Goal: Task Accomplishment & Management: Use online tool/utility

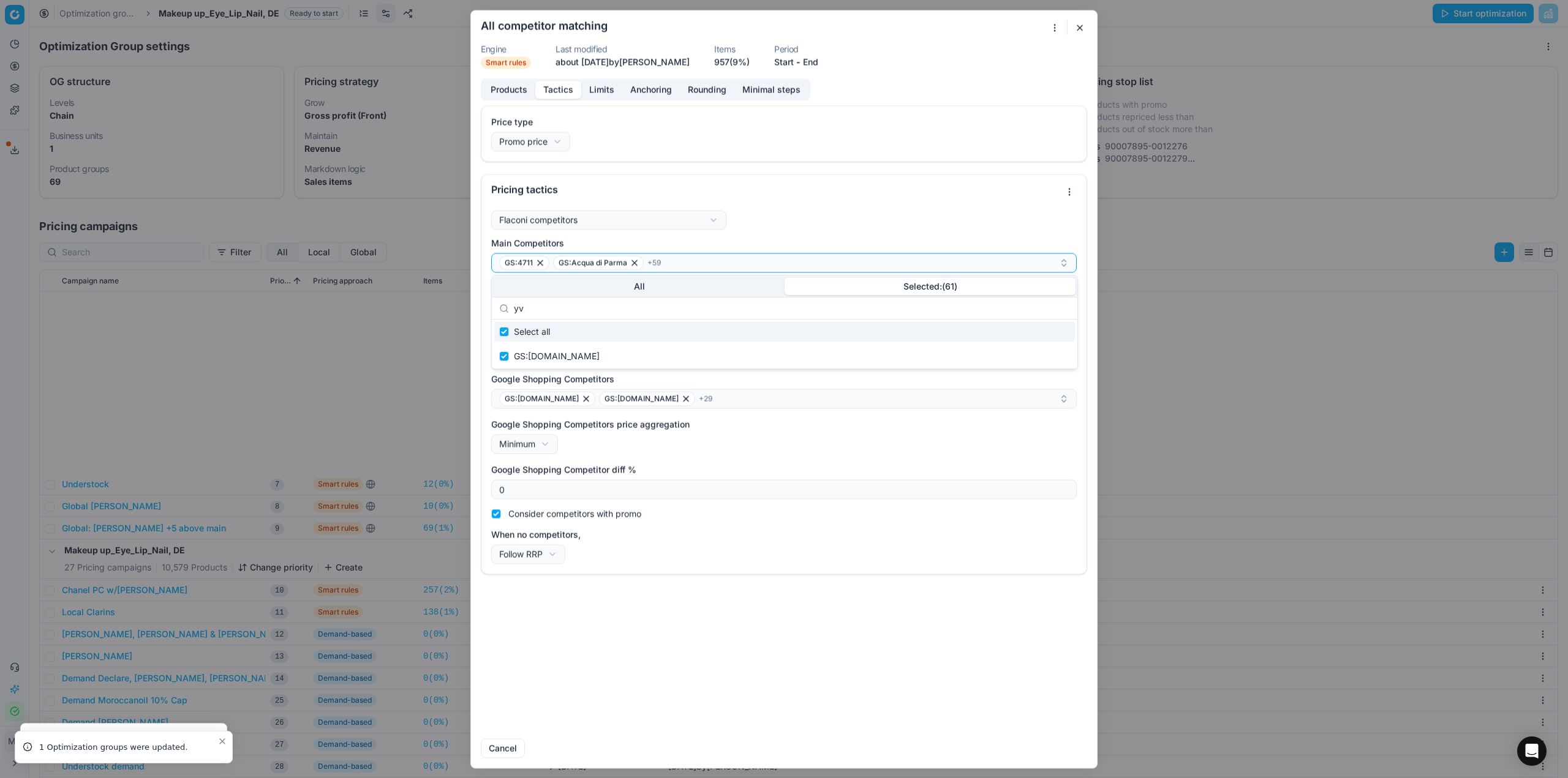
scroll to position [251, 0]
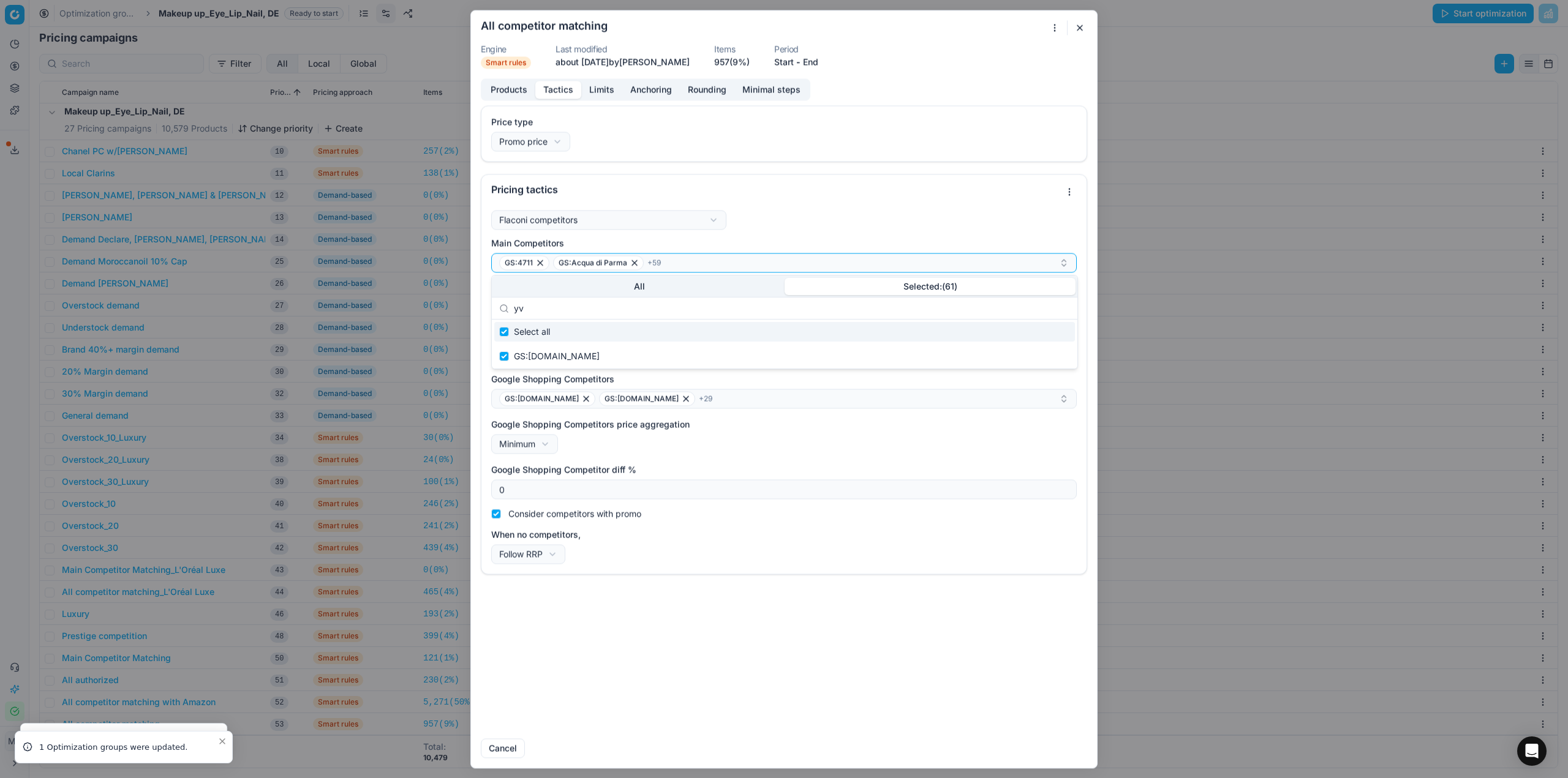
click at [1081, 31] on button "button" at bounding box center [1080, 28] width 15 height 15
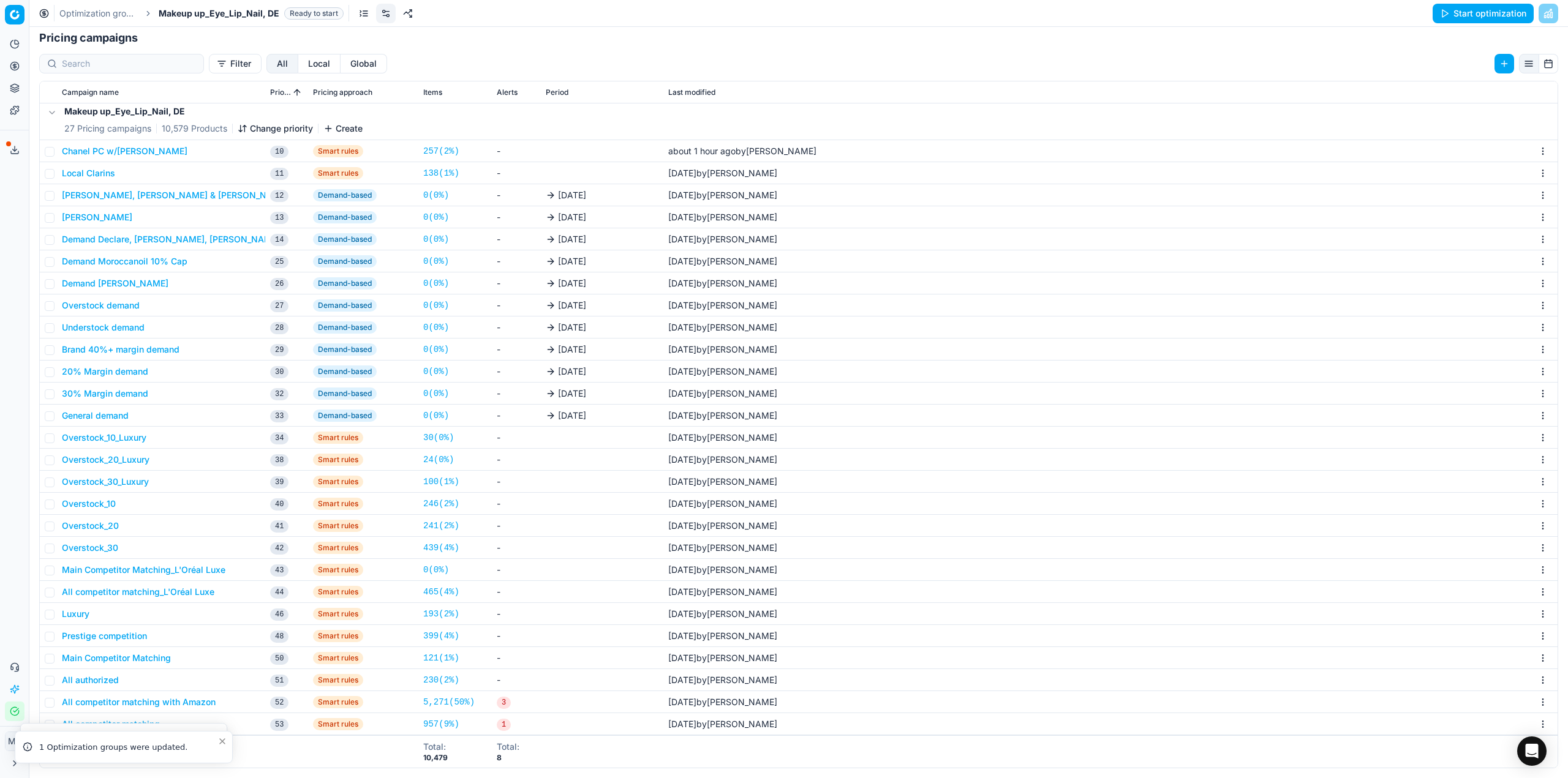
click at [78, 0] on div "Optimization groups Makeup up_Eye_Lip_Nail, DE Ready to start Start optimization" at bounding box center [798, 13] width 1539 height 27
click at [86, 7] on link "Optimization groups" at bounding box center [99, 13] width 79 height 12
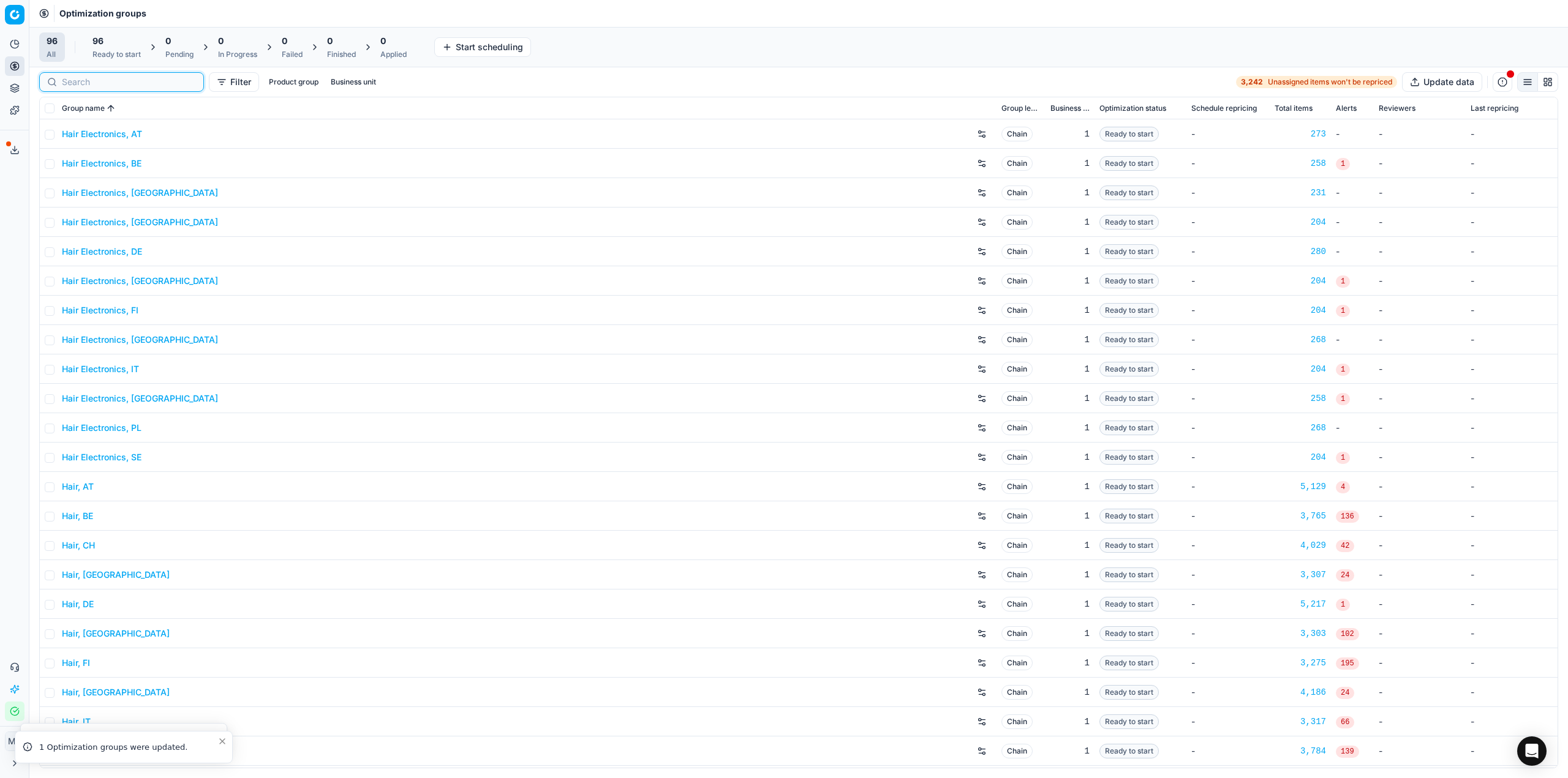
drag, startPoint x: 86, startPoint y: 80, endPoint x: 86, endPoint y: 73, distance: 7.0
click at [86, 79] on input at bounding box center [128, 81] width 134 height 12
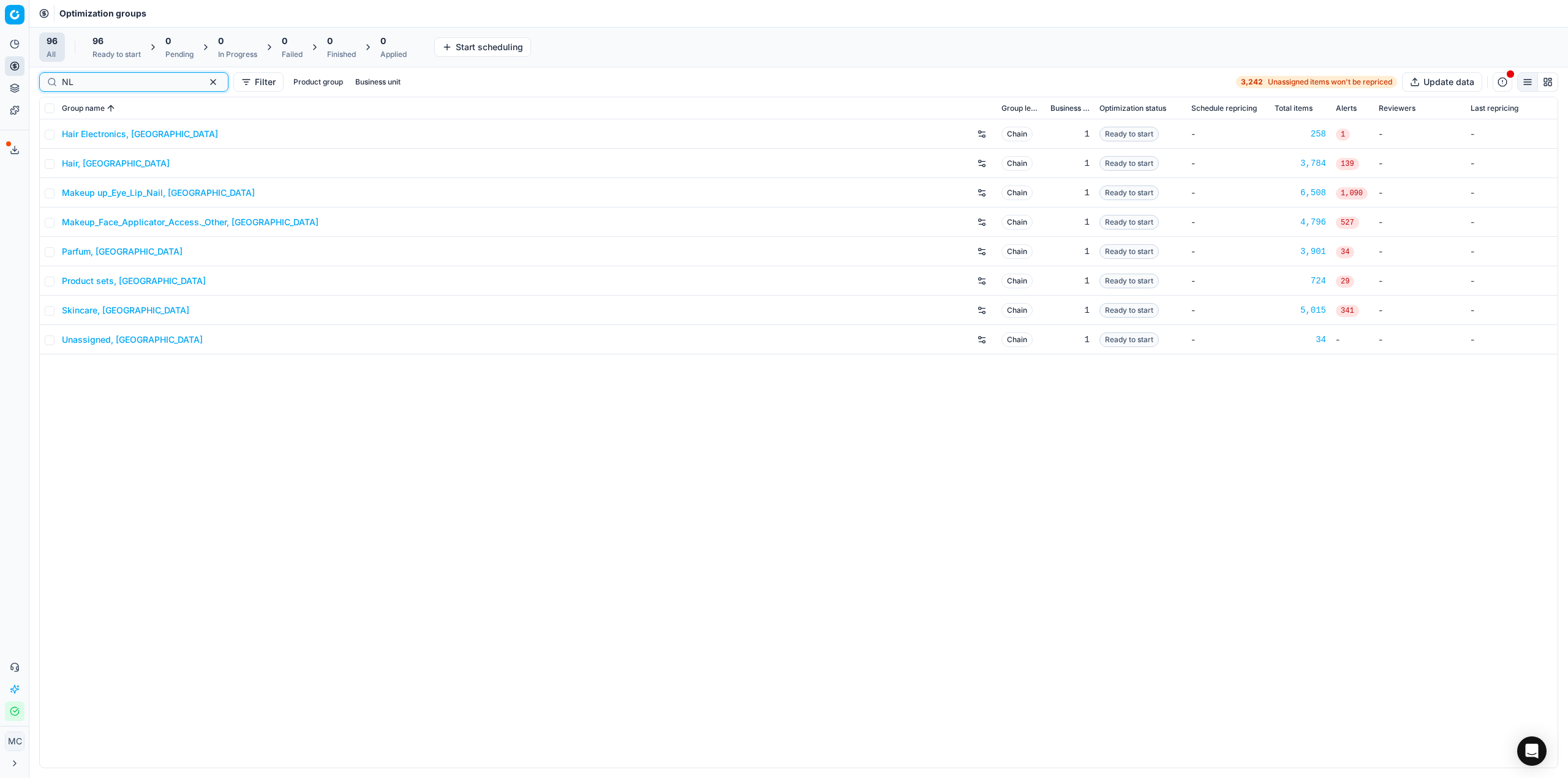
type input "NL"
drag, startPoint x: 80, startPoint y: 161, endPoint x: 147, endPoint y: 527, distance: 372.1
click at [147, 527] on div "Hair Electronics, NL Chain 1 Ready to start - 258 1 - - Hair, NL Chain 1 Ready …" at bounding box center [799, 443] width 1518 height 648
click at [119, 194] on link "Makeup up_Eye_Lip_Nail, NL" at bounding box center [158, 193] width 193 height 12
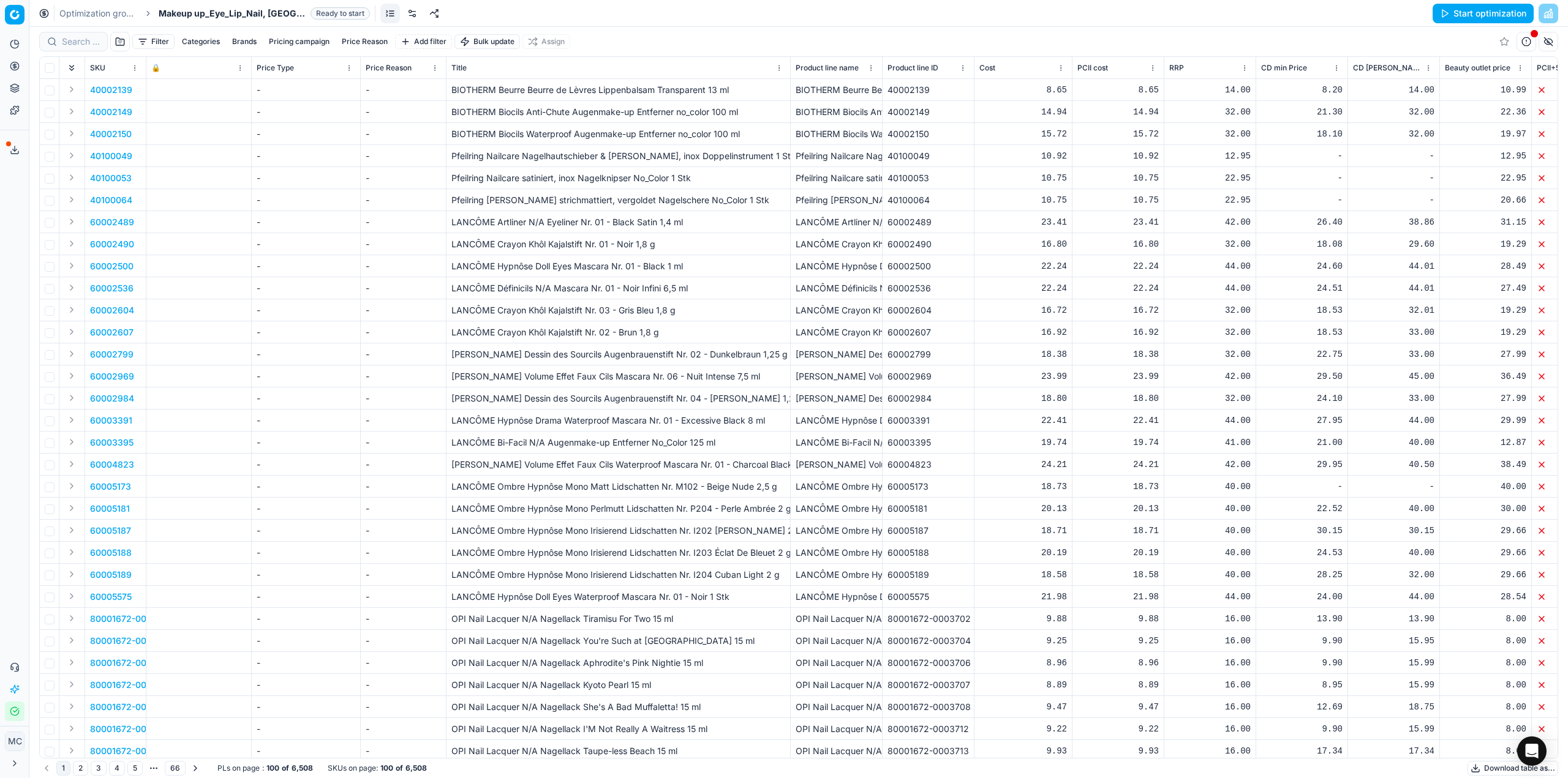
click at [402, 13] on link at bounding box center [412, 13] width 20 height 20
click at [402, 7] on link at bounding box center [412, 13] width 20 height 20
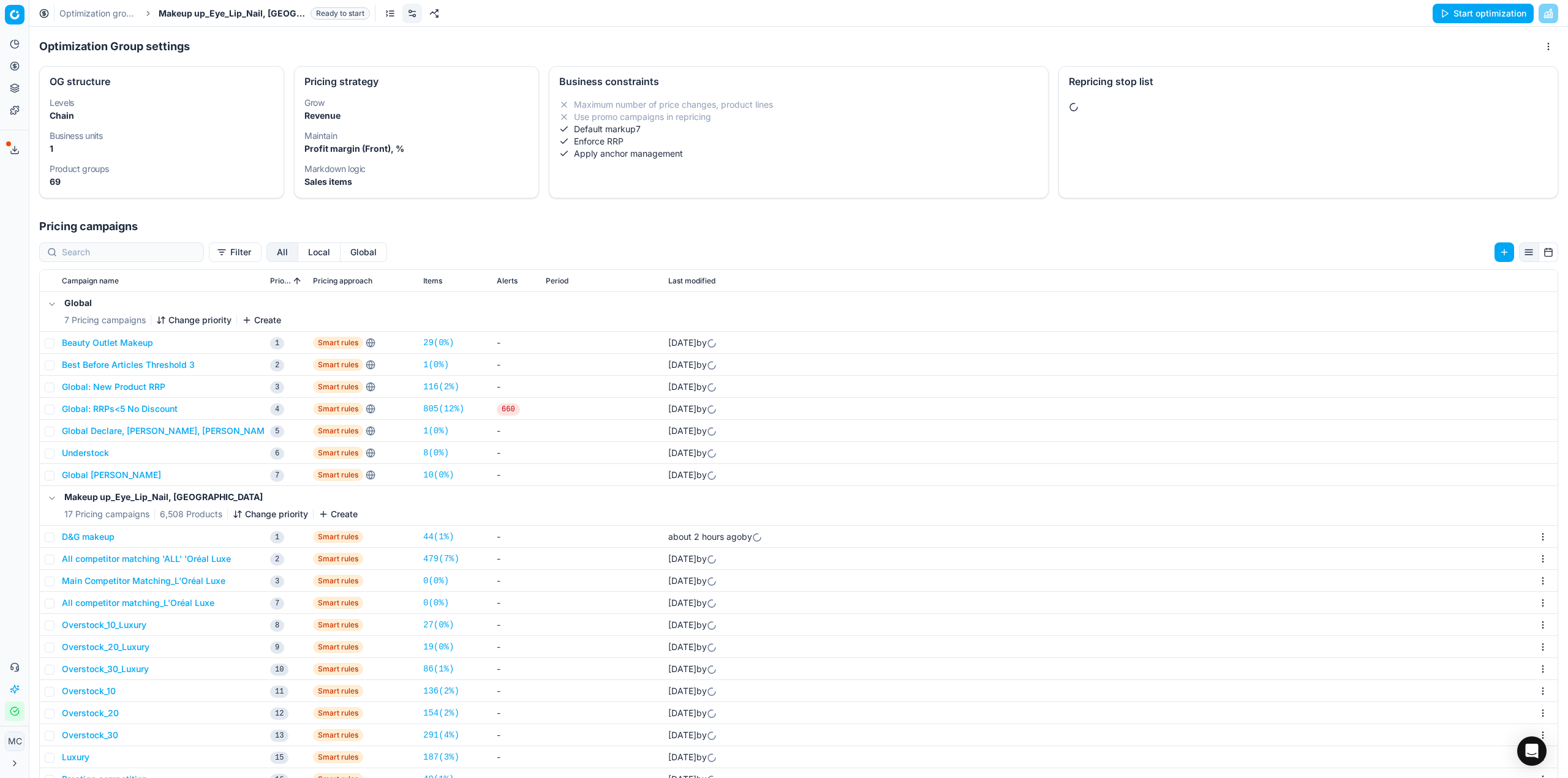
click at [111, 538] on button "D&G makeup" at bounding box center [88, 537] width 52 height 12
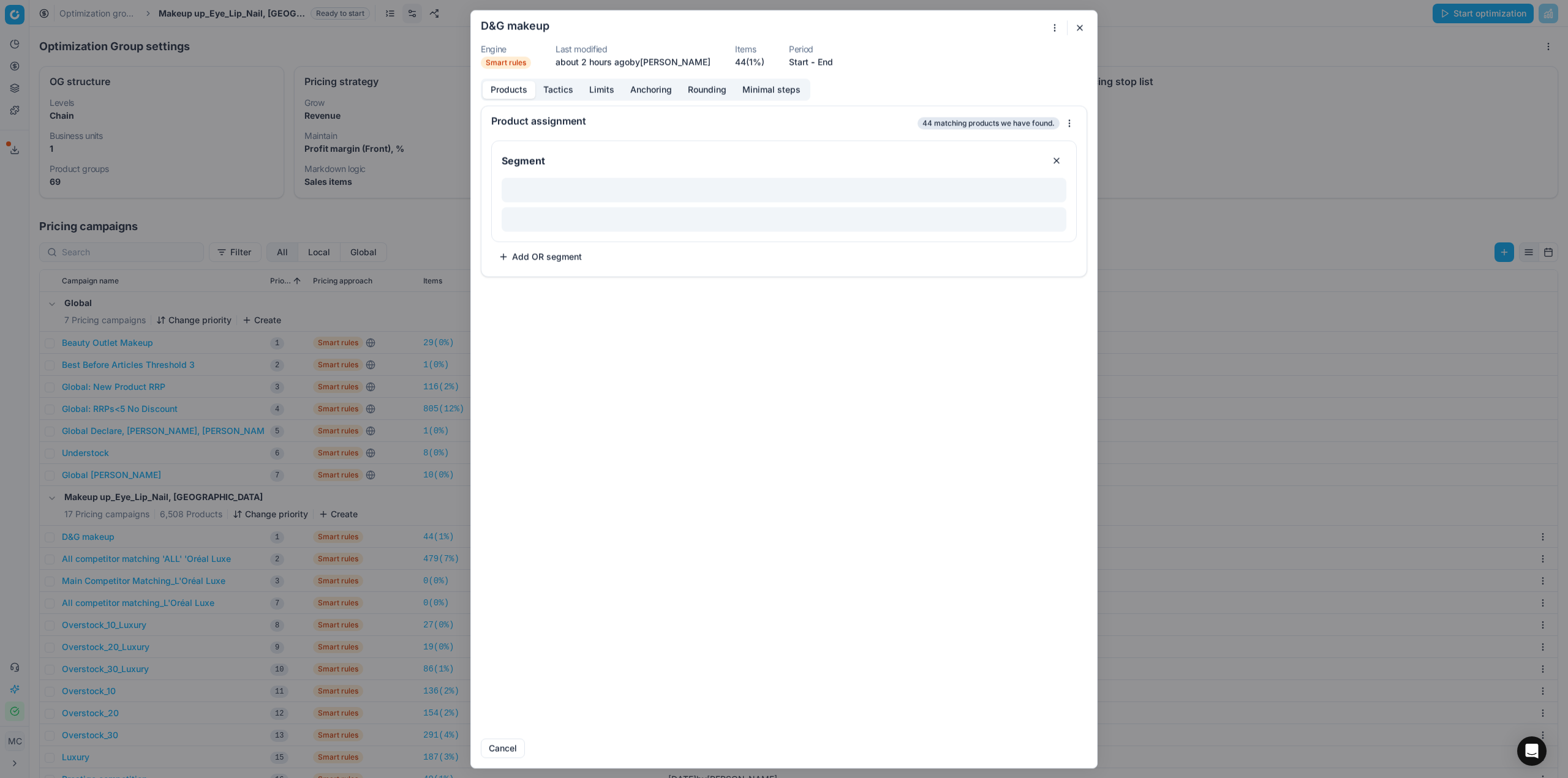
click at [1053, 23] on div "We are saving PC settings. Please wait, it should take a few minutes D&G makeup…" at bounding box center [784, 389] width 1568 height 778
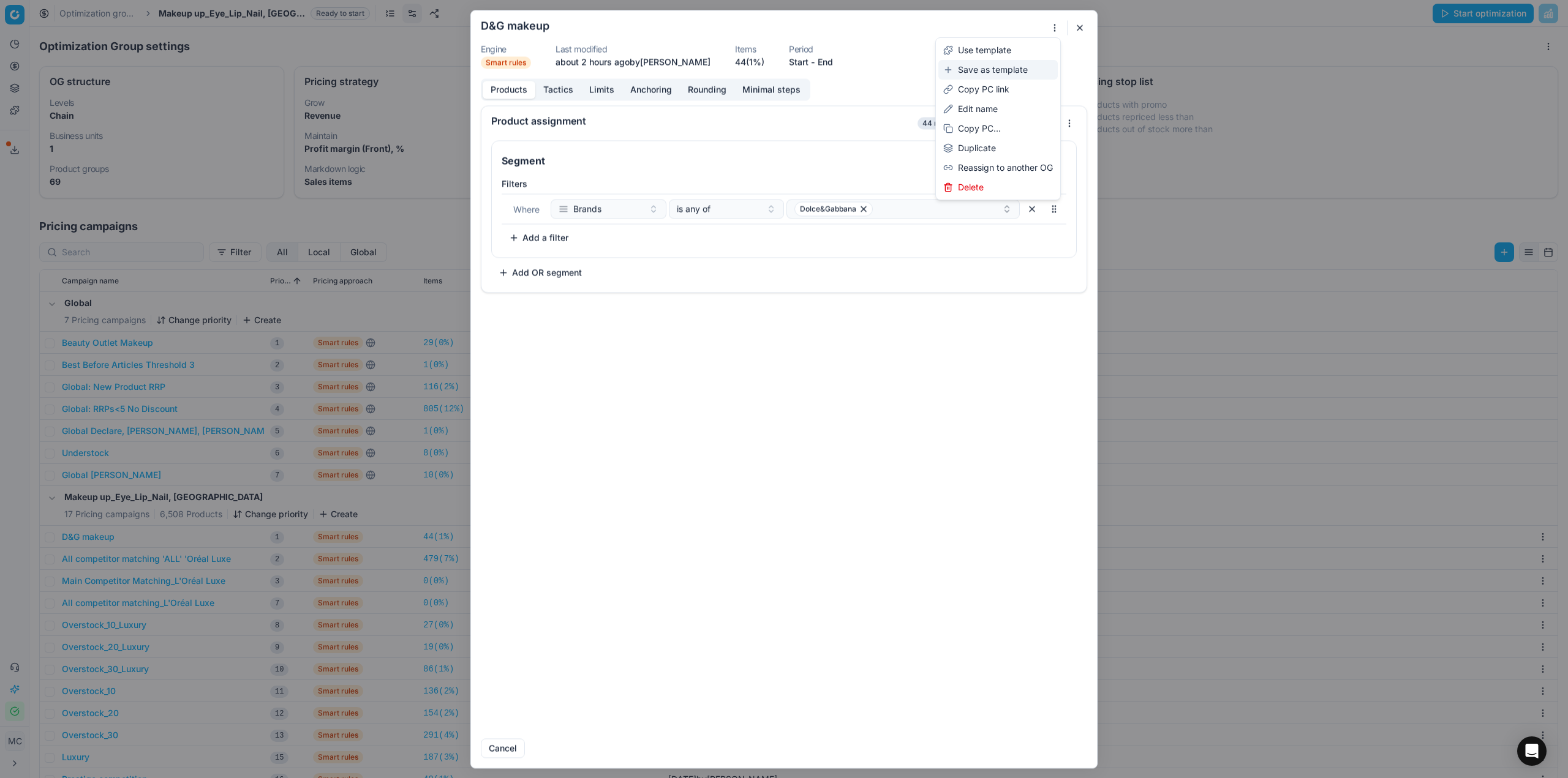
click at [1018, 70] on div "Save as template" at bounding box center [998, 69] width 120 height 20
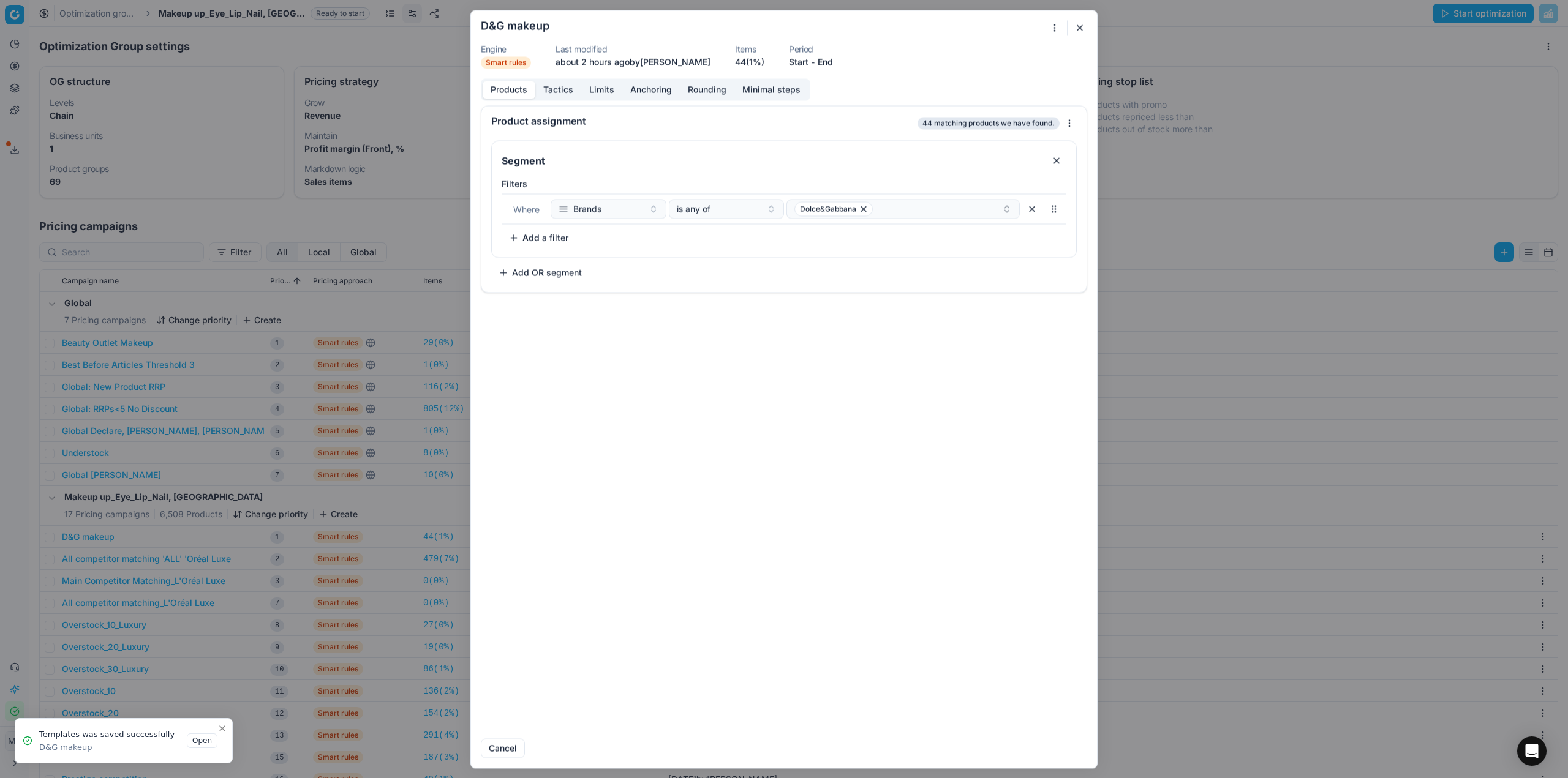
drag, startPoint x: 0, startPoint y: 82, endPoint x: 3, endPoint y: 90, distance: 8.5
click at [3, 84] on div "We are saving PC settings. Please wait, it should take a few minutes D&G makeup…" at bounding box center [784, 389] width 1568 height 778
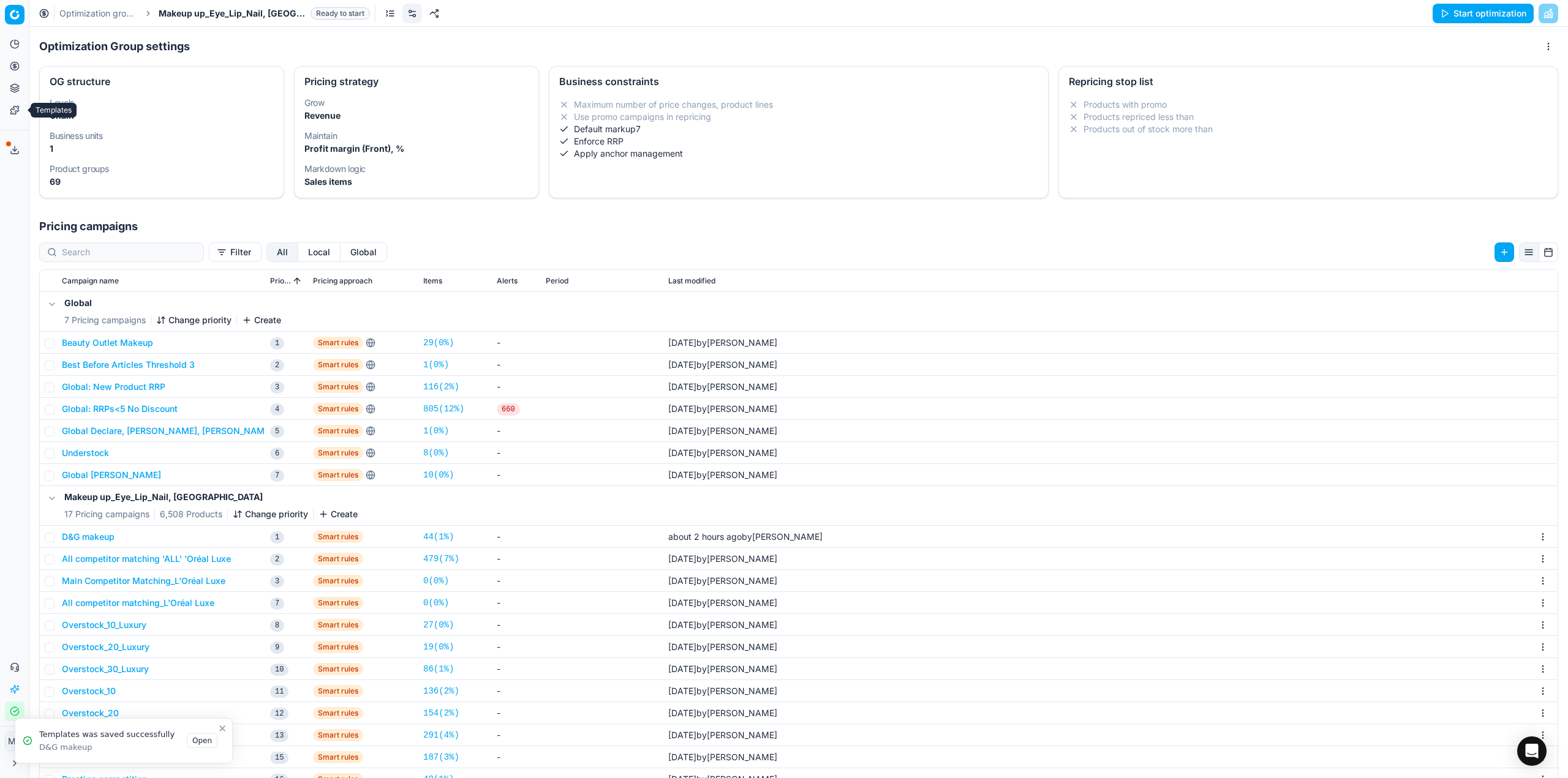
click at [9, 109] on icon at bounding box center [14, 110] width 9 height 9
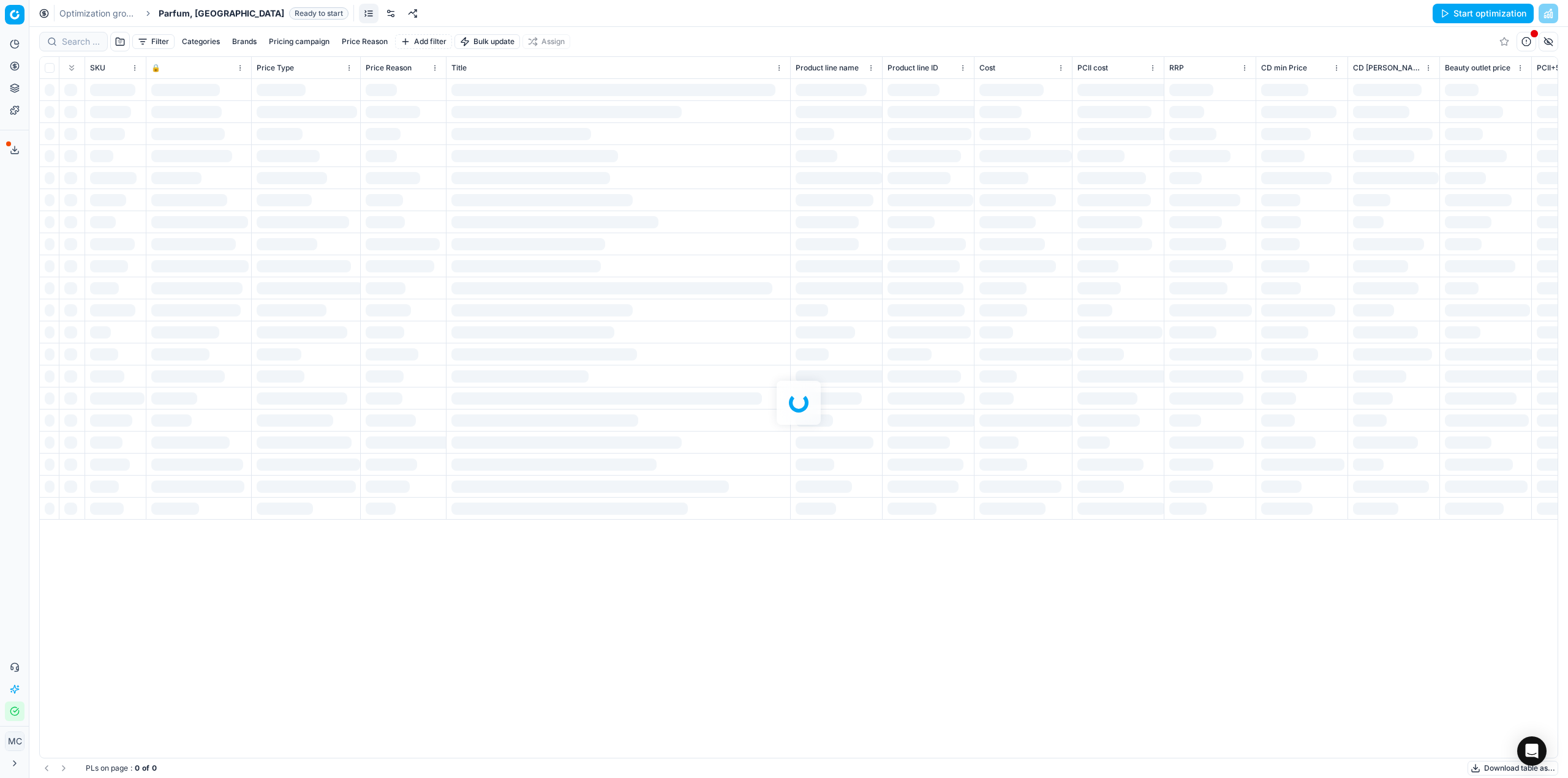
click at [381, 16] on link at bounding box center [390, 13] width 20 height 20
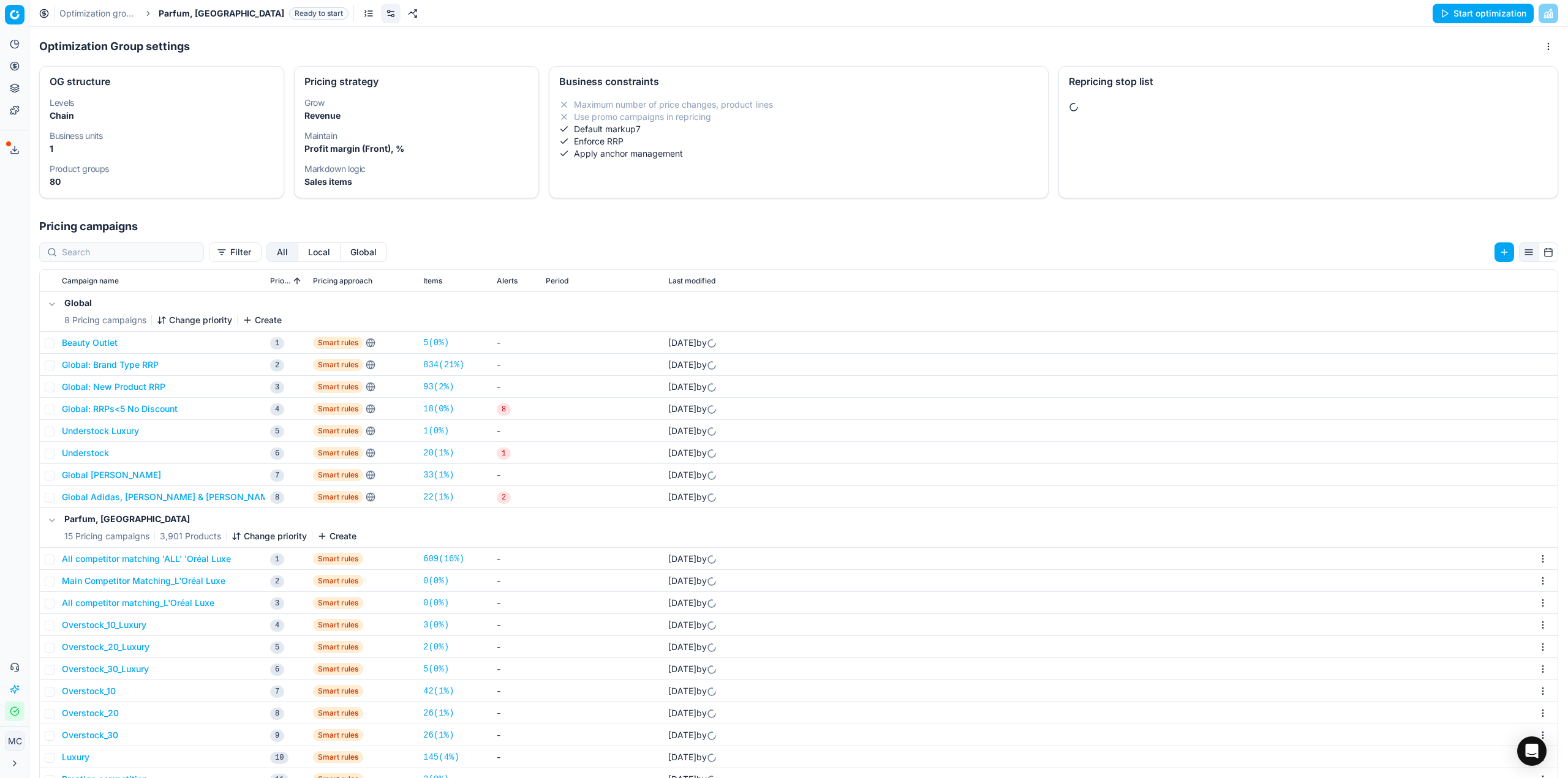
scroll to position [122, 0]
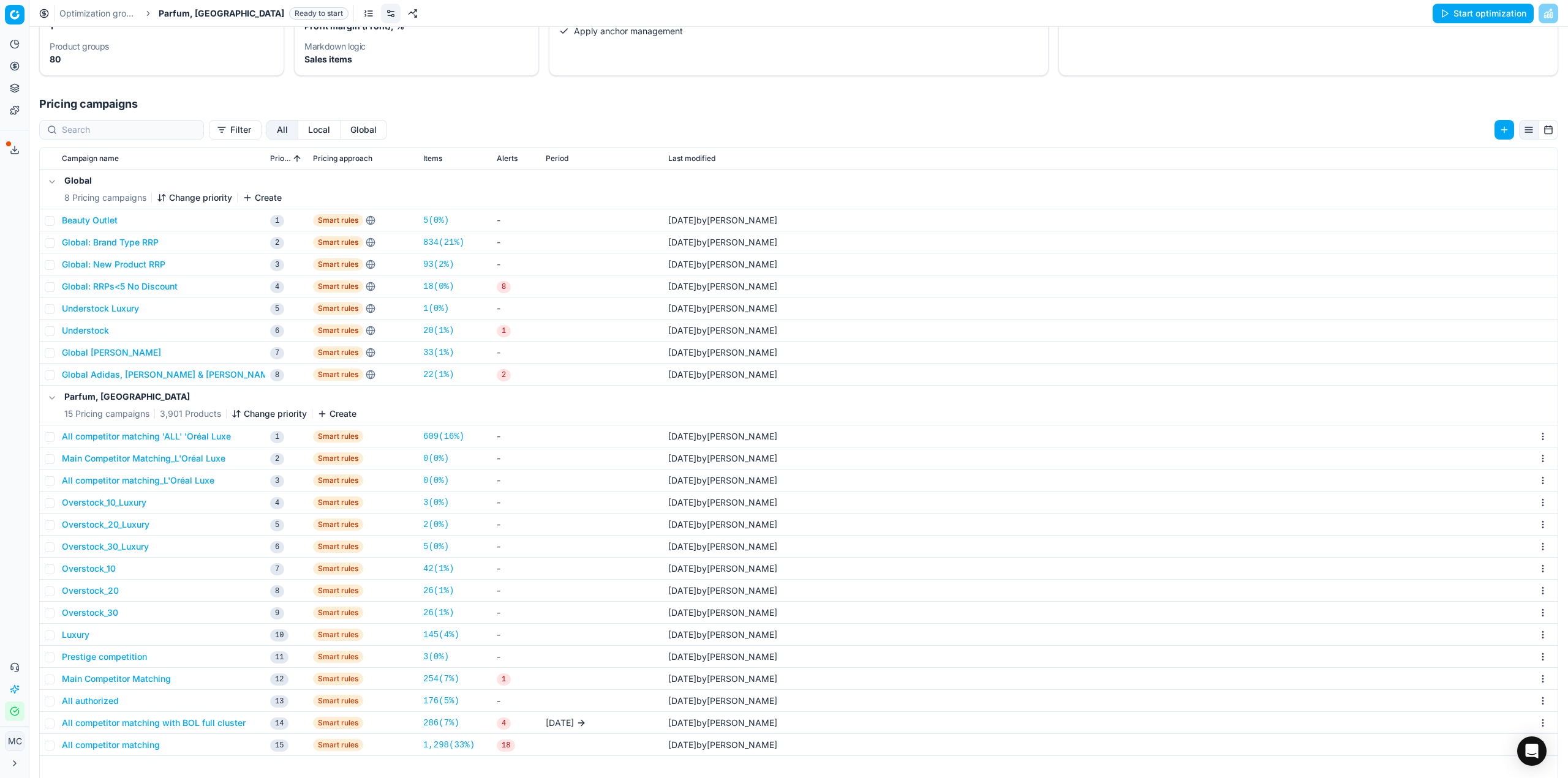
click at [334, 414] on button "Create" at bounding box center [337, 413] width 39 height 12
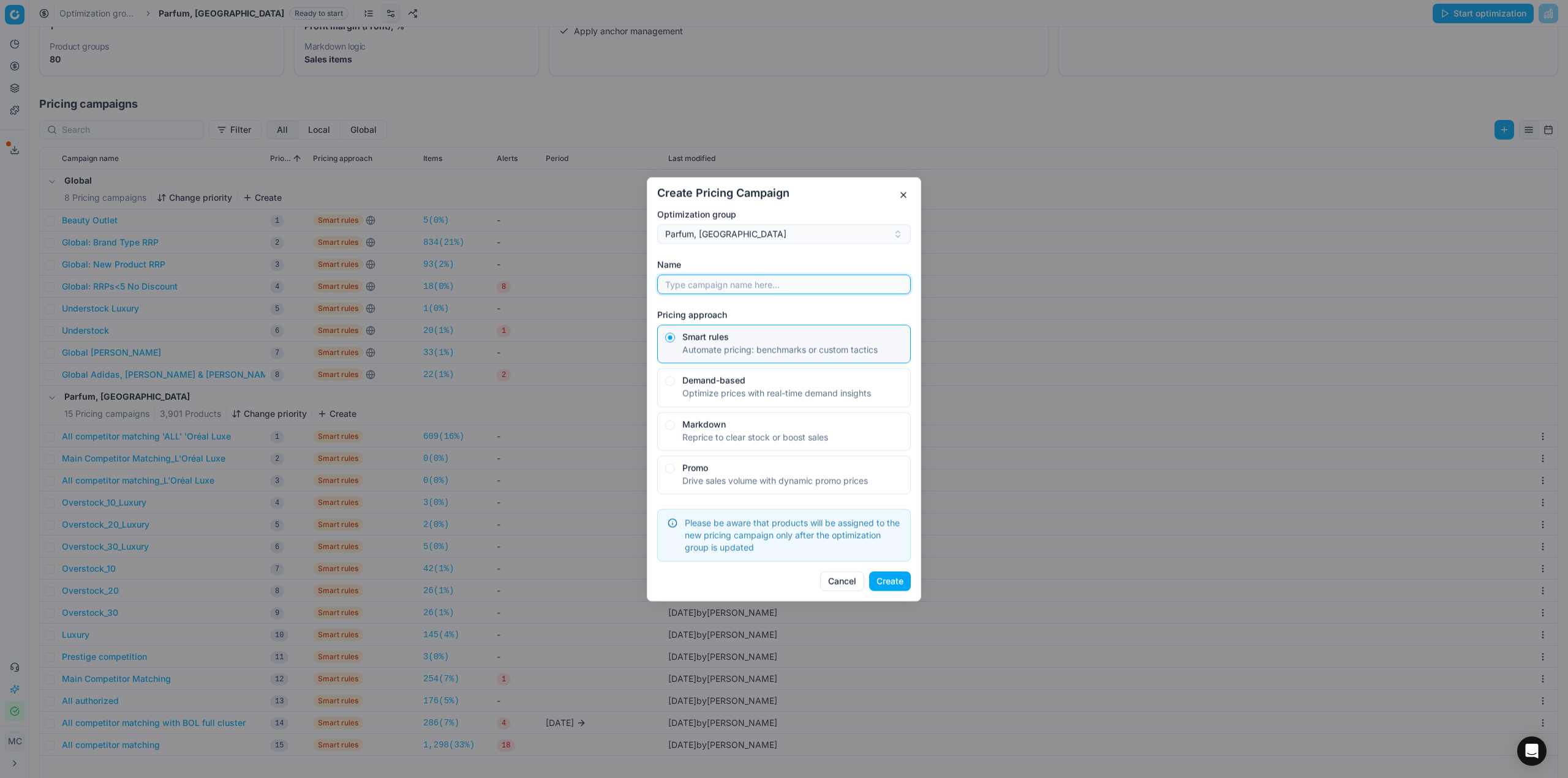
click at [764, 288] on input "Name" at bounding box center [783, 284] width 242 height 19
type input "d"
type input "D&G"
click at [897, 577] on button "Create" at bounding box center [890, 581] width 42 height 20
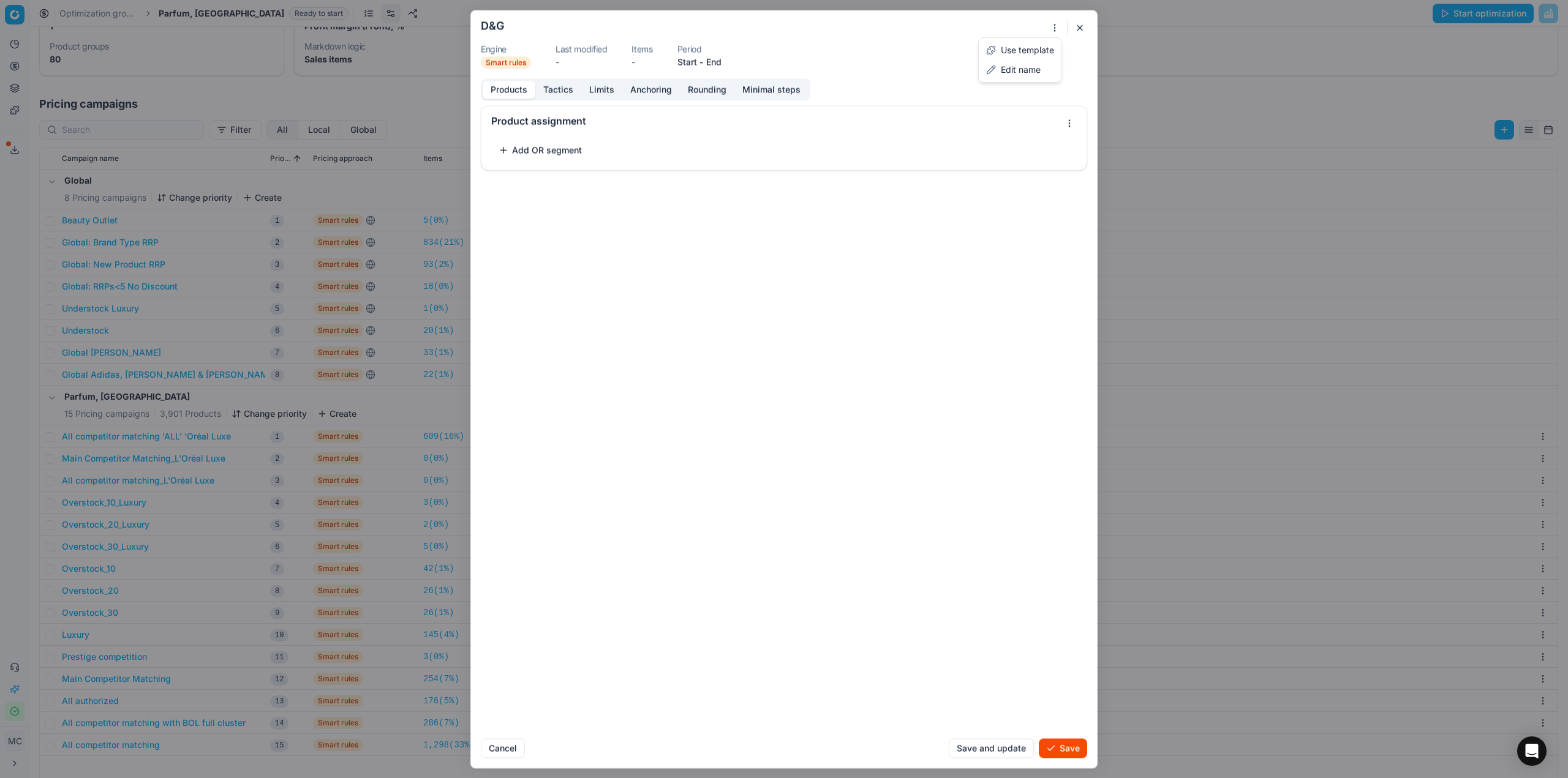
click at [1053, 22] on div "We are saving PC settings. Please wait, it should take a few minutes D&G Engine…" at bounding box center [784, 389] width 1568 height 778
click at [1041, 46] on div "Use template" at bounding box center [1020, 50] width 78 height 20
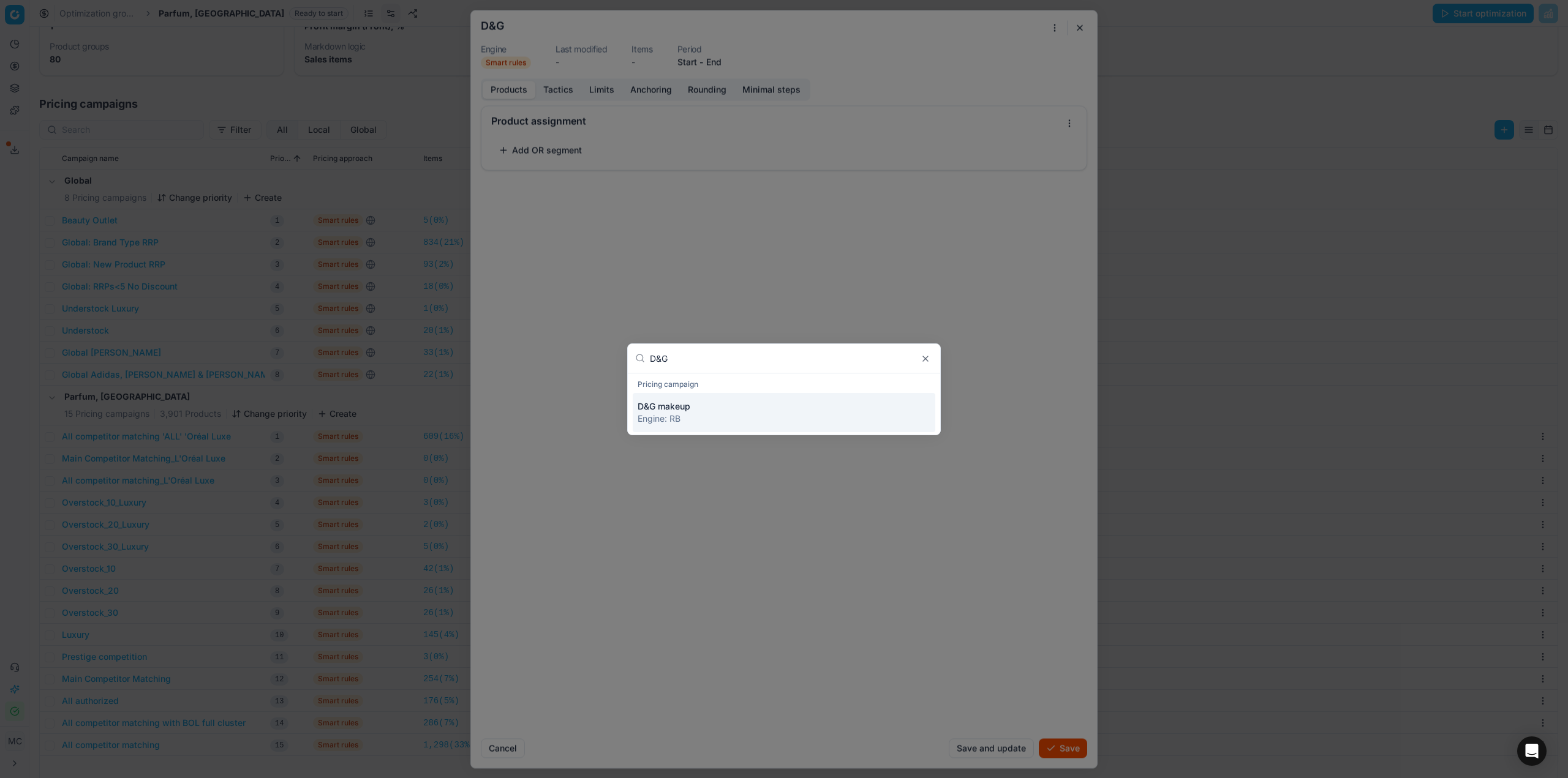
type input "D&G"
click at [743, 416] on div "Engine : RB" at bounding box center [784, 418] width 293 height 12
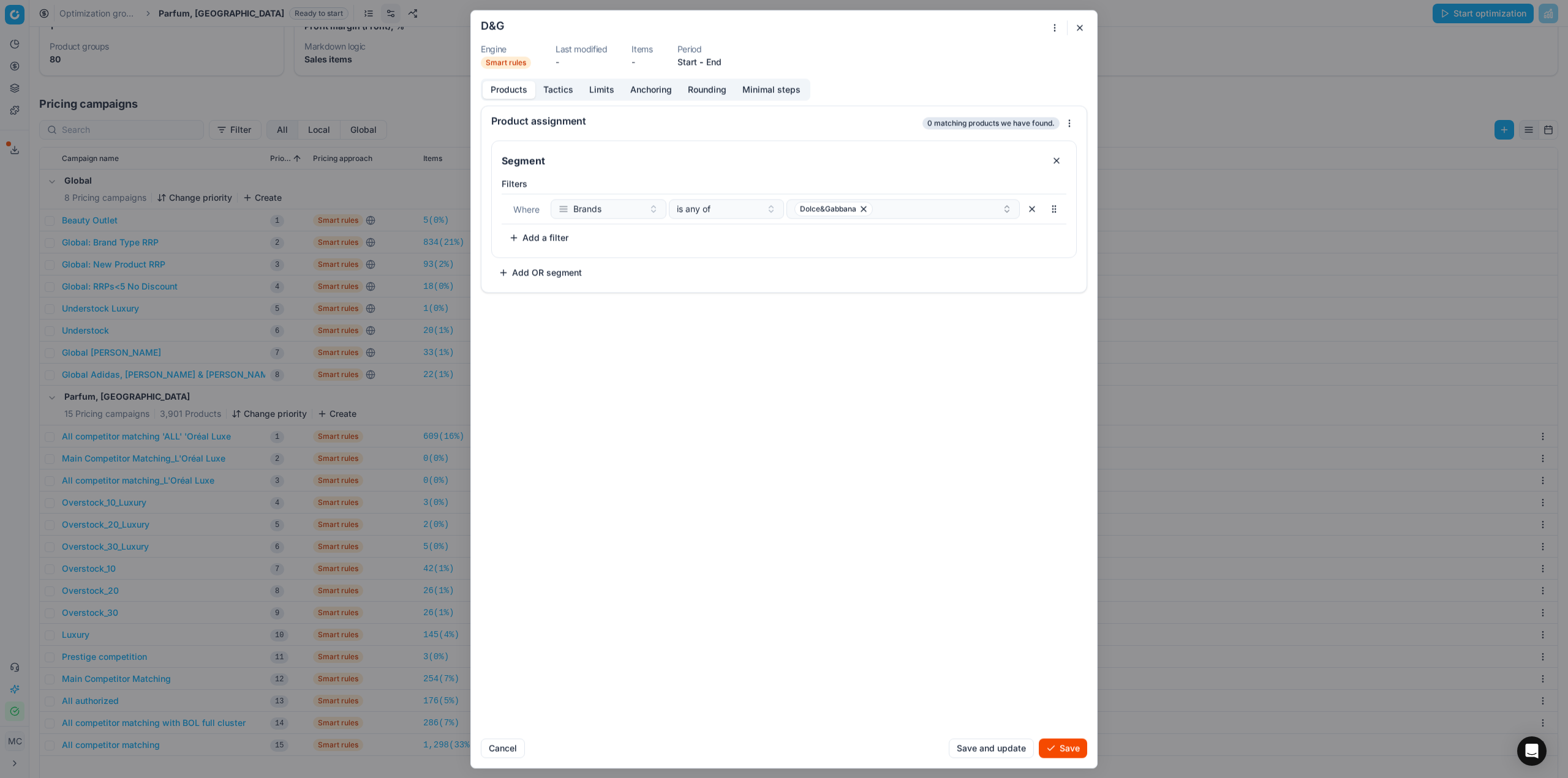
click at [553, 94] on button "Tactics" at bounding box center [558, 89] width 46 height 18
click at [506, 94] on button "Products" at bounding box center [509, 89] width 52 height 18
click at [1077, 752] on button "Save" at bounding box center [1063, 748] width 49 height 20
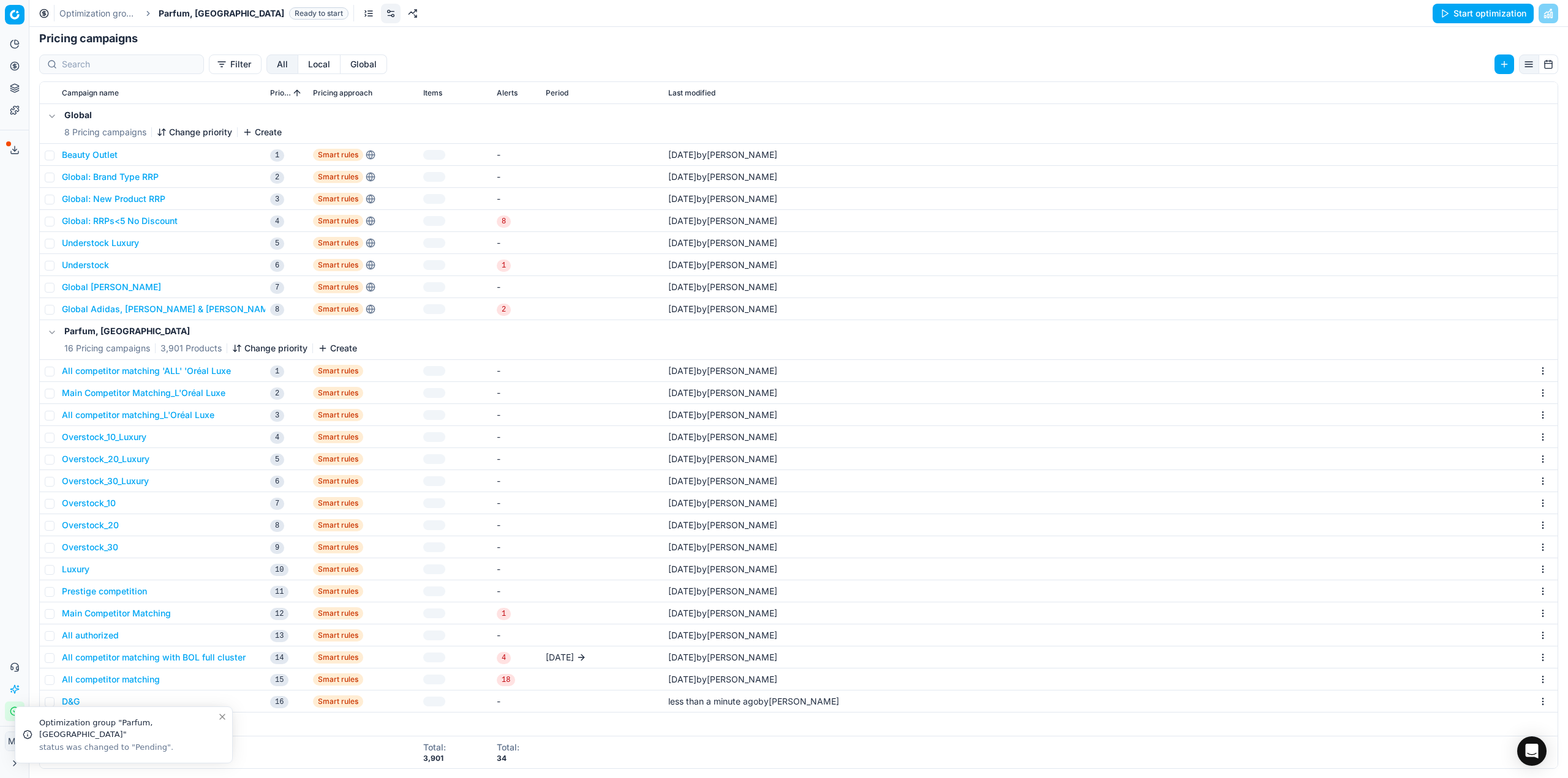
scroll to position [189, 0]
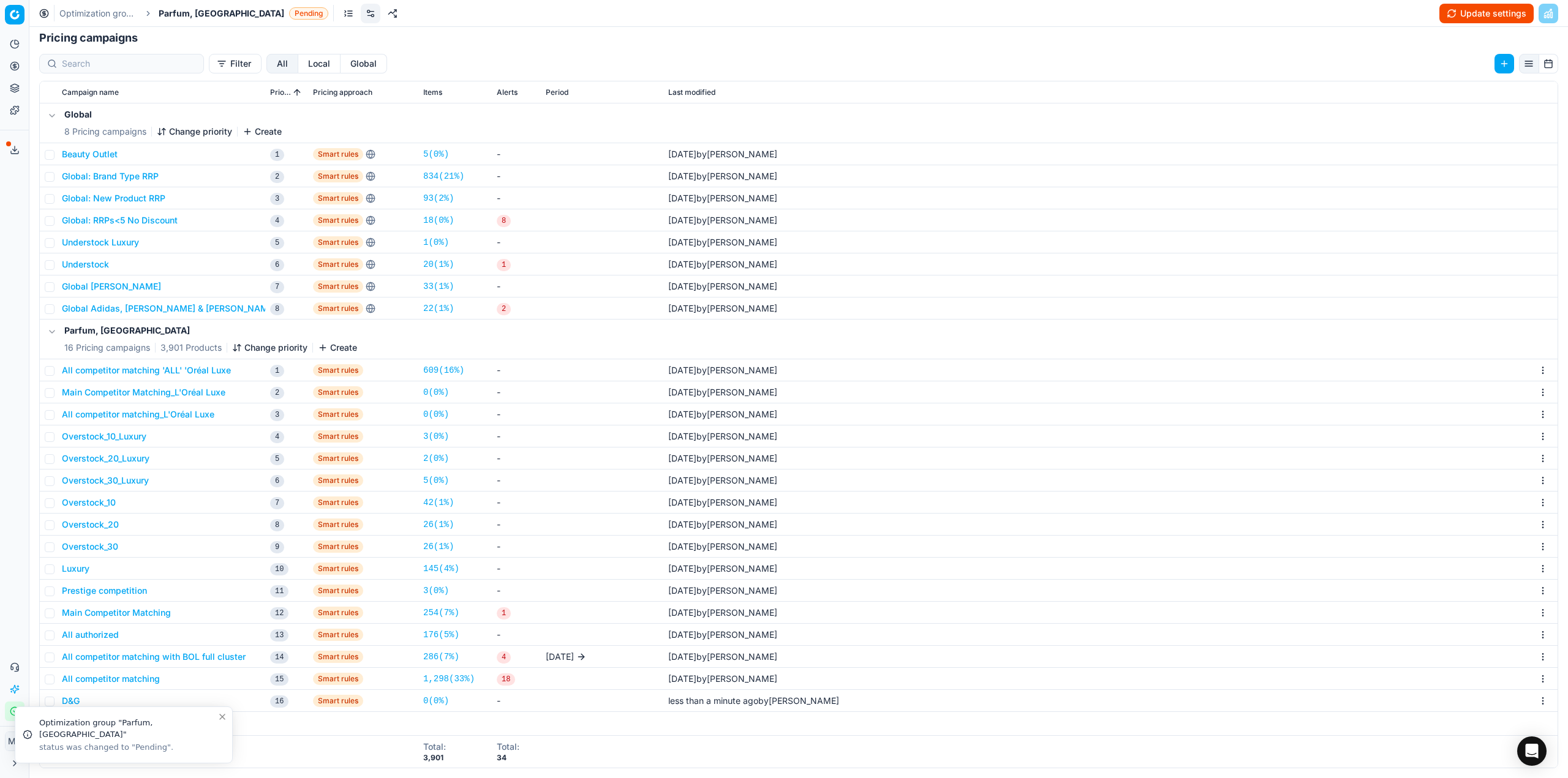
click at [266, 352] on button "Change priority" at bounding box center [269, 347] width 76 height 12
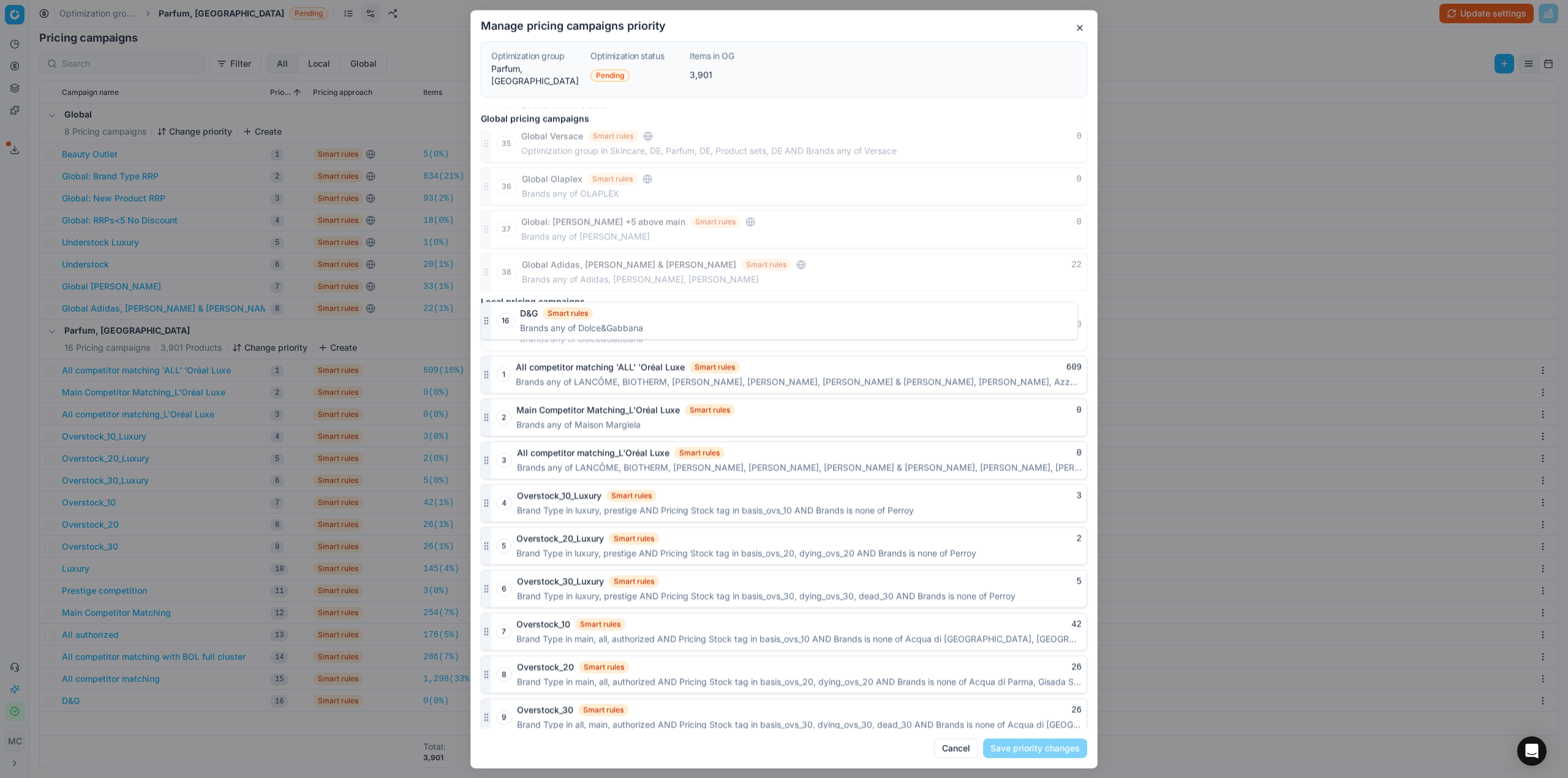
scroll to position [1290, 0]
drag, startPoint x: 487, startPoint y: 709, endPoint x: 480, endPoint y: 300, distance: 409.1
click at [480, 300] on div "Global pricing campaigns 1 Global: Gisada CH Smart rules 0 Brands is exactly Gi…" at bounding box center [784, 418] width 626 height 622
click at [1057, 747] on button "Save priority changes" at bounding box center [1035, 748] width 104 height 20
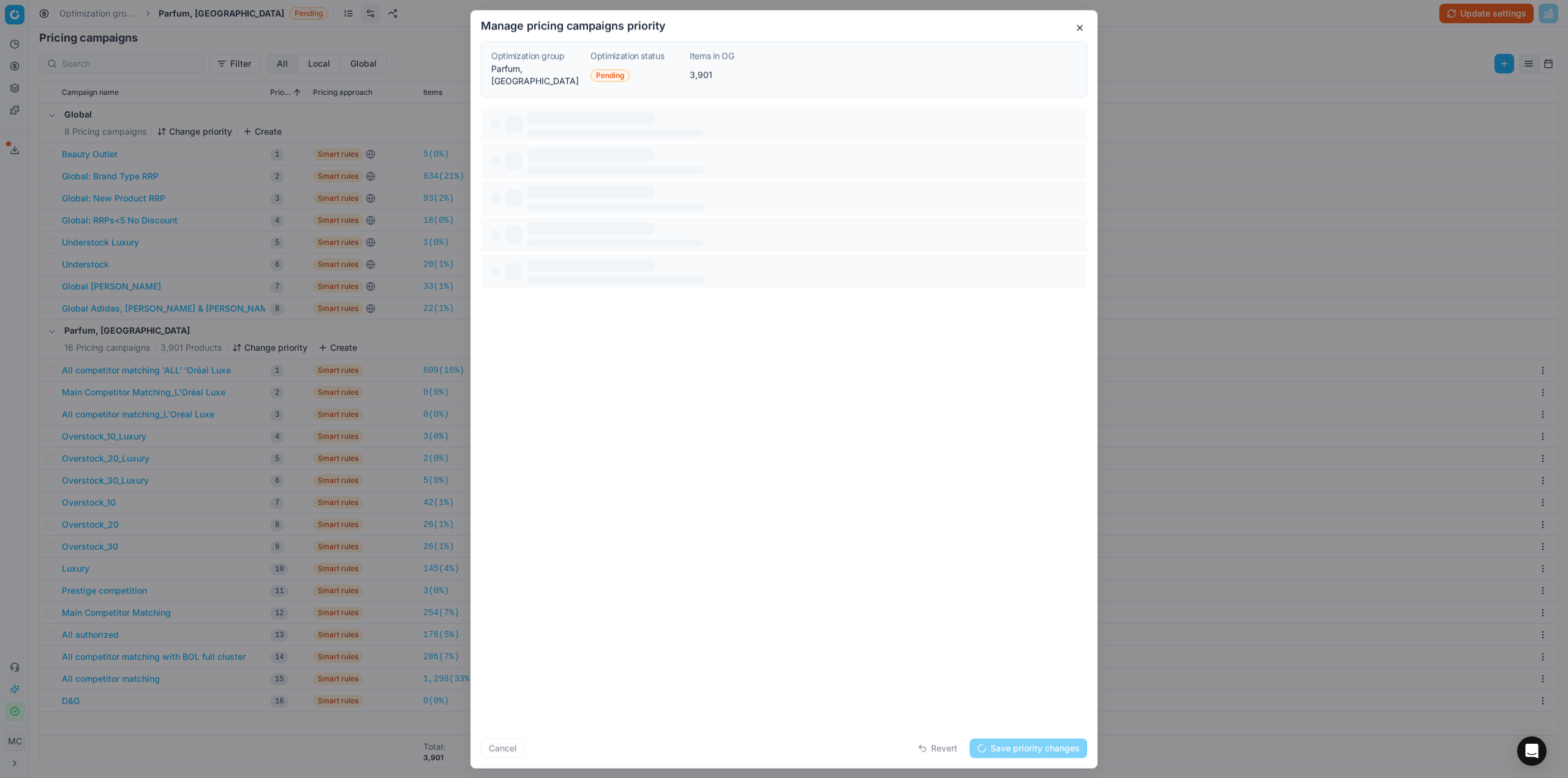
scroll to position [0, 0]
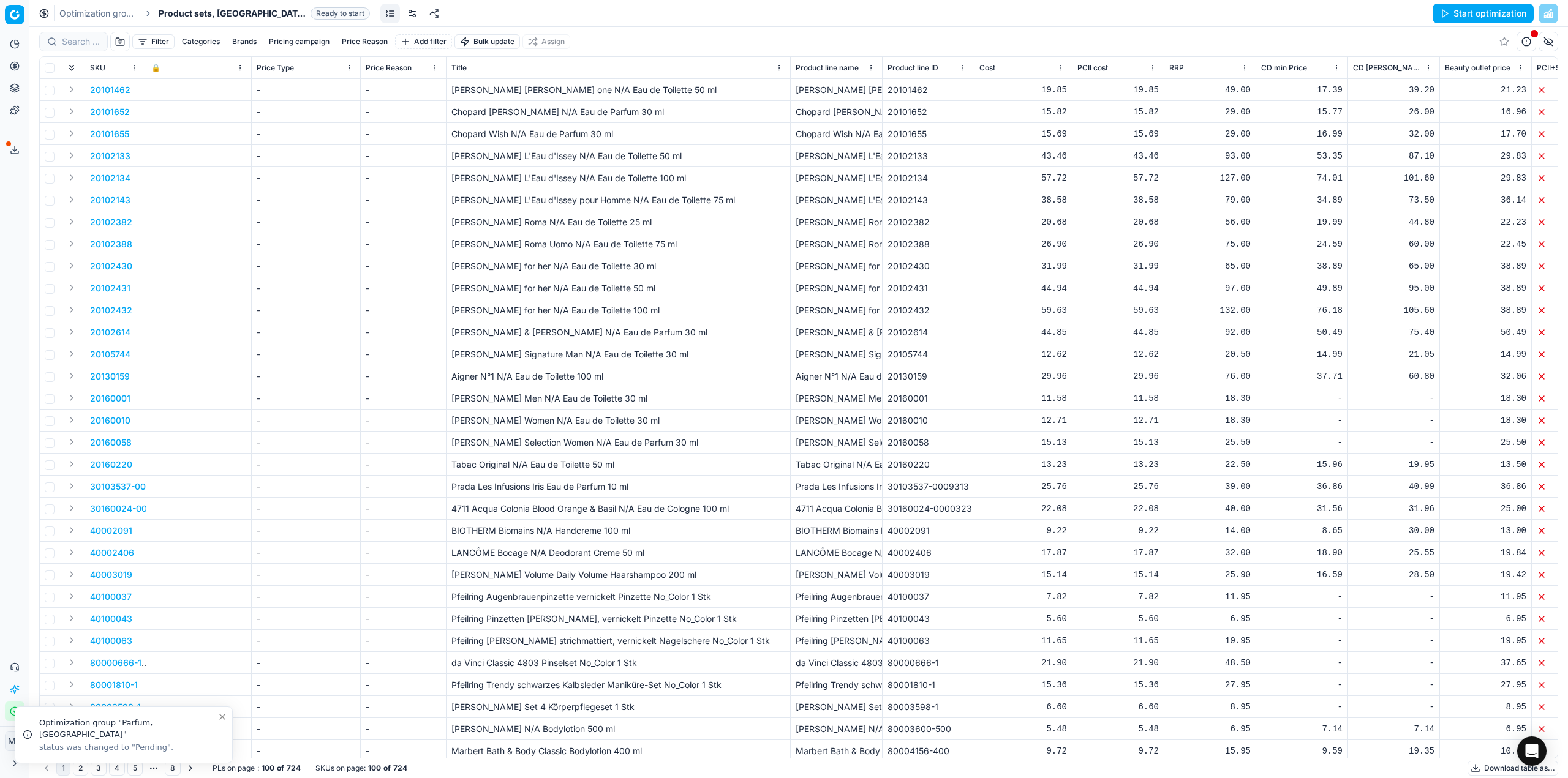
click at [402, 13] on link at bounding box center [412, 13] width 20 height 20
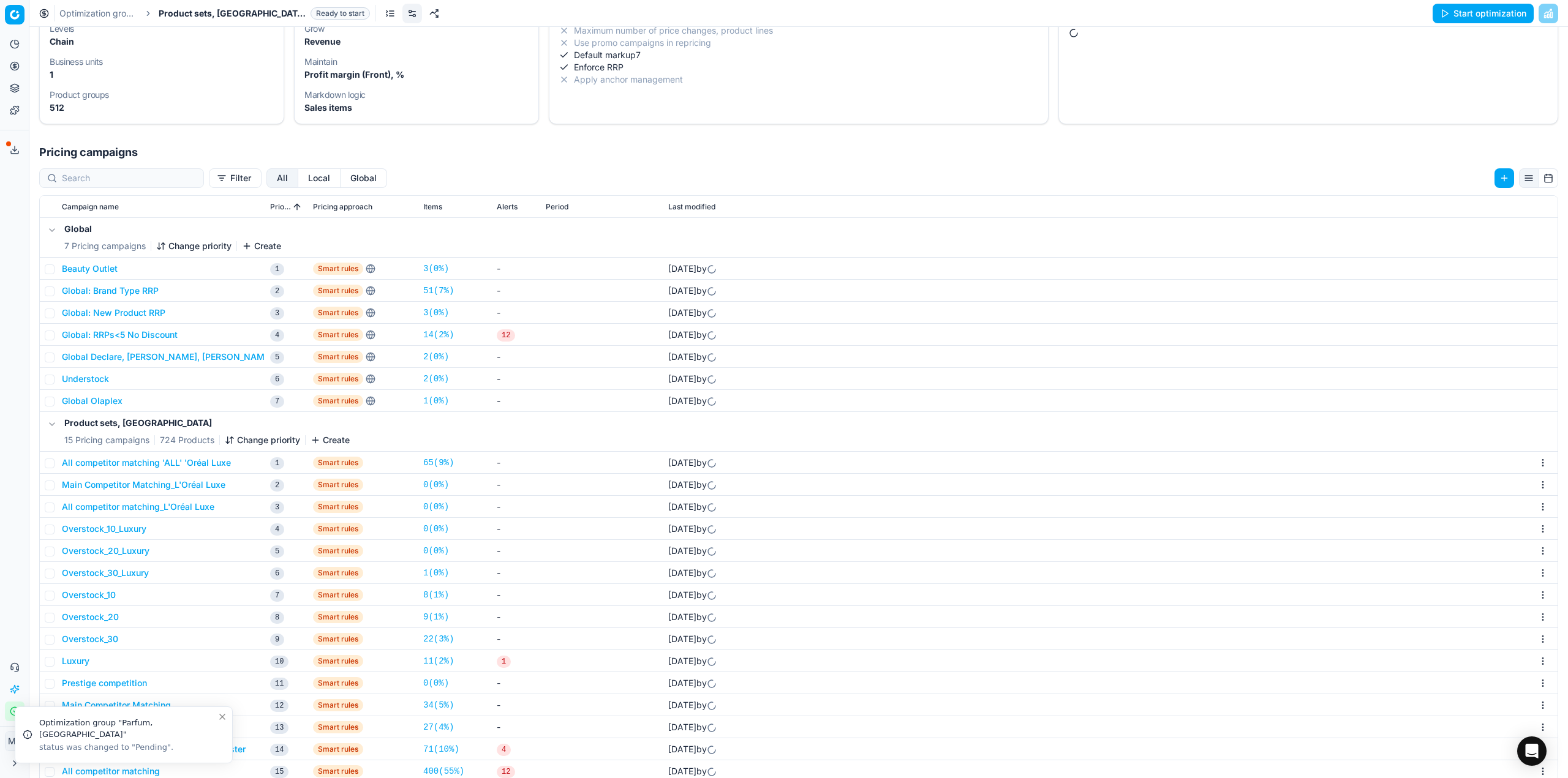
scroll to position [122, 0]
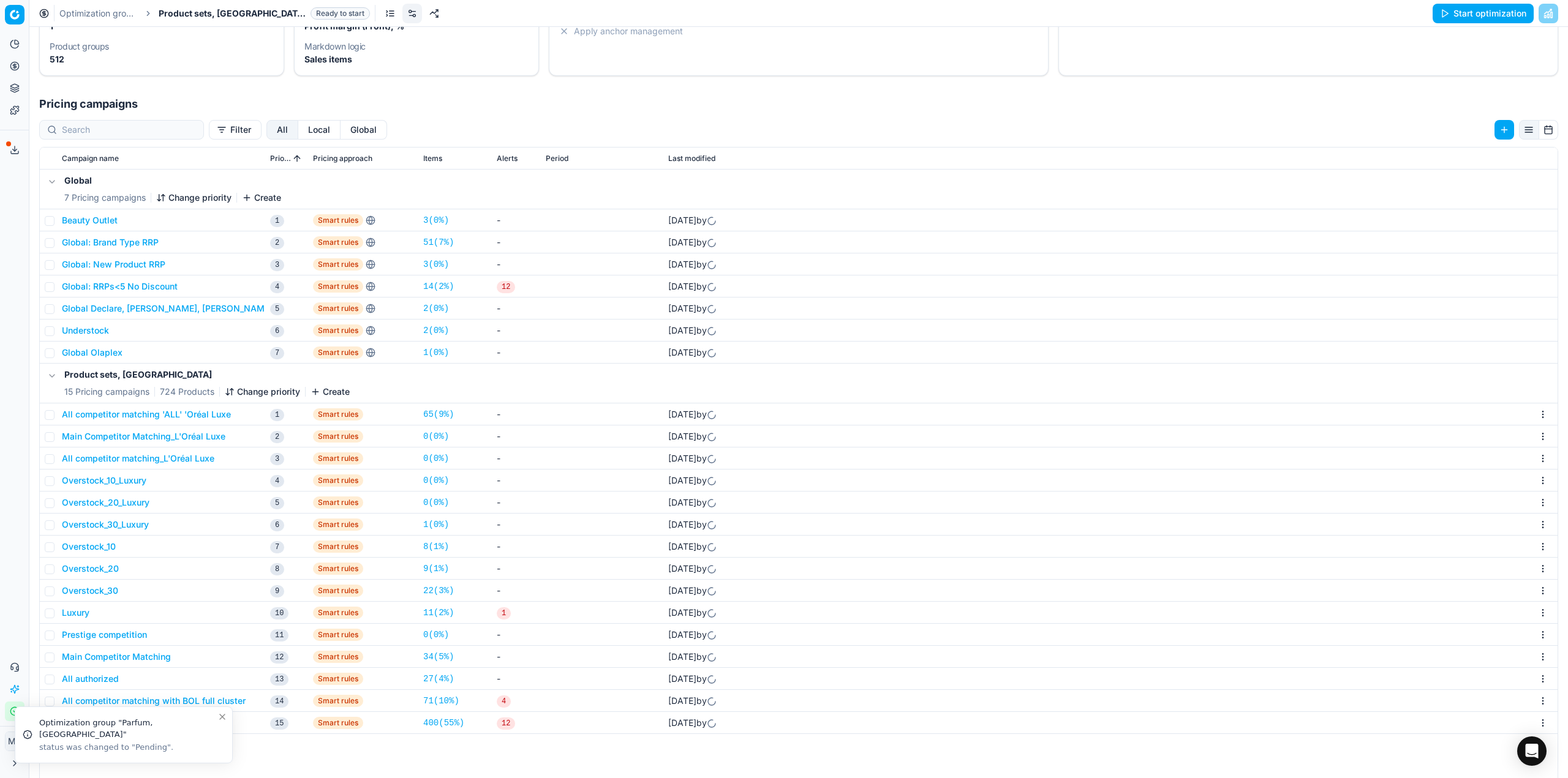
click at [333, 395] on button "Create" at bounding box center [330, 392] width 39 height 12
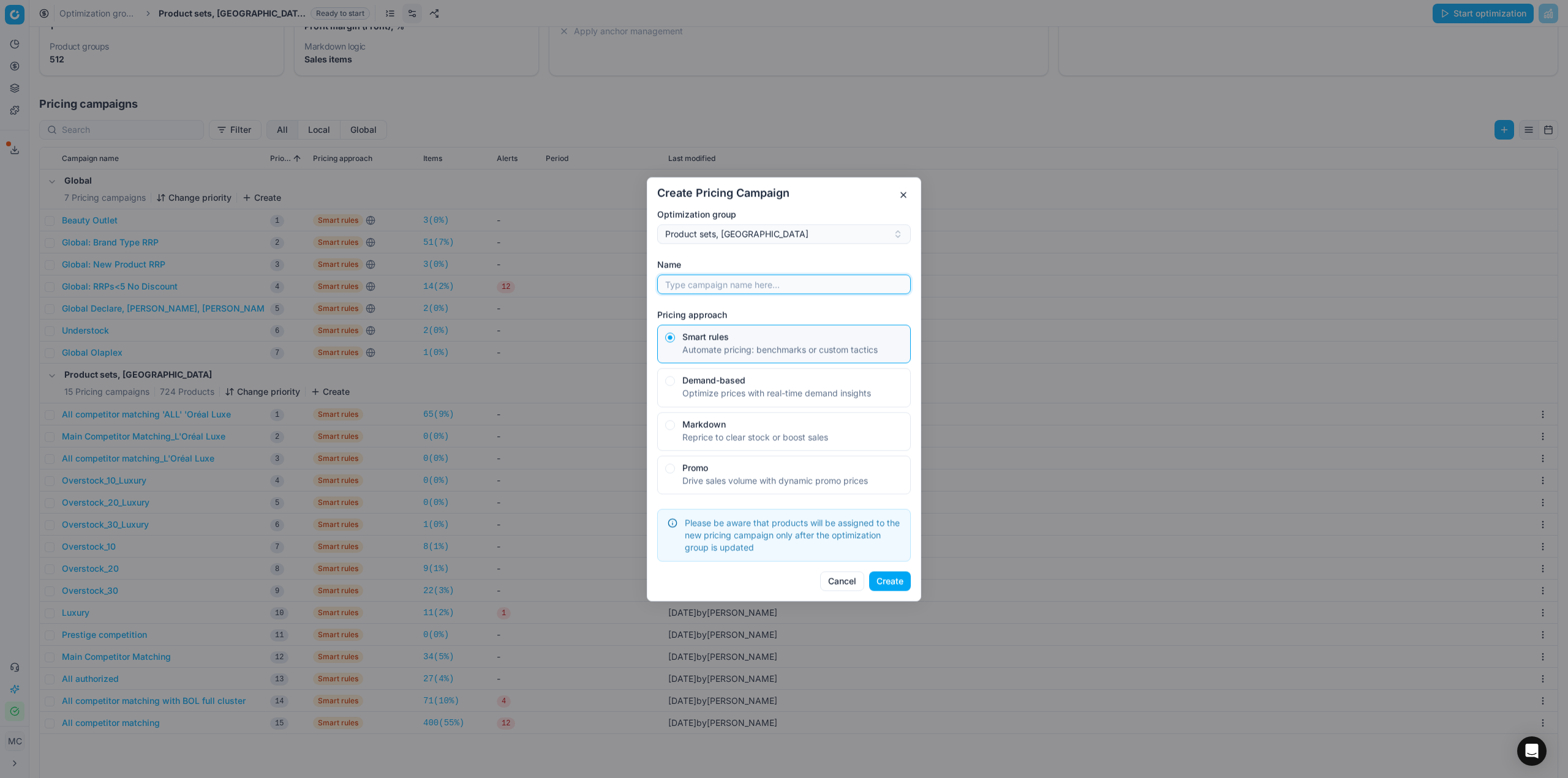
click at [774, 288] on input "Name" at bounding box center [783, 284] width 242 height 19
type input "D&G"
click at [904, 577] on button "Create" at bounding box center [890, 581] width 42 height 20
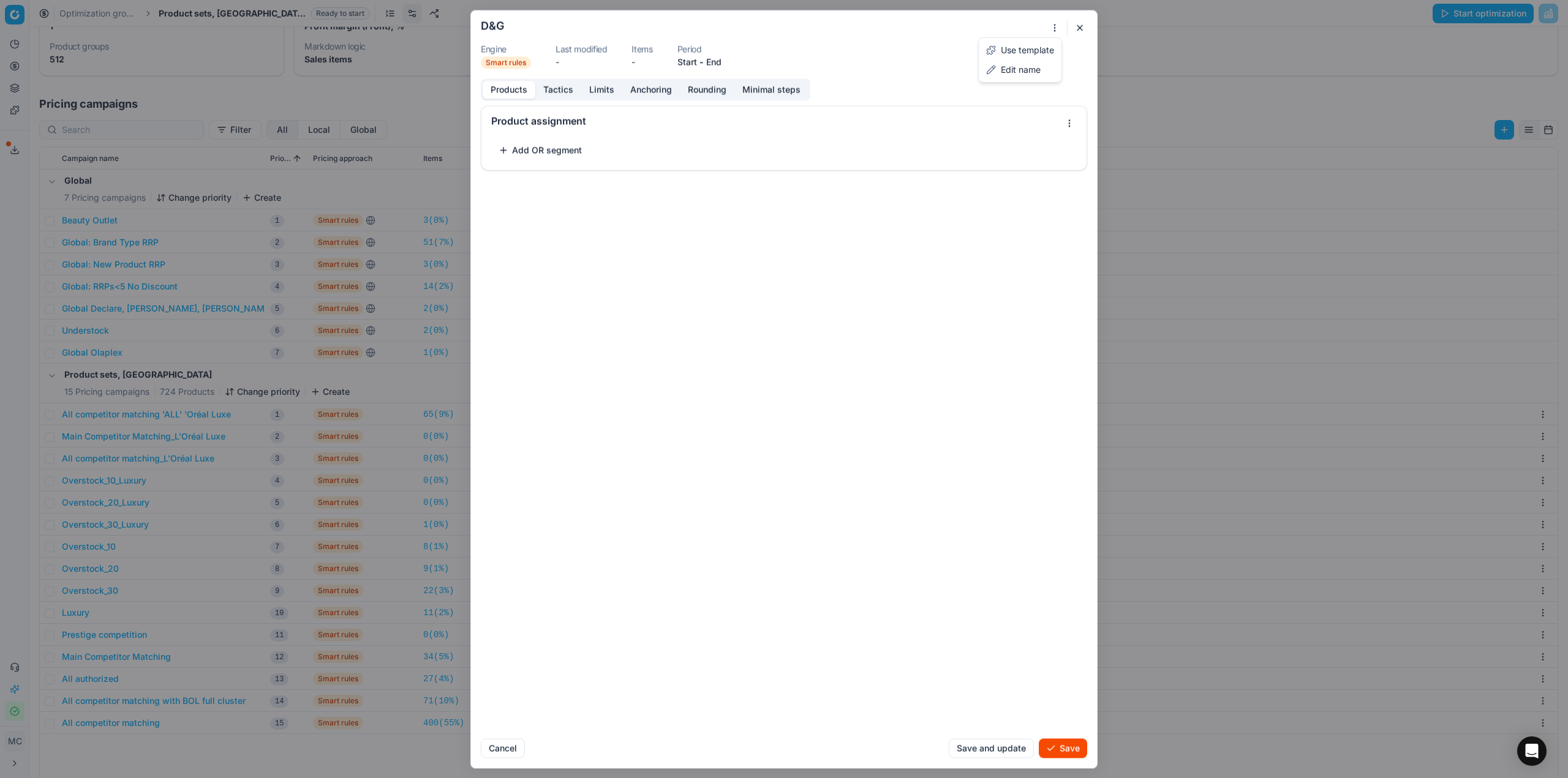
click at [1050, 22] on div "We are saving PC settings. Please wait, it should take a few minutes D&G Engine…" at bounding box center [784, 389] width 1568 height 778
click at [1011, 52] on div "Use template" at bounding box center [1020, 50] width 78 height 20
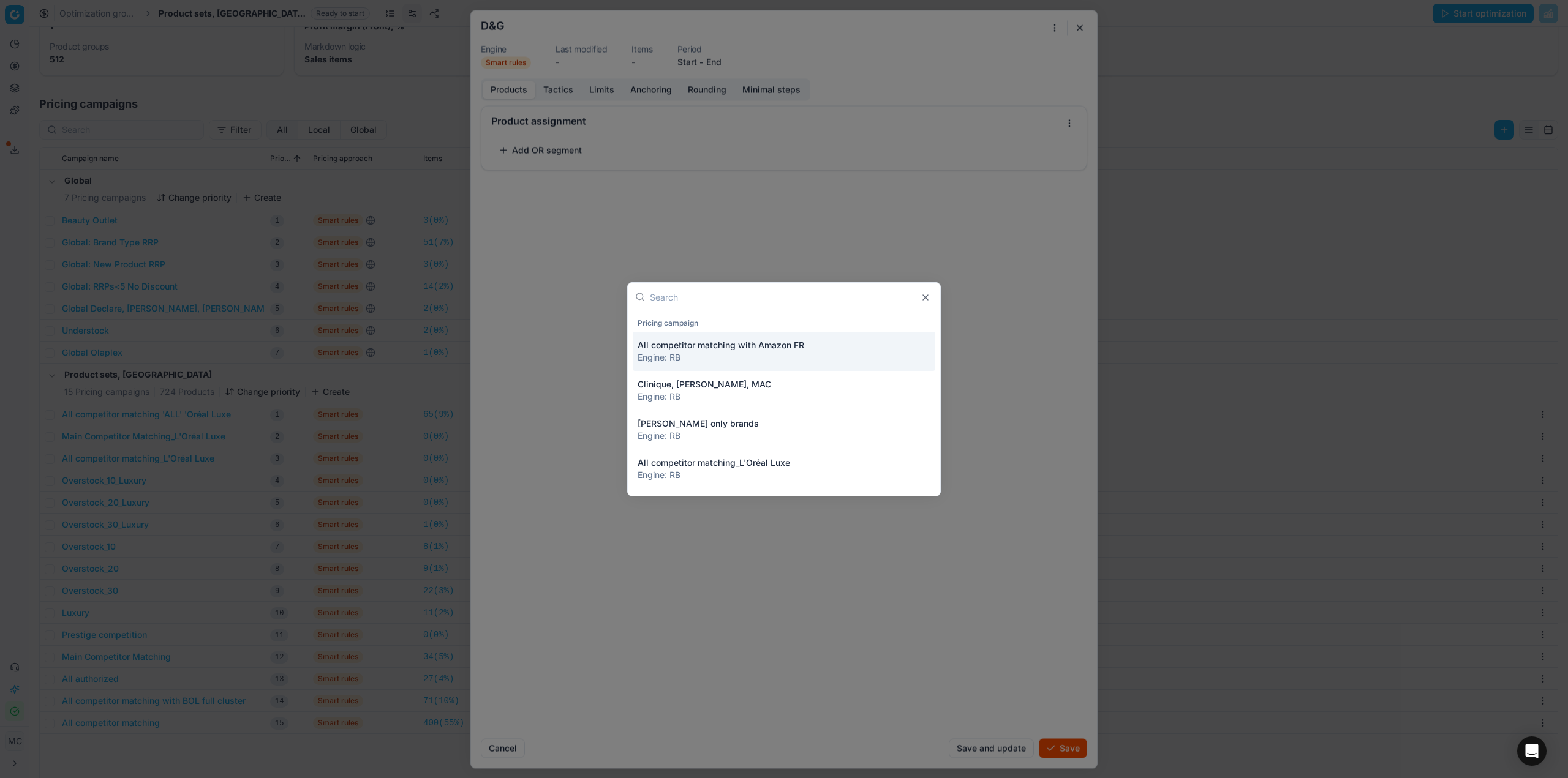
click at [774, 302] on input "text" at bounding box center [791, 296] width 283 height 29
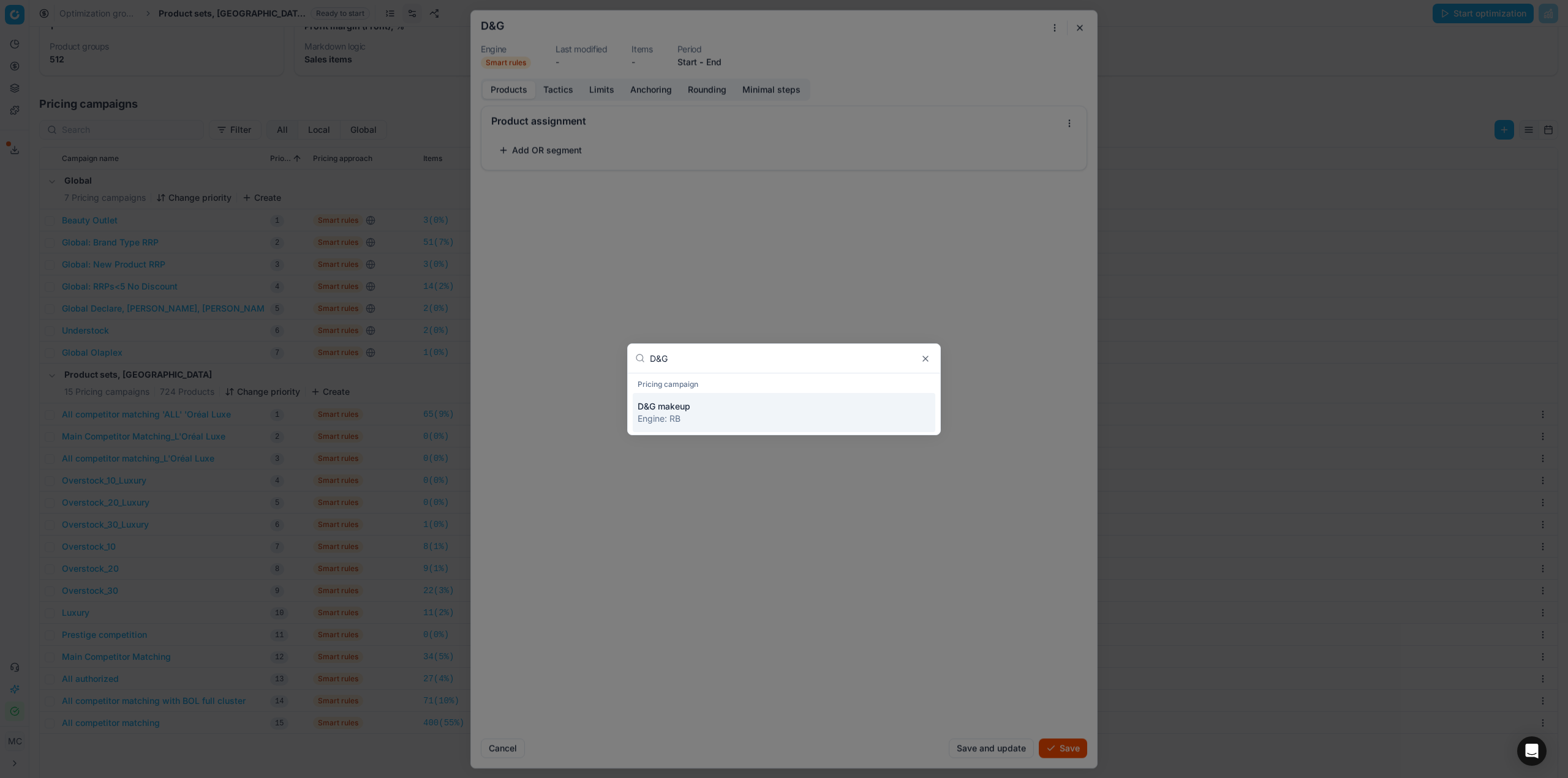
type input "D&G"
click at [730, 412] on div "Engine : RB" at bounding box center [784, 418] width 293 height 12
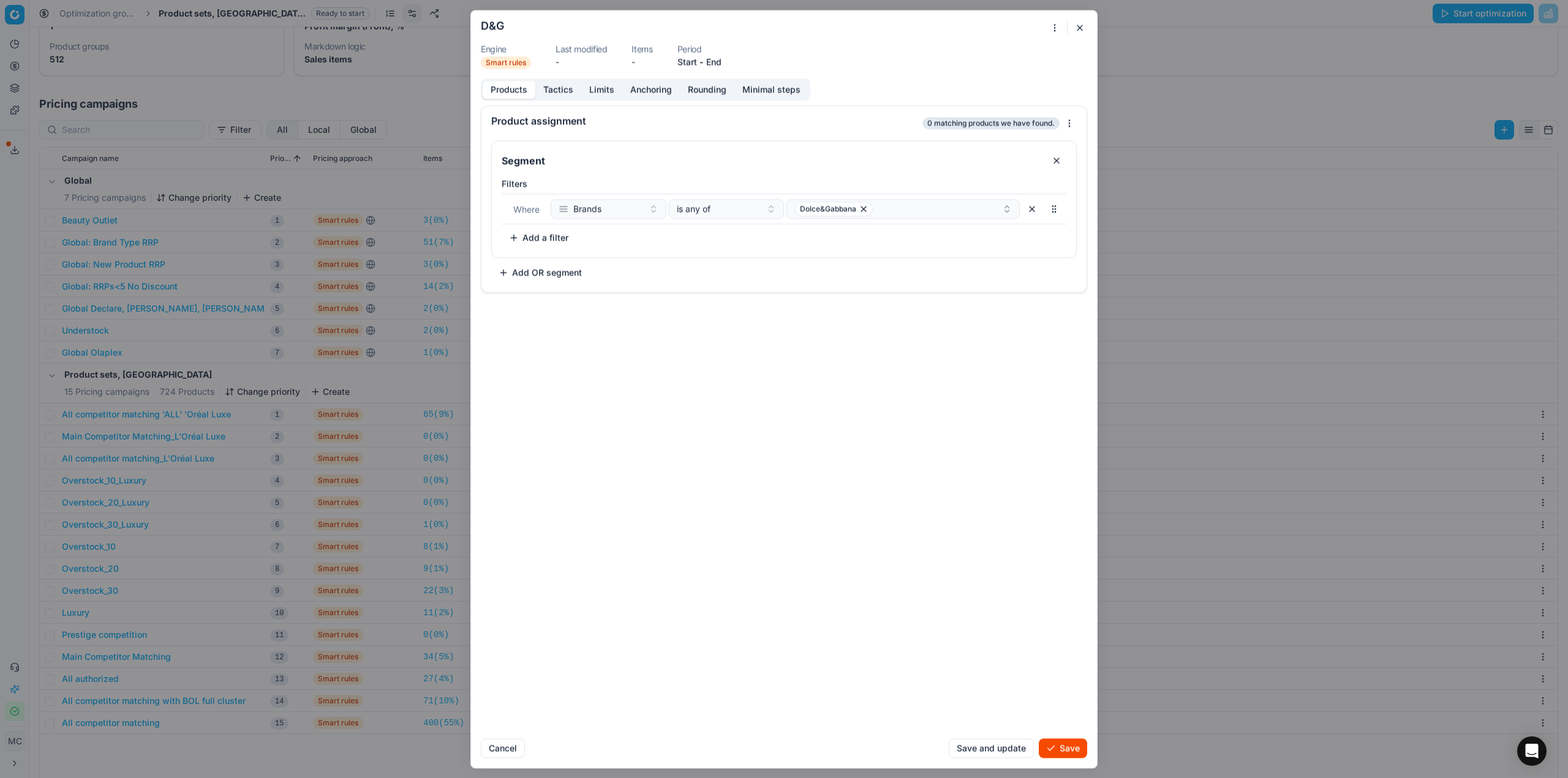
click at [1083, 747] on button "Save" at bounding box center [1063, 748] width 49 height 20
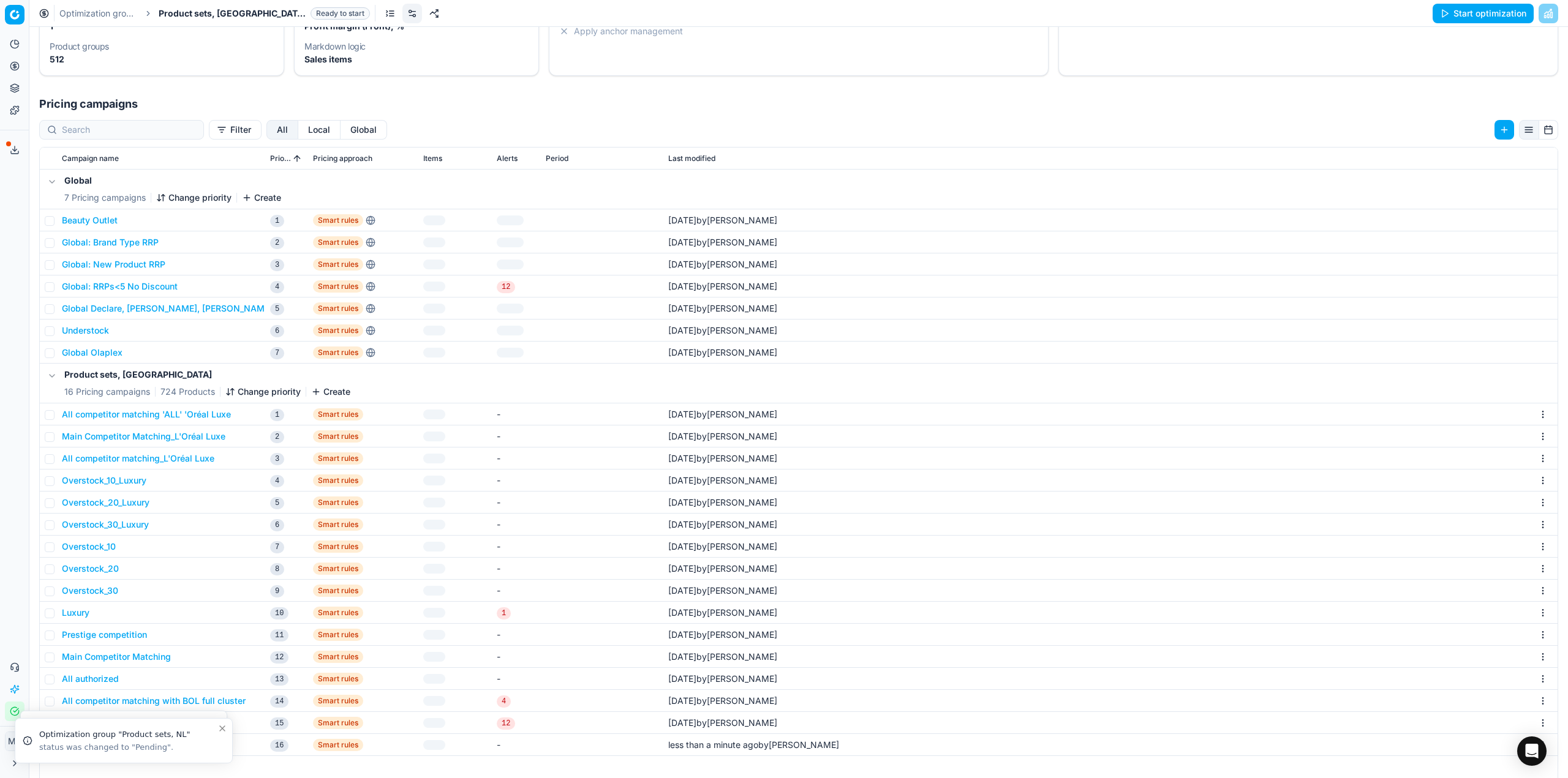
click at [278, 391] on button "Change priority" at bounding box center [263, 392] width 76 height 12
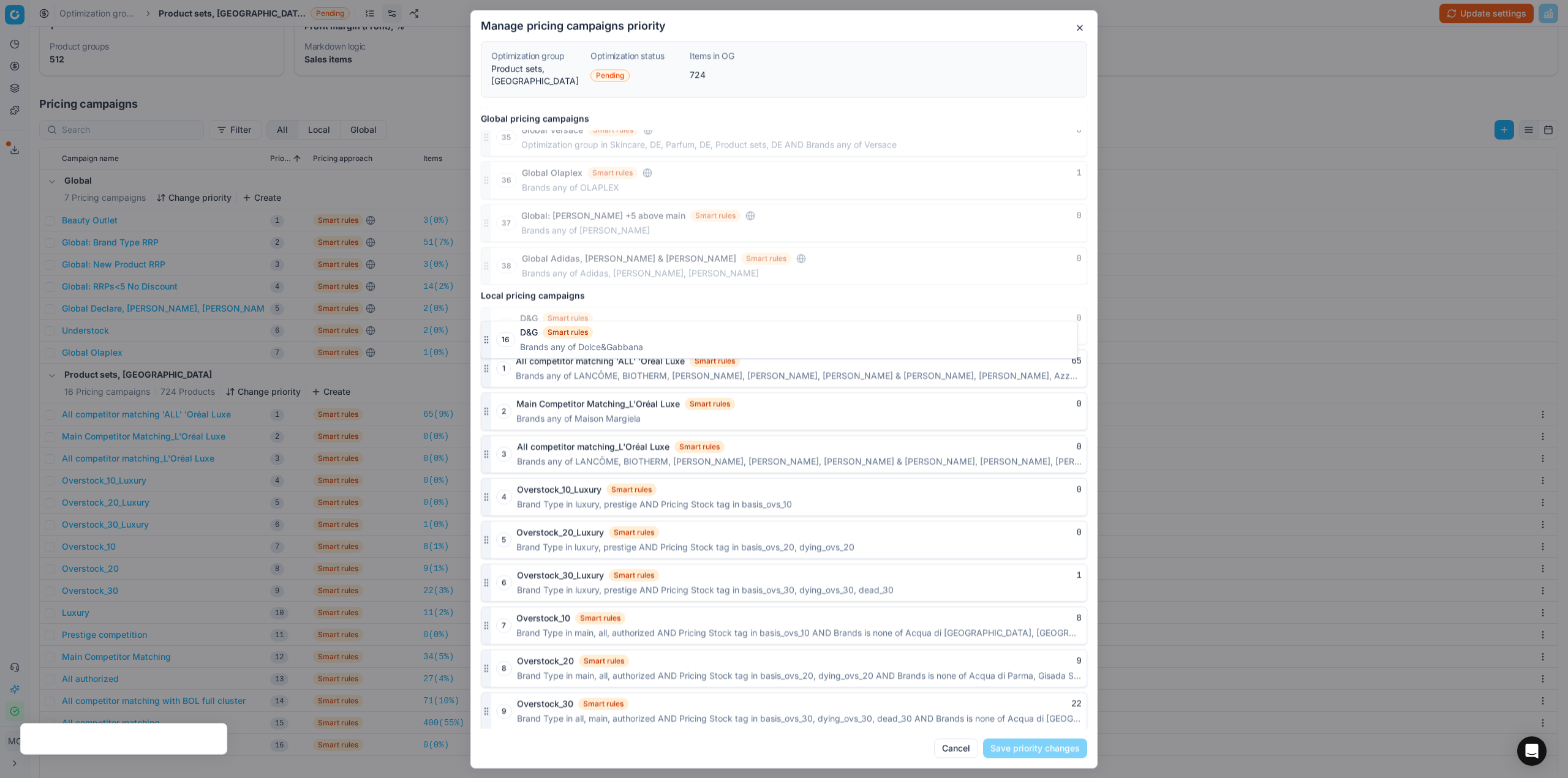
scroll to position [1271, 0]
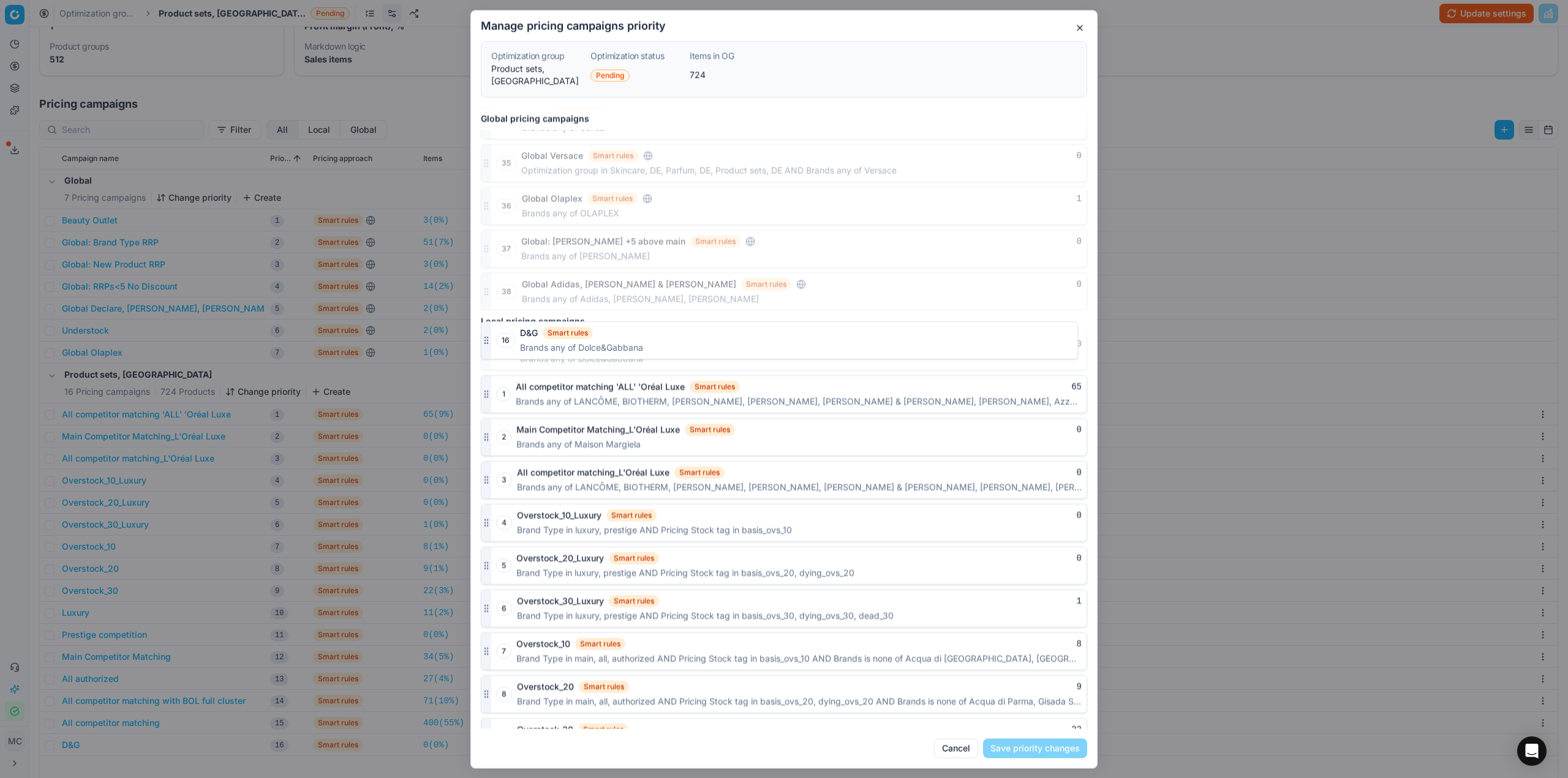
drag, startPoint x: 486, startPoint y: 711, endPoint x: 478, endPoint y: 341, distance: 370.1
click at [478, 341] on div "Global pricing campaigns 1 Global: Gisada CH Smart rules 0 Brands is exactly Gi…" at bounding box center [784, 418] width 626 height 622
click at [1019, 753] on button "Save priority changes" at bounding box center [1035, 748] width 104 height 20
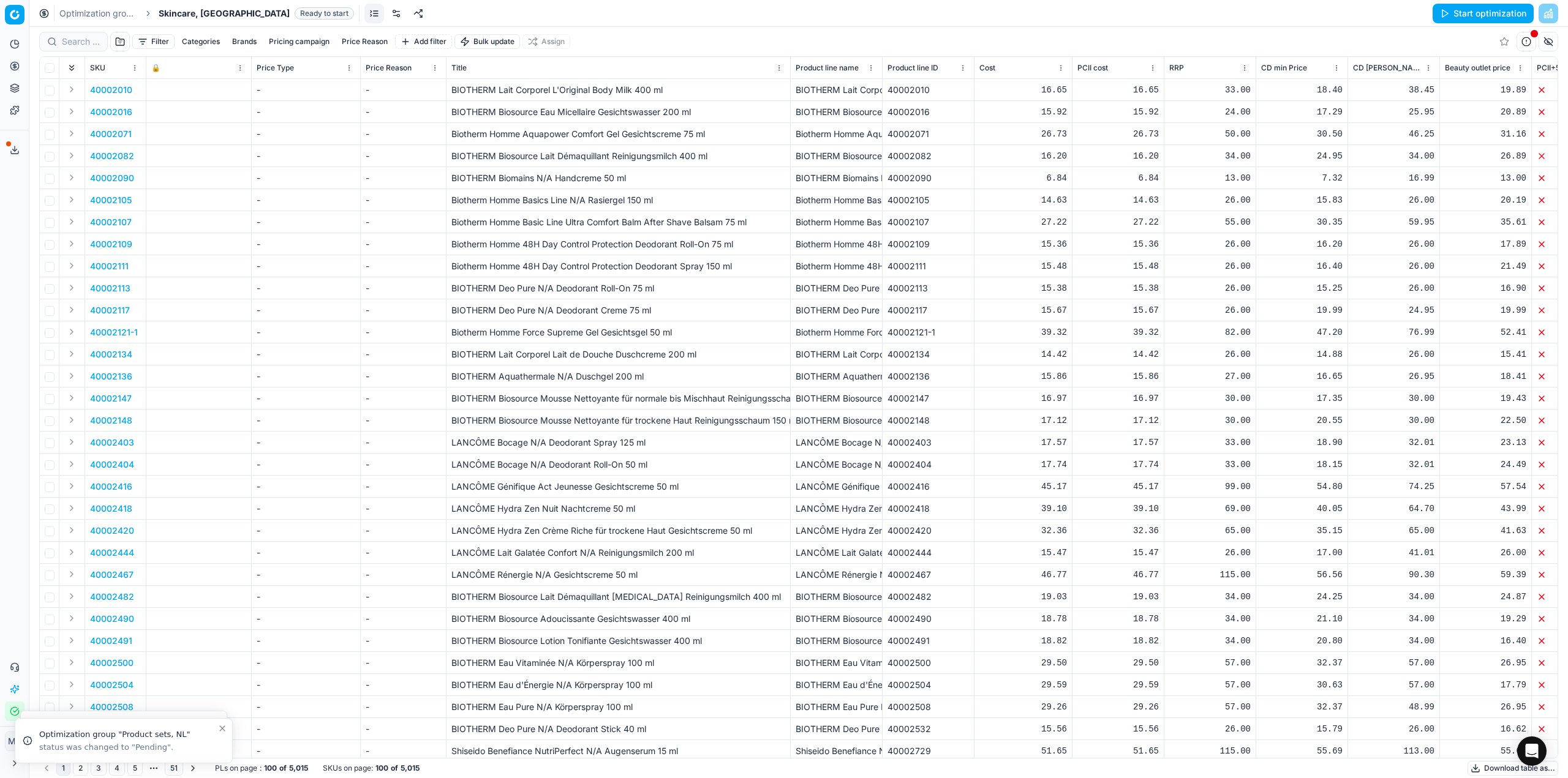
drag, startPoint x: 315, startPoint y: 7, endPoint x: 317, endPoint y: 22, distance: 15.1
click at [386, 7] on link at bounding box center [396, 13] width 20 height 20
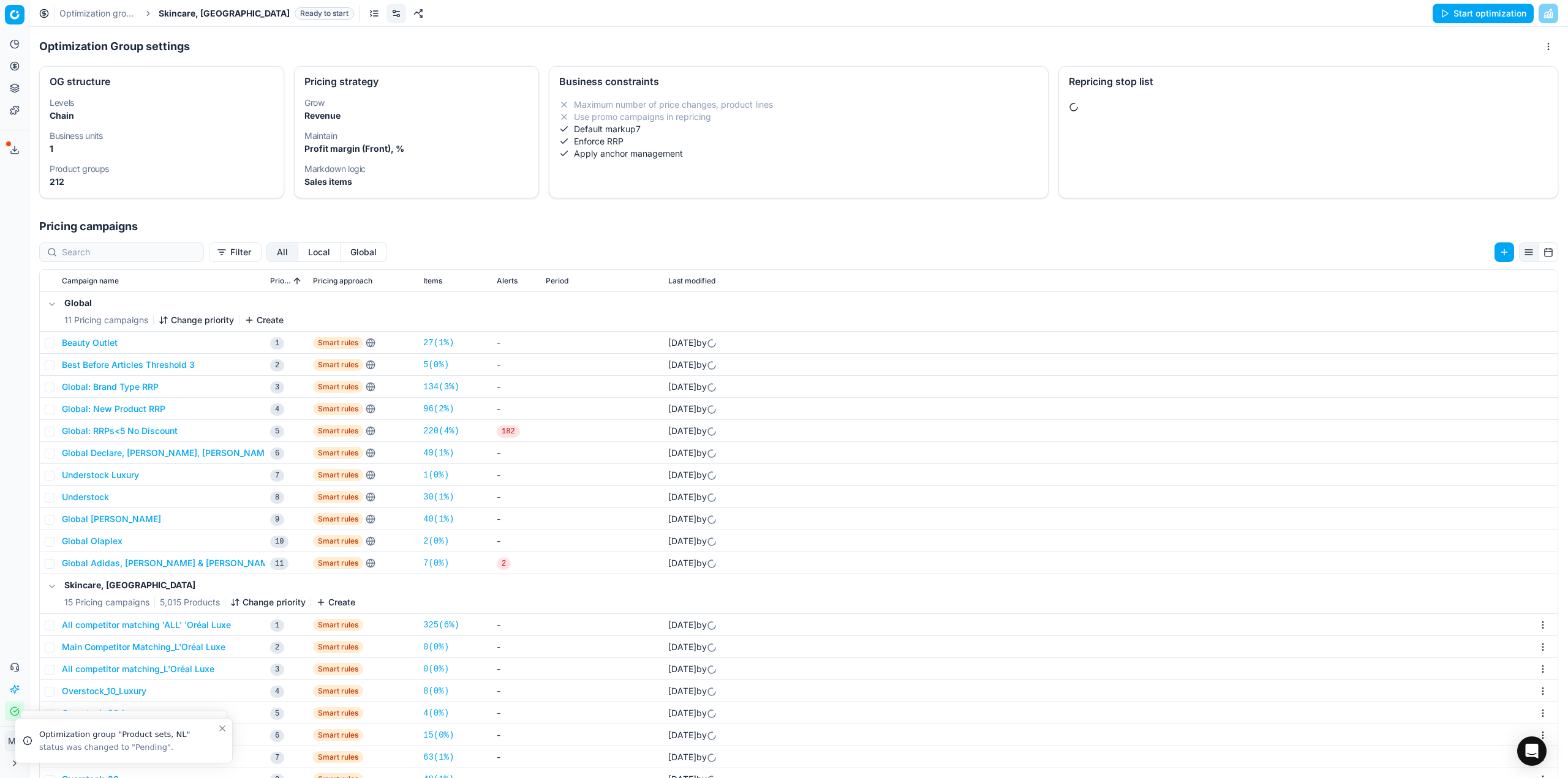
click at [342, 608] on button "Create" at bounding box center [336, 602] width 39 height 12
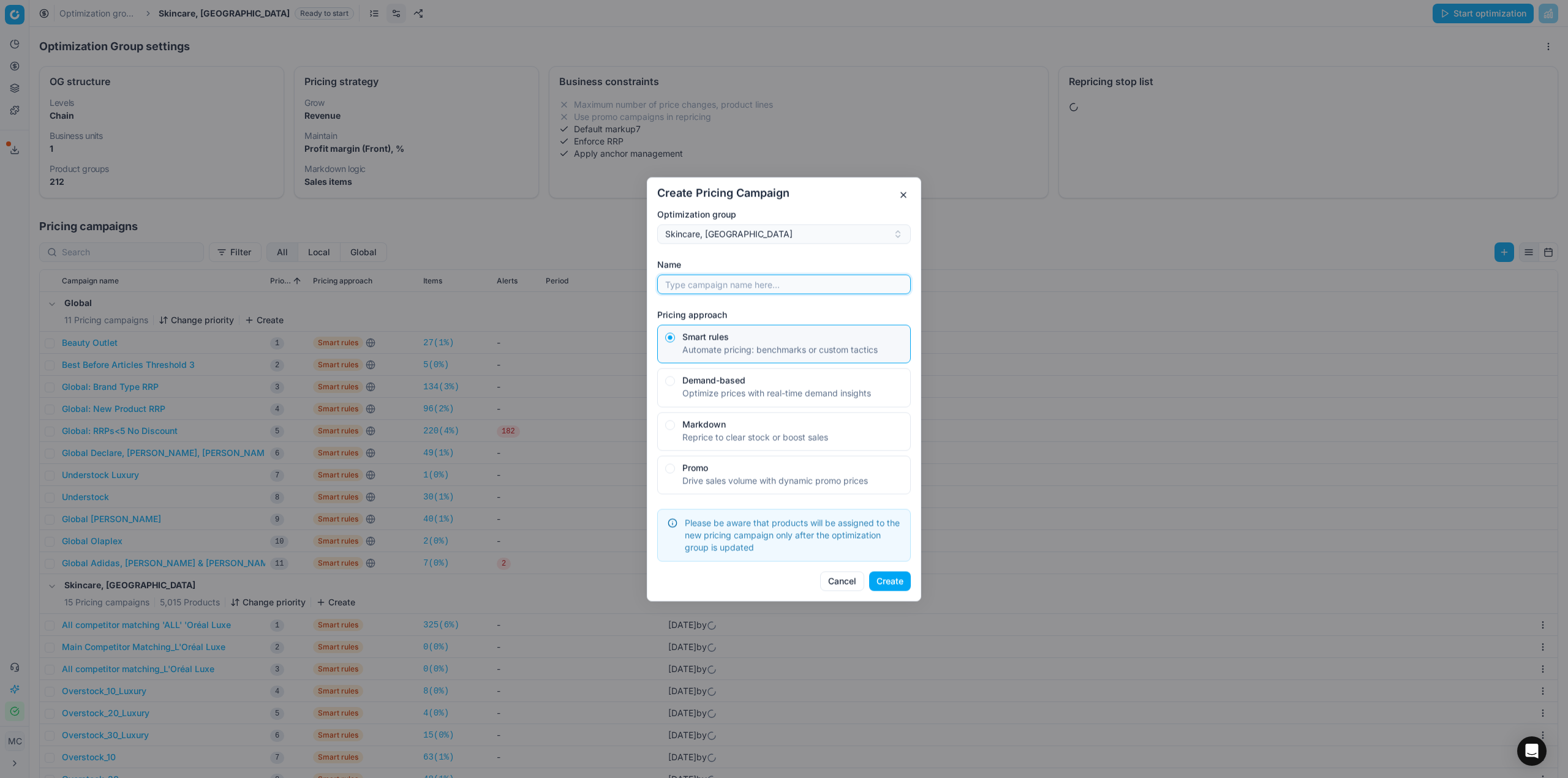
click at [743, 283] on input "Name" at bounding box center [783, 284] width 242 height 19
type input "D&G"
click at [897, 575] on button "Create" at bounding box center [890, 581] width 42 height 20
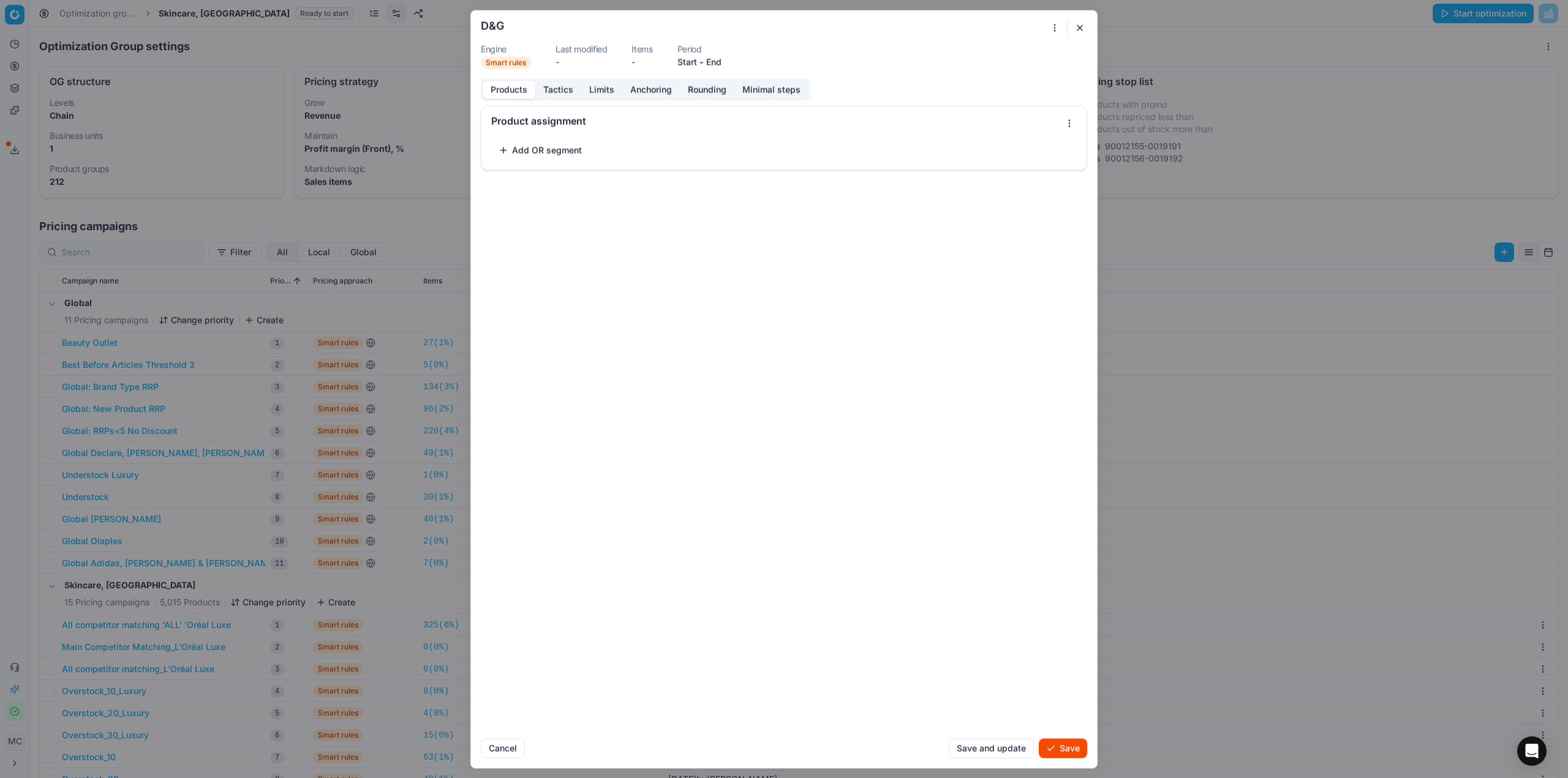
click at [1052, 26] on div "We are saving PC settings. Please wait, it should take a few minutes D&G Engine…" at bounding box center [784, 389] width 1568 height 778
click at [1040, 48] on div "Use template" at bounding box center [1020, 50] width 78 height 20
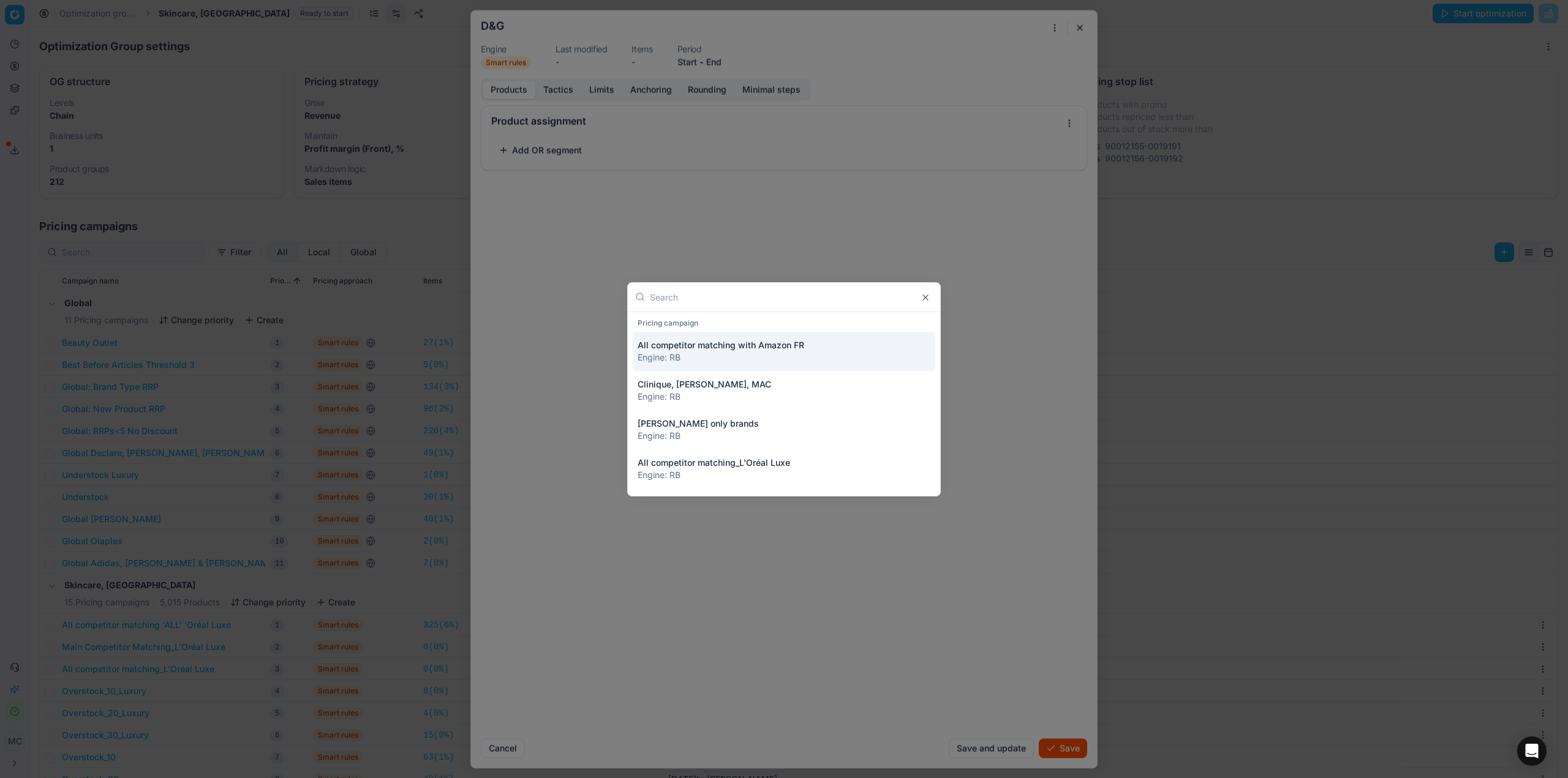
click at [705, 301] on input "text" at bounding box center [791, 296] width 283 height 29
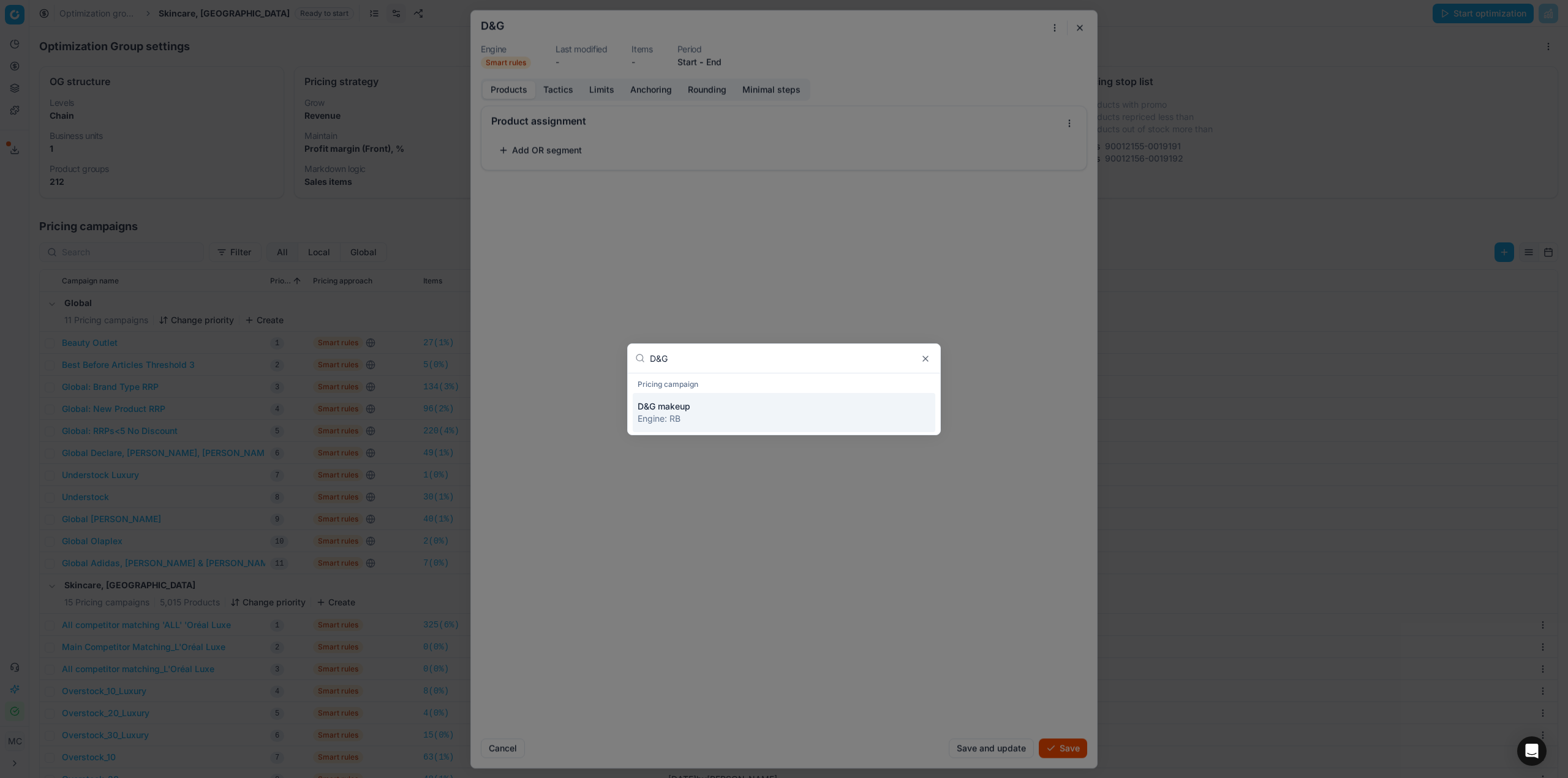
type input "D&G"
click at [737, 407] on div "D&G makeup" at bounding box center [784, 406] width 293 height 12
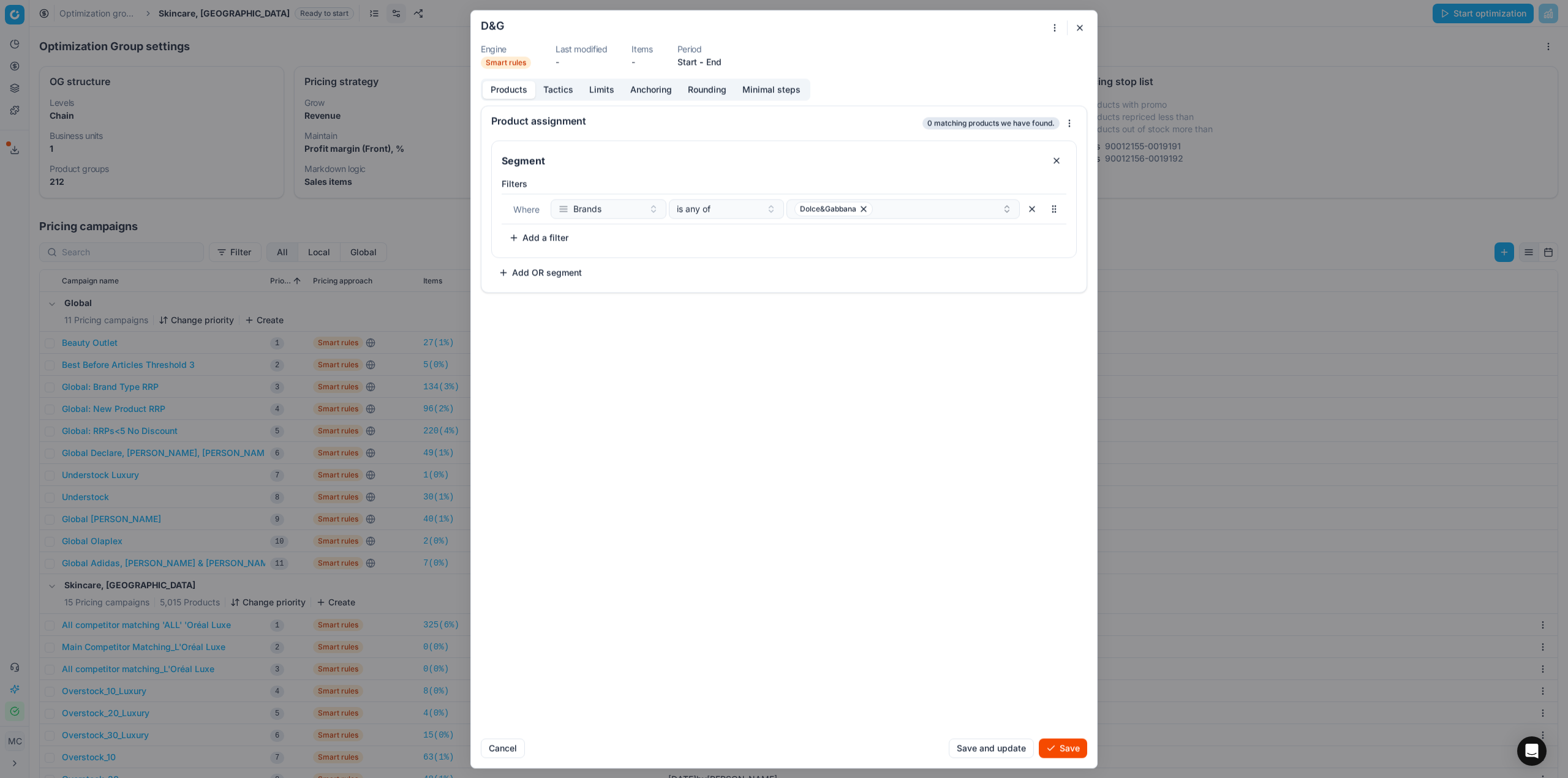
click at [1069, 752] on button "Save" at bounding box center [1063, 748] width 49 height 20
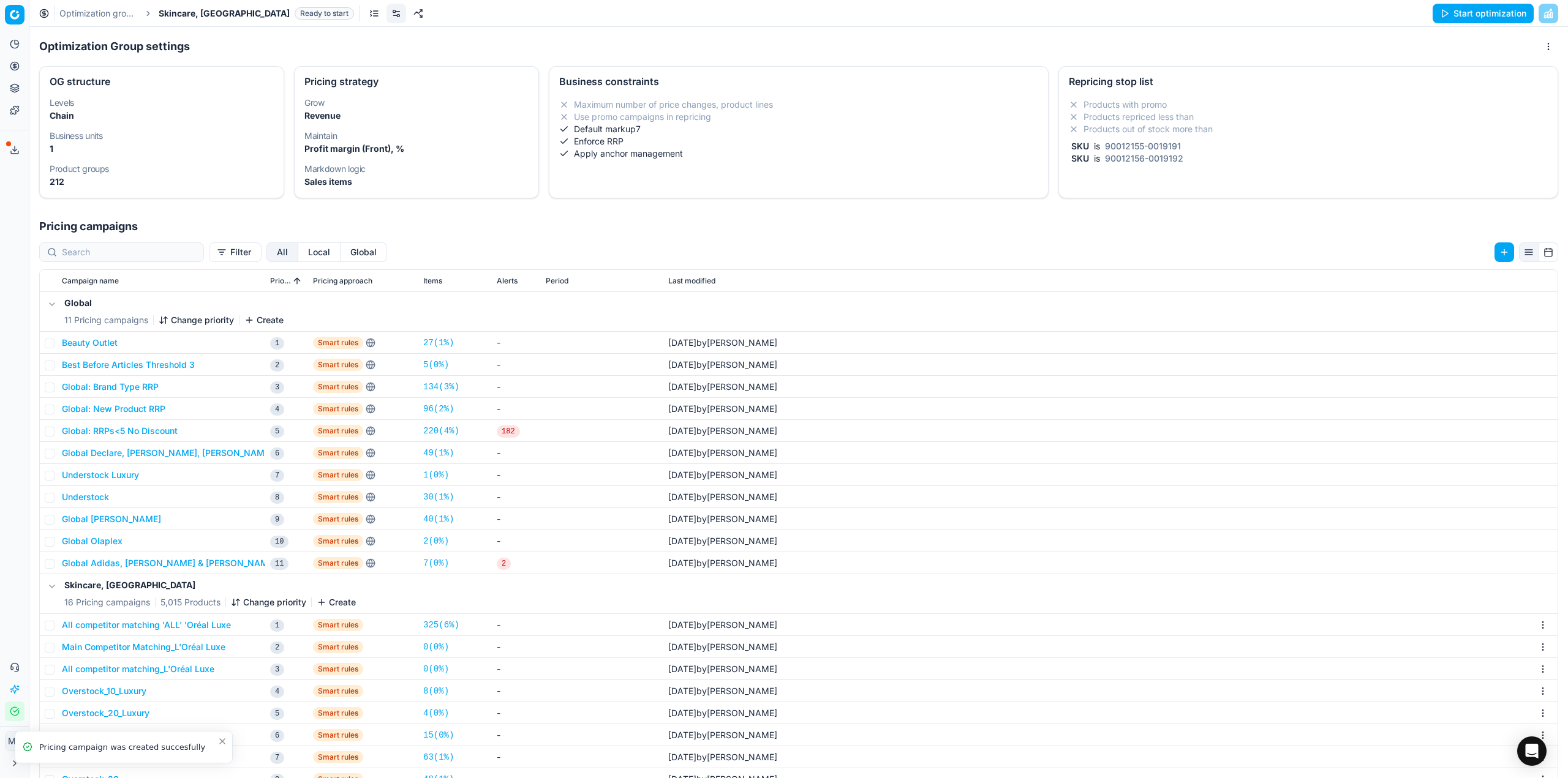
click at [284, 601] on button "Change priority" at bounding box center [269, 602] width 76 height 12
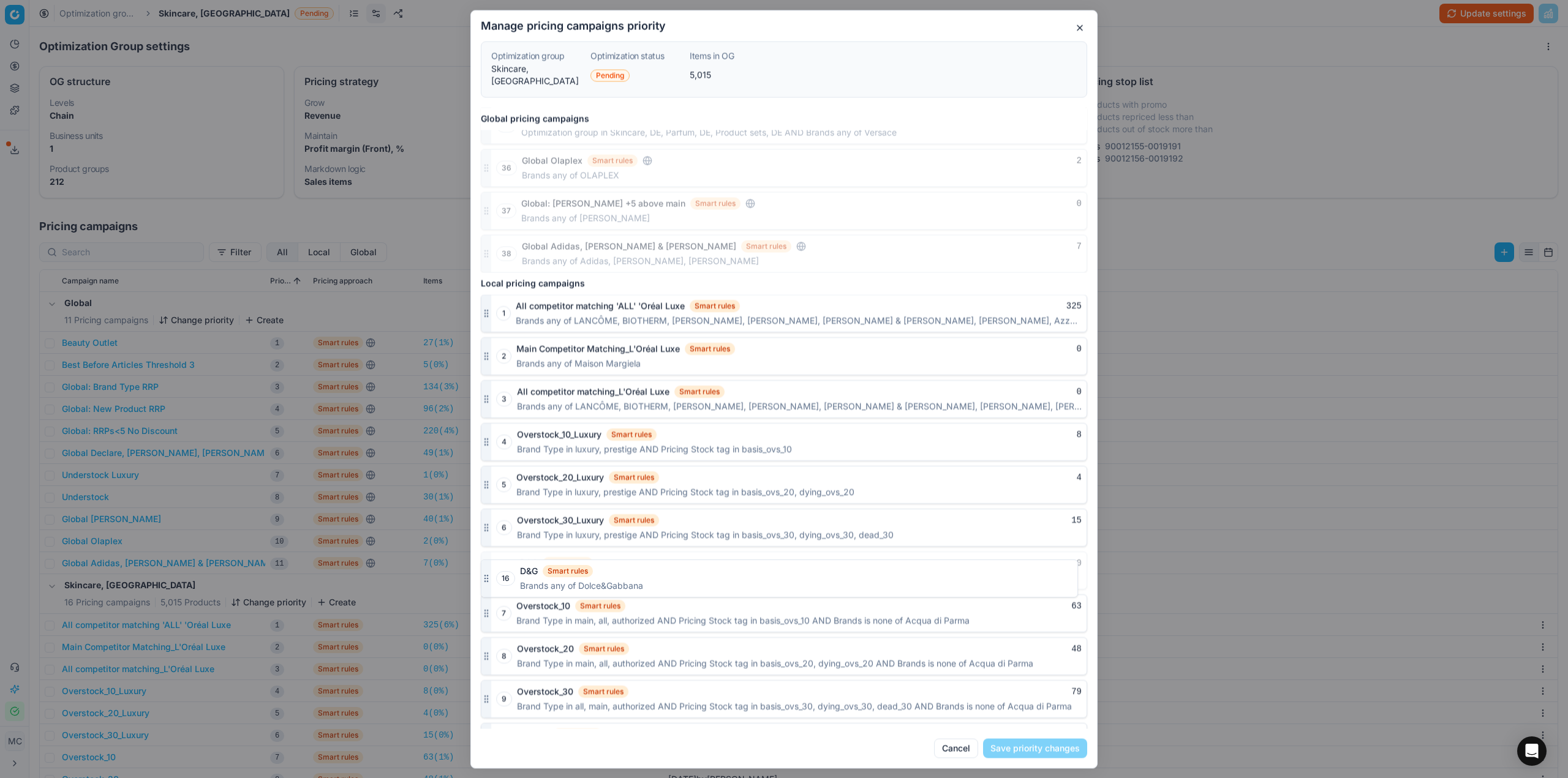
scroll to position [1310, 0]
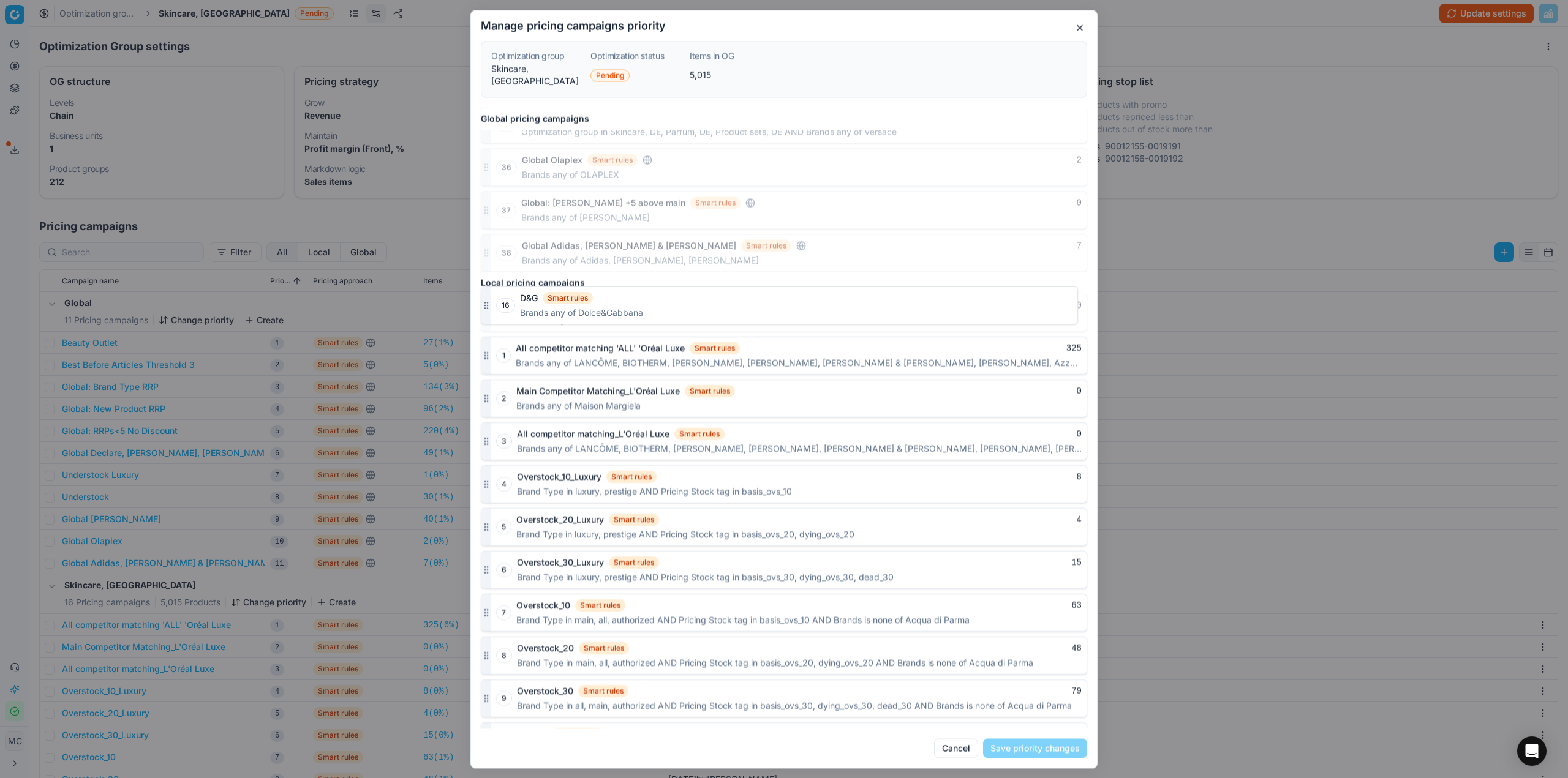
drag, startPoint x: 484, startPoint y: 713, endPoint x: 544, endPoint y: 309, distance: 408.4
click at [544, 309] on div "16 D&G Smart rules 0 Brands any of Dolce&Gabbana" at bounding box center [784, 312] width 606 height 38
click at [1049, 753] on button "Save priority changes" at bounding box center [1035, 748] width 104 height 20
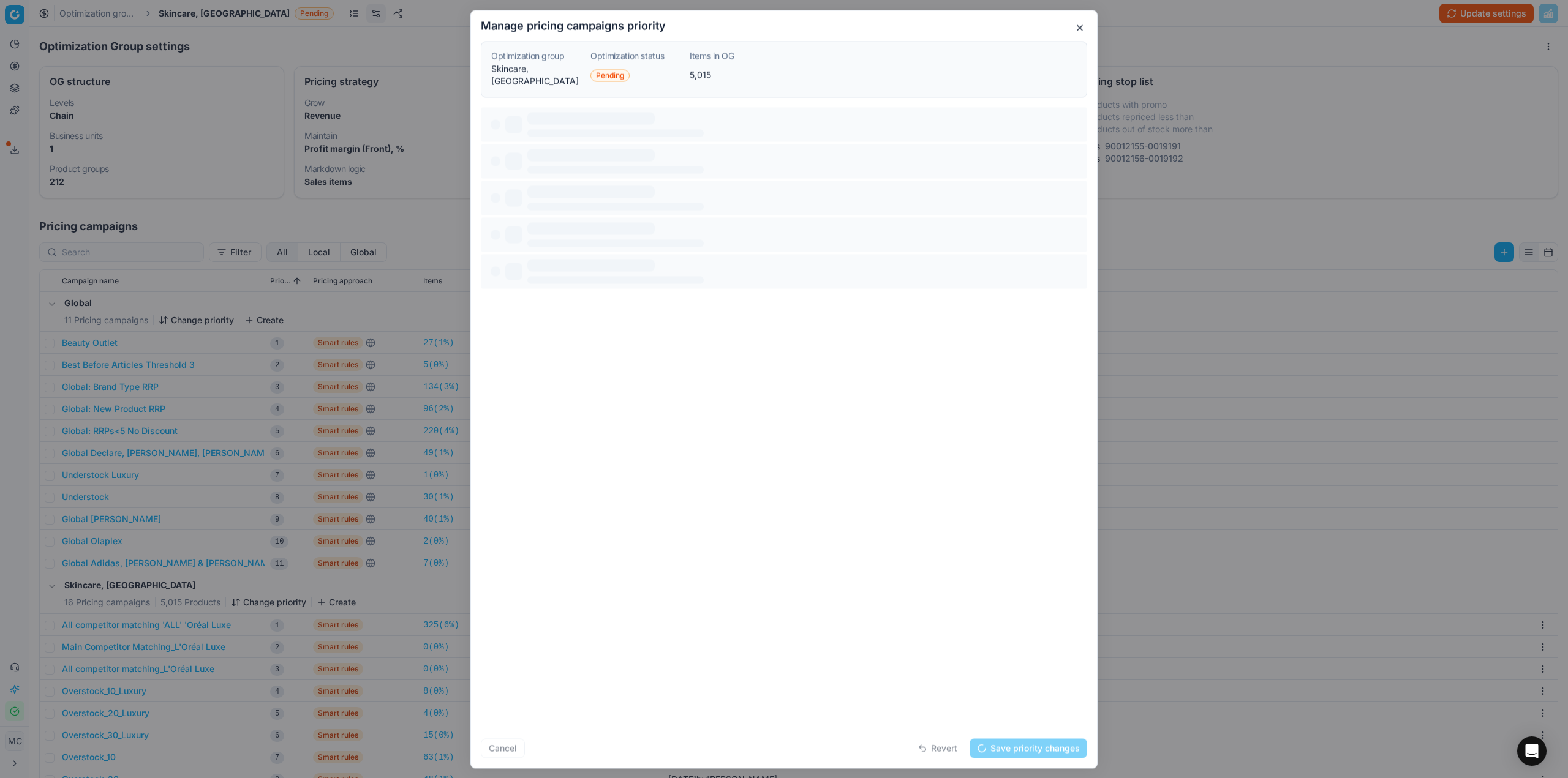
scroll to position [0, 0]
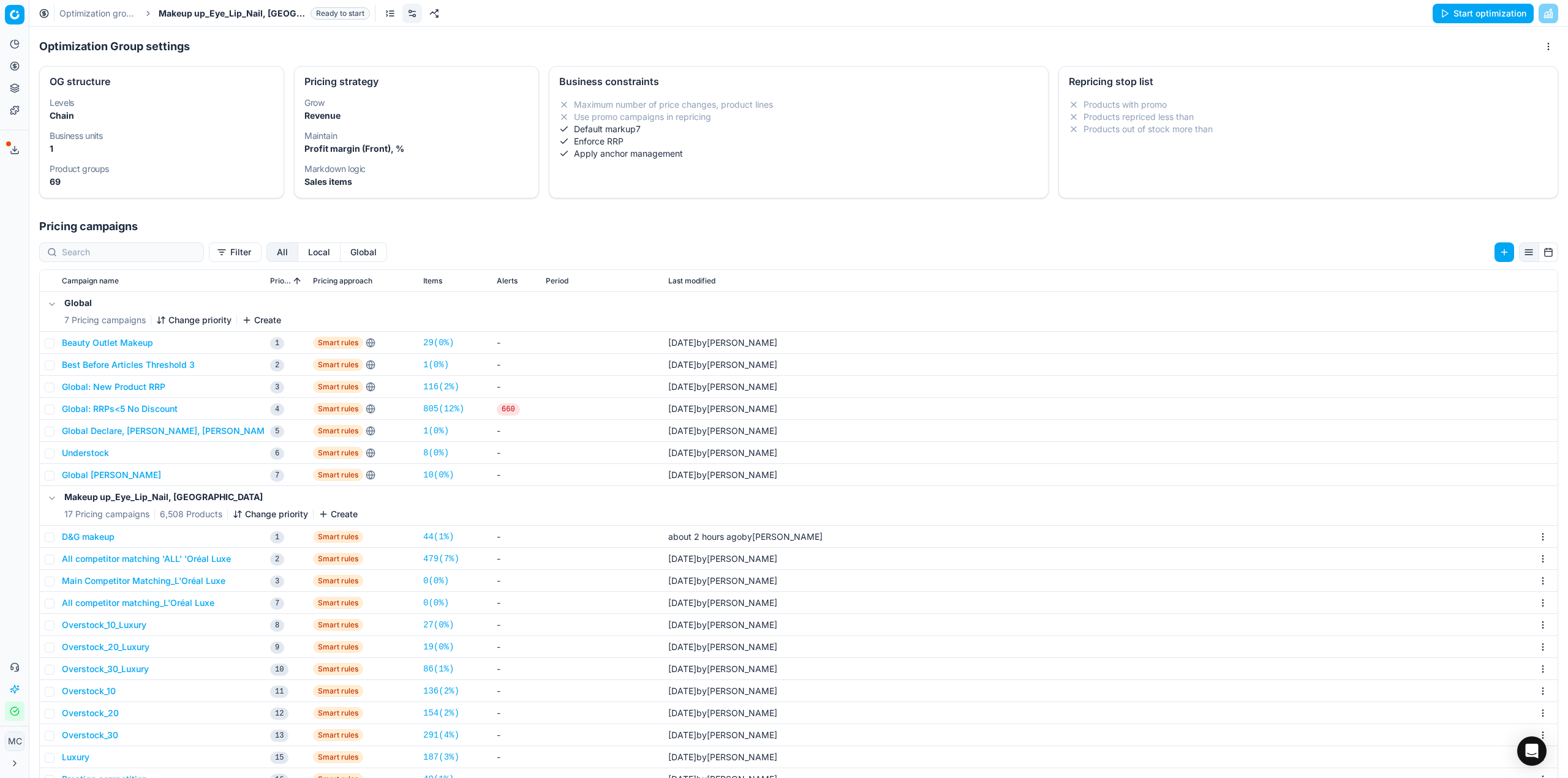
click at [115, 12] on link "Optimization groups" at bounding box center [99, 13] width 79 height 12
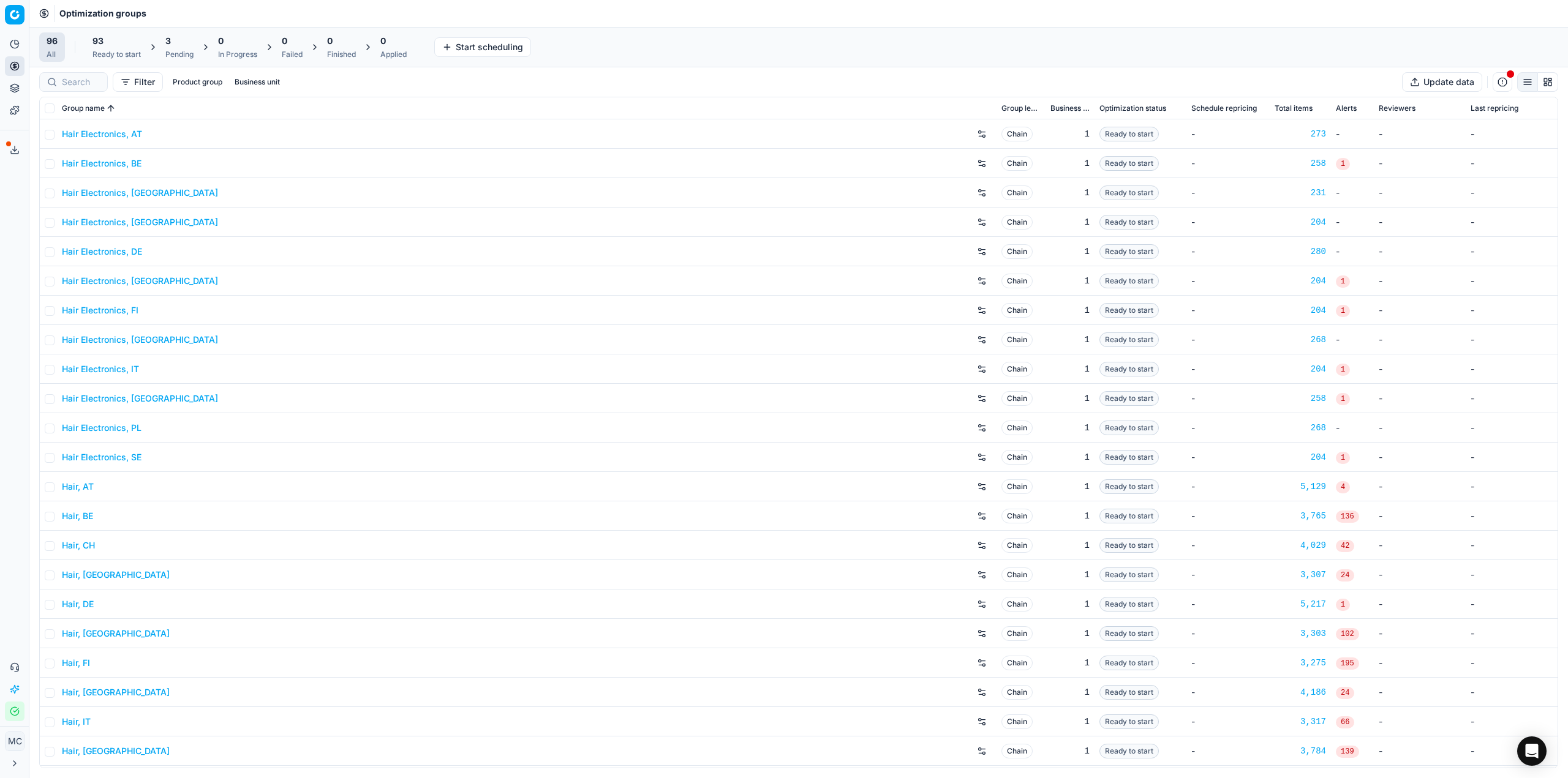
click at [165, 49] on div "3 Pending" at bounding box center [180, 47] width 43 height 29
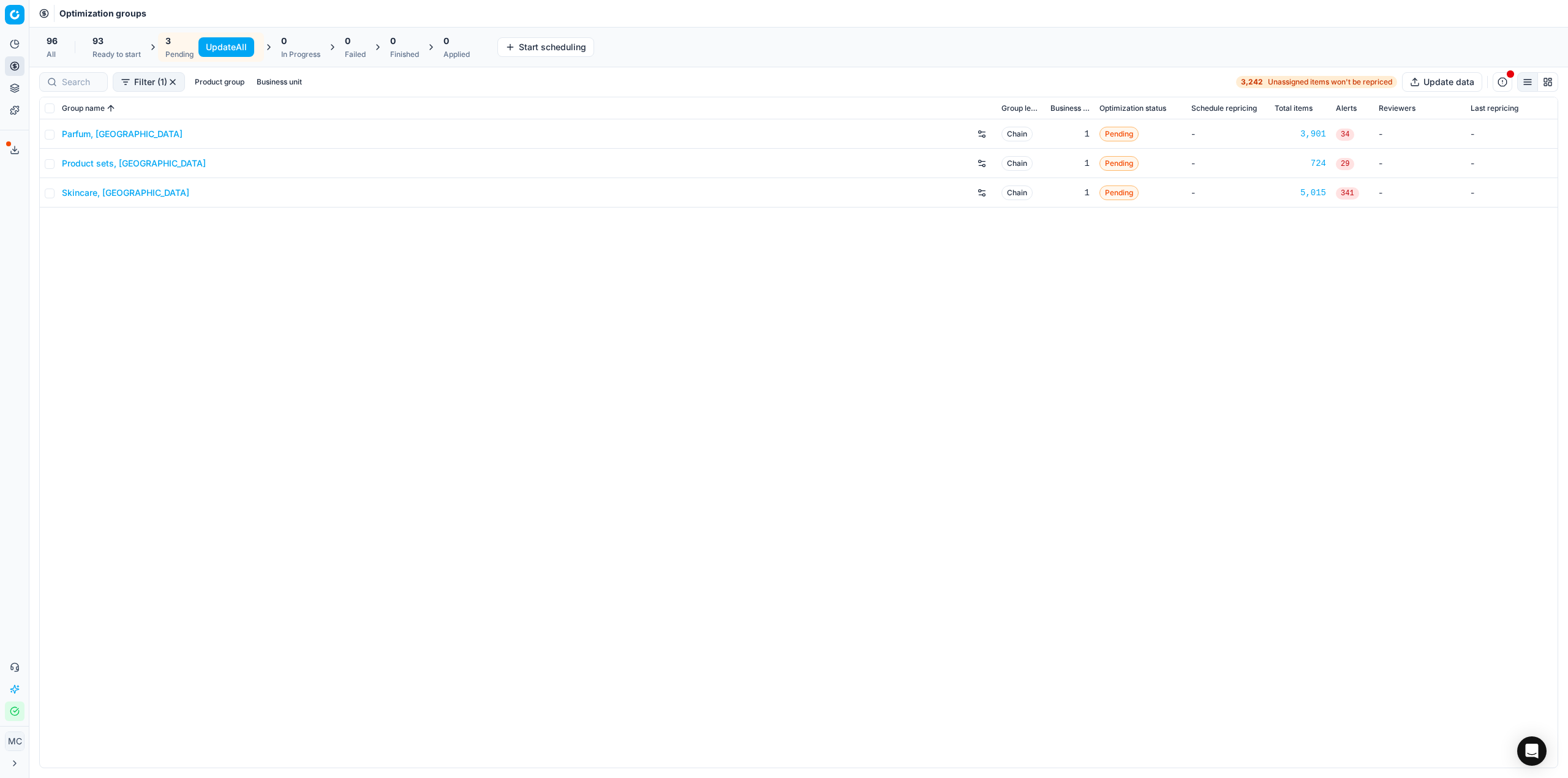
click at [215, 49] on button "Update All" at bounding box center [226, 47] width 56 height 20
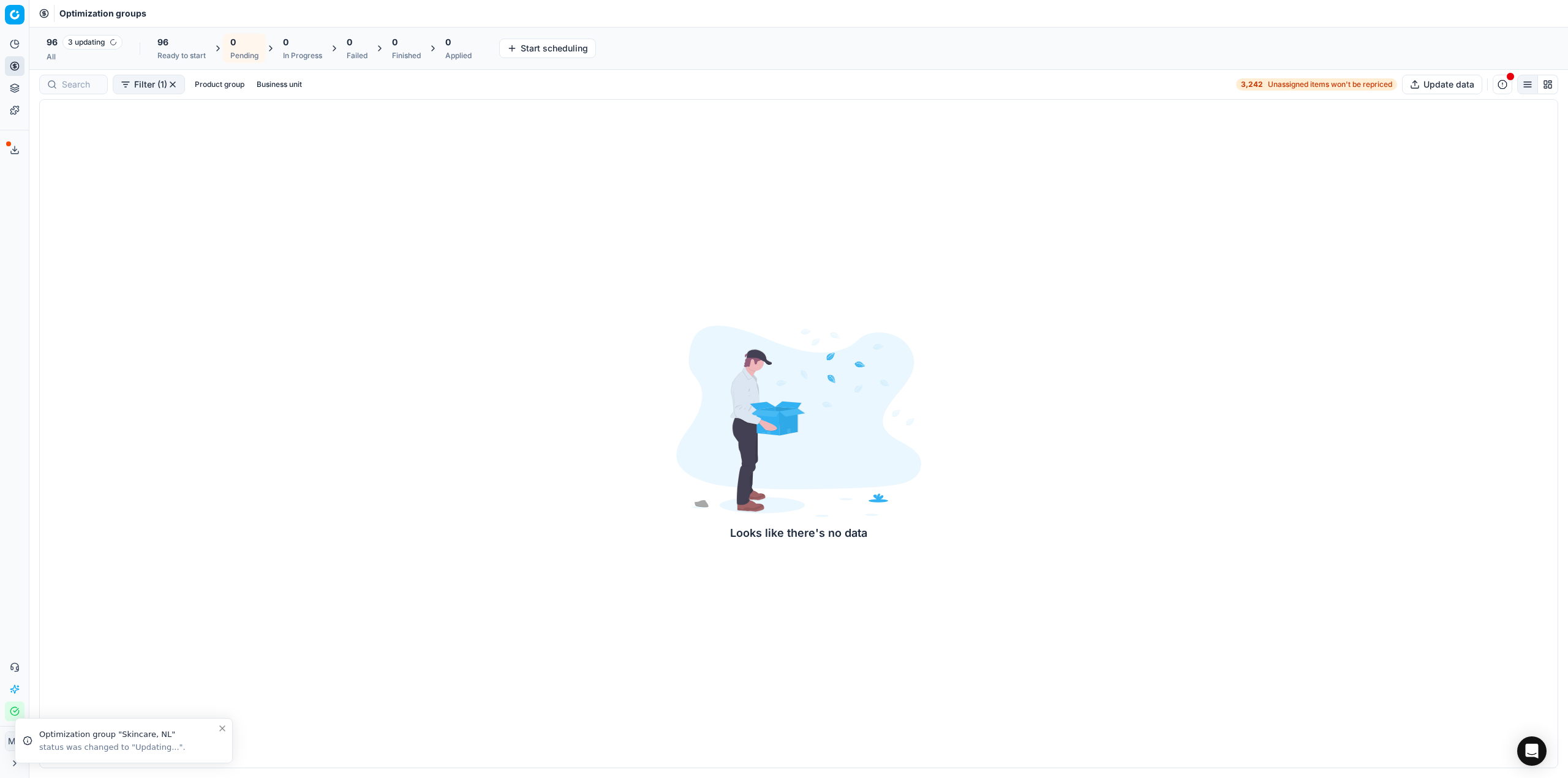
click at [518, 12] on div "Optimization groups" at bounding box center [798, 13] width 1539 height 27
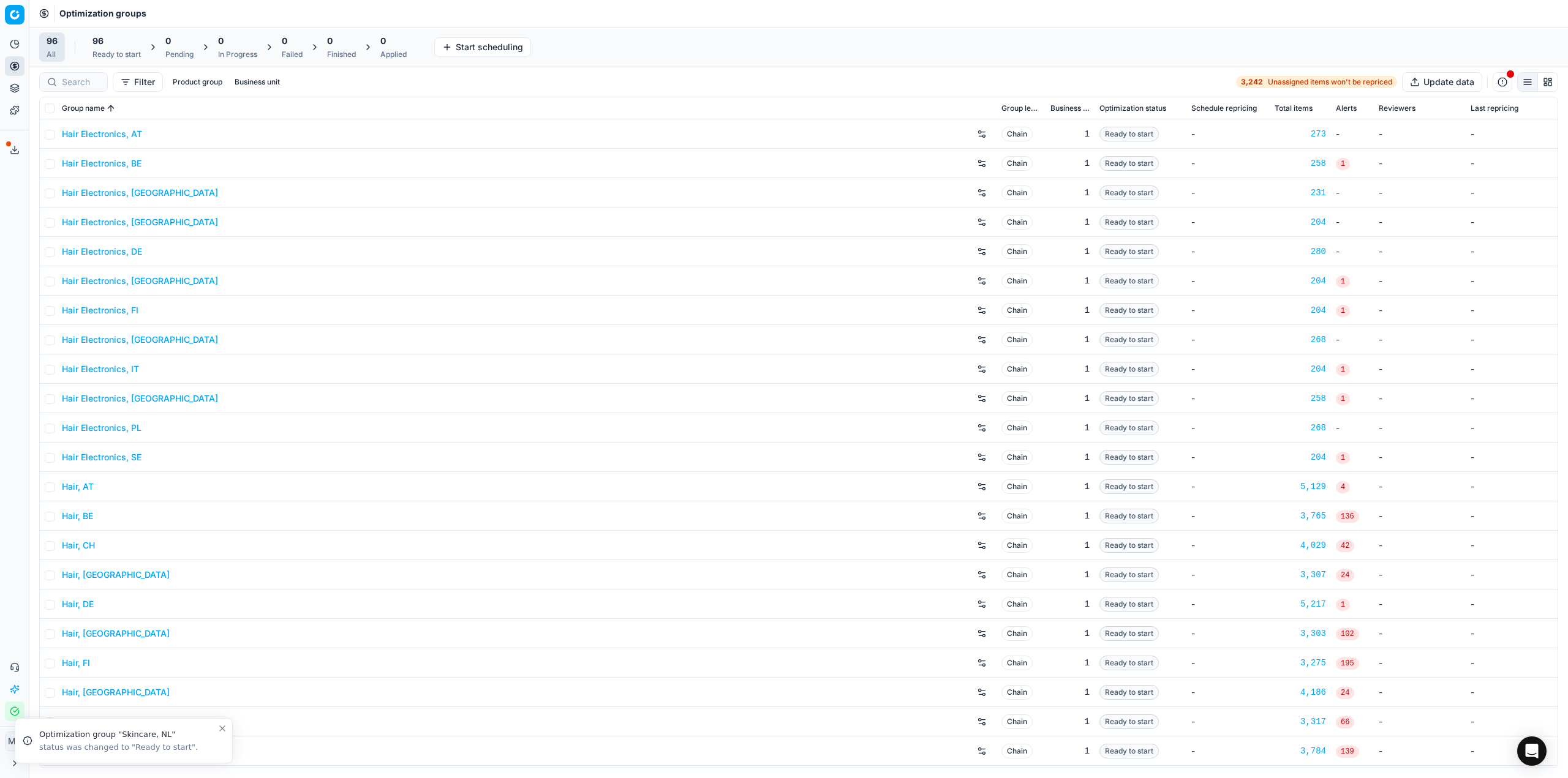
click at [123, 38] on div "96" at bounding box center [117, 40] width 49 height 12
click at [181, 49] on button "Start All" at bounding box center [169, 47] width 48 height 20
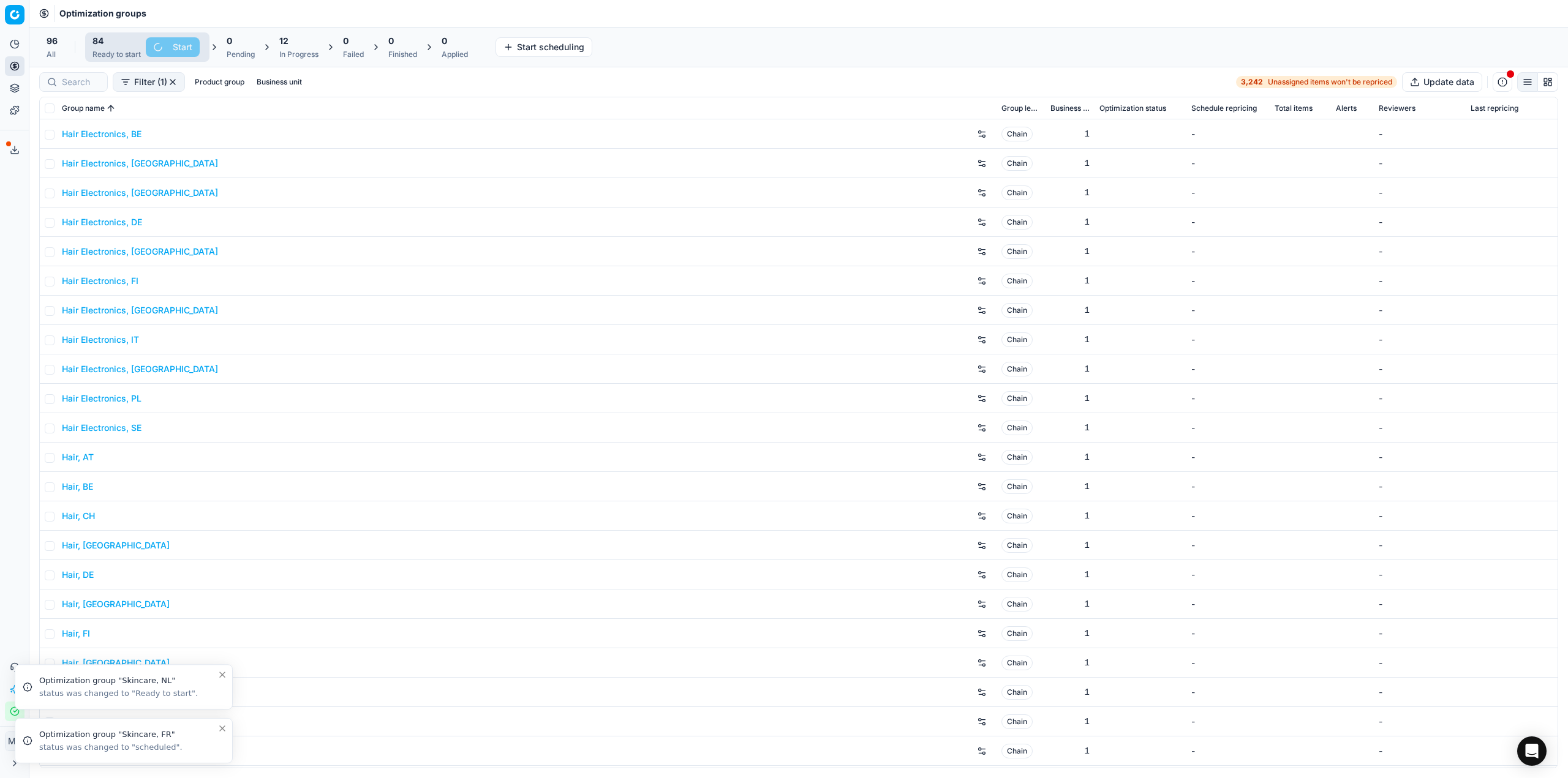
click at [221, 729] on icon "Close toast" at bounding box center [222, 728] width 9 height 9
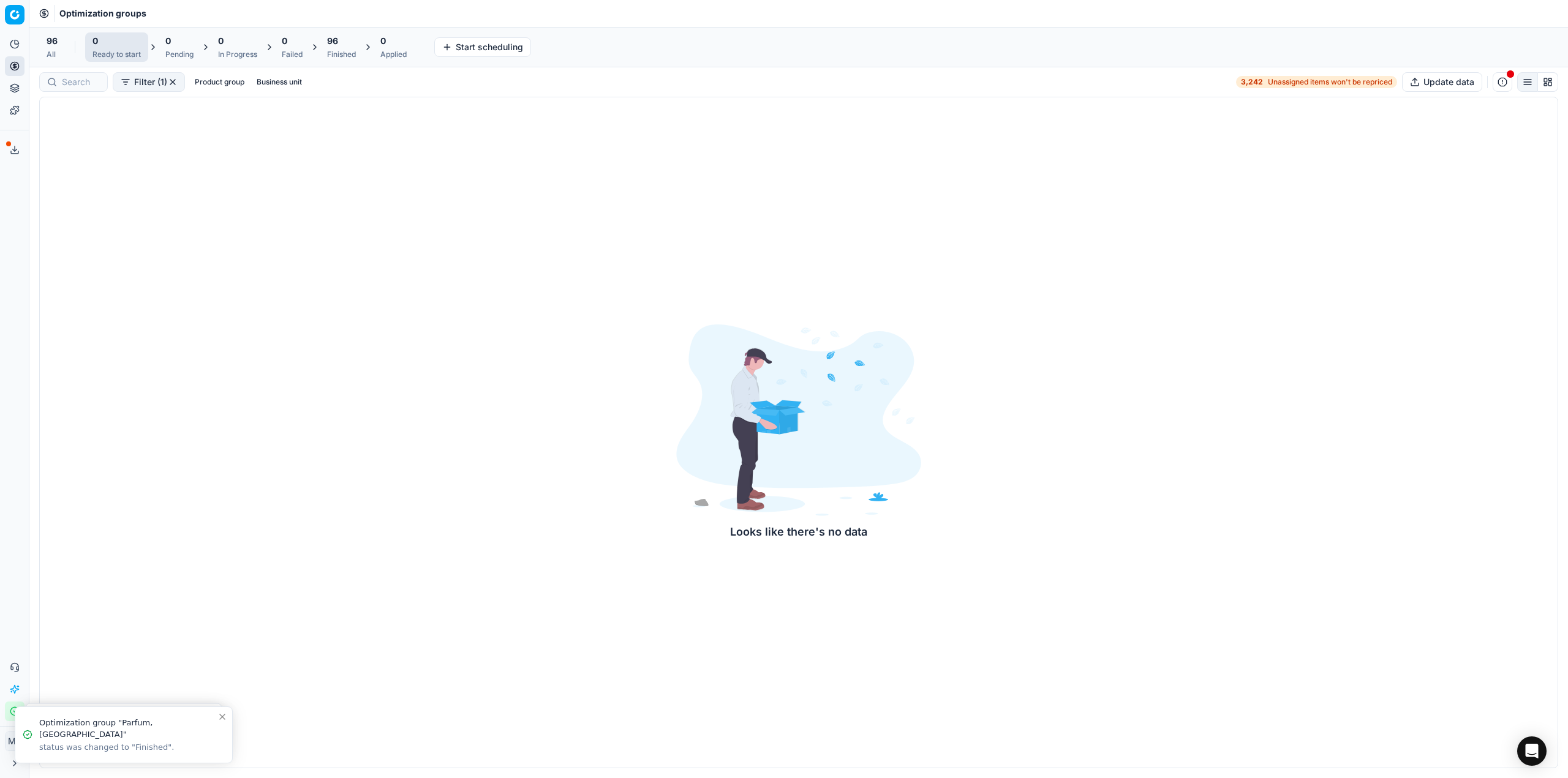
drag, startPoint x: 335, startPoint y: 35, endPoint x: 352, endPoint y: 50, distance: 22.7
click at [335, 35] on span "96" at bounding box center [333, 40] width 11 height 12
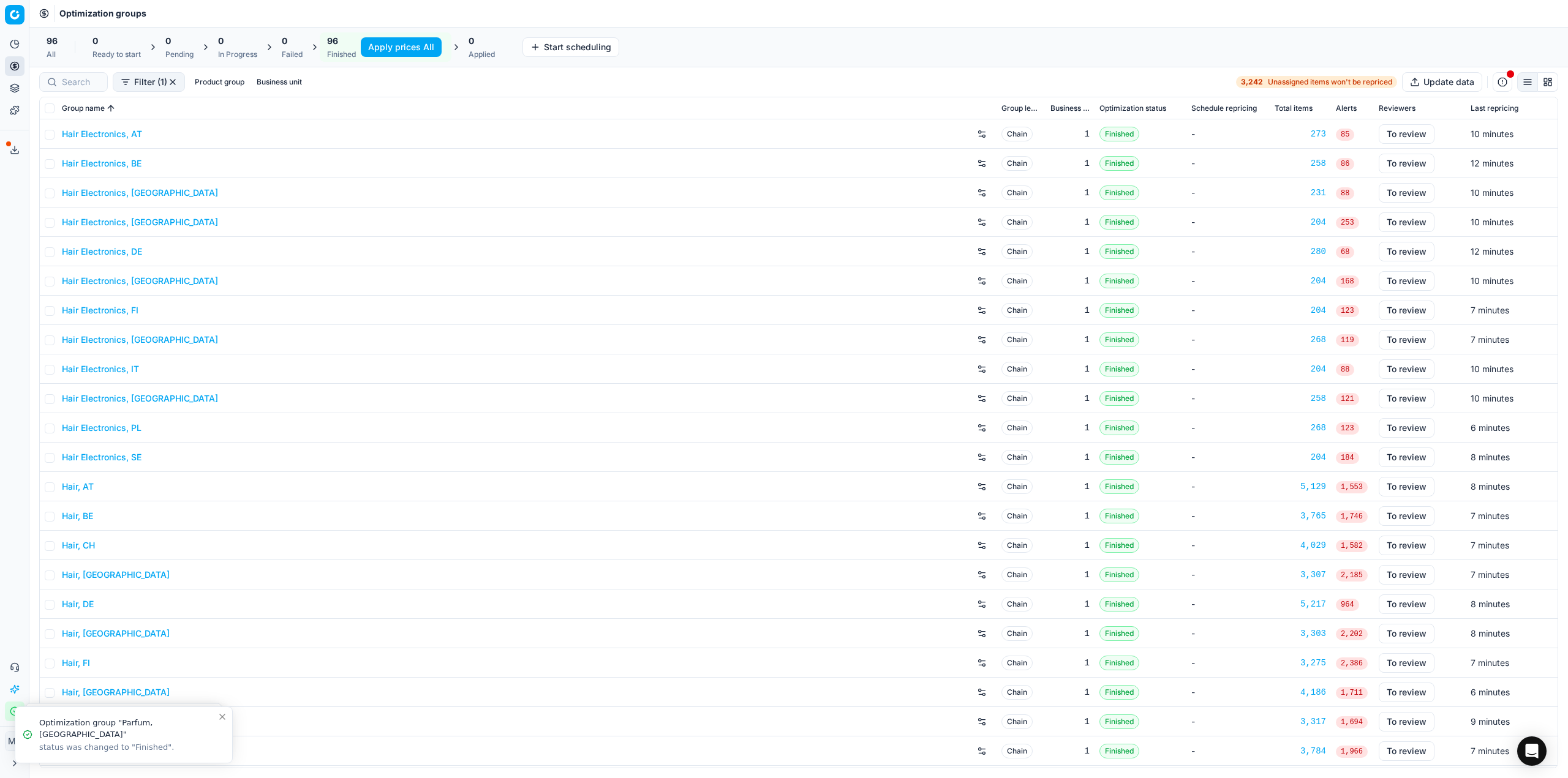
click at [381, 50] on button "Apply prices All" at bounding box center [401, 47] width 80 height 20
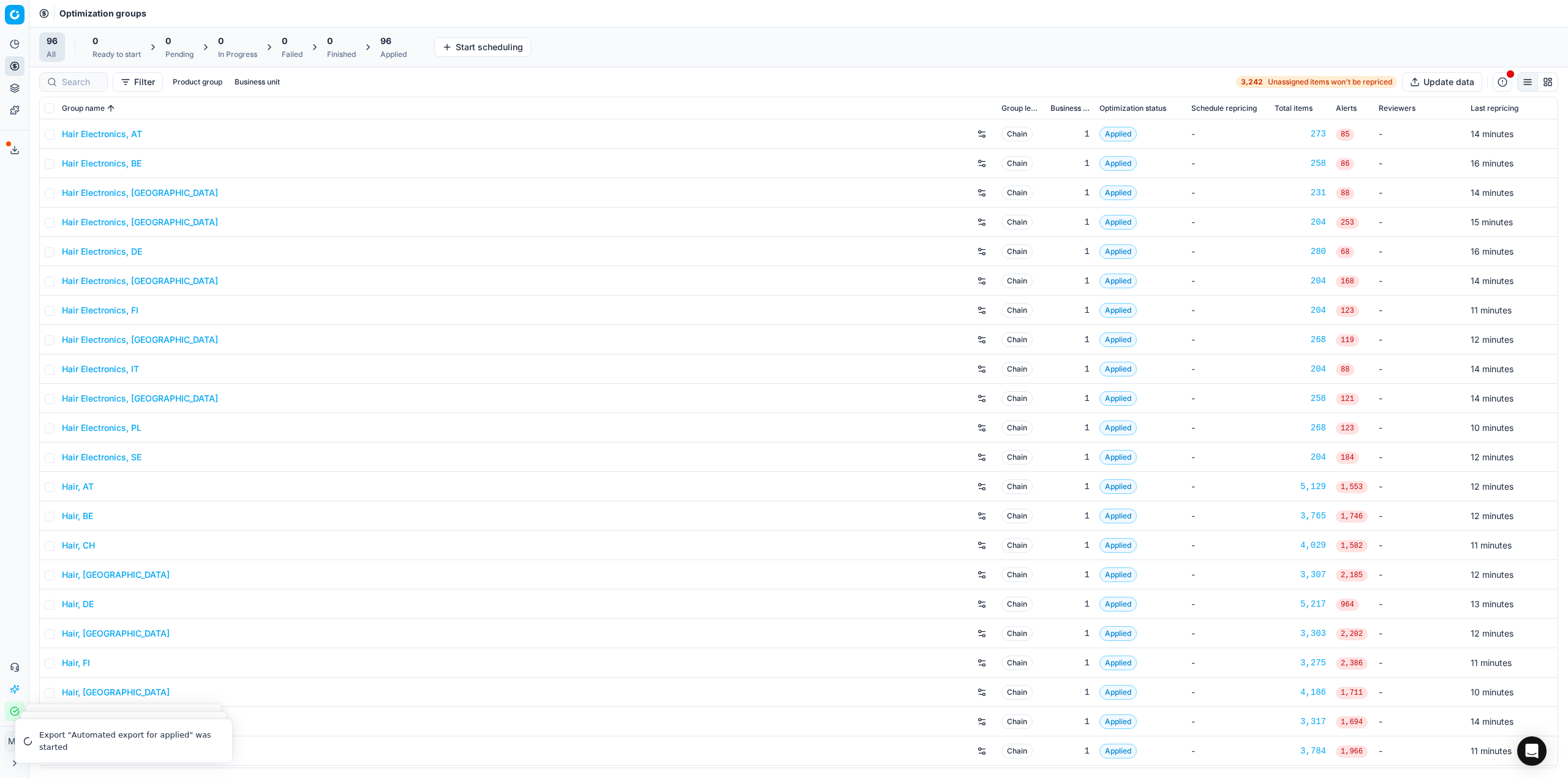
click at [400, 47] on div "96" at bounding box center [394, 40] width 26 height 12
click at [470, 42] on button "Export prices All" at bounding box center [453, 47] width 82 height 20
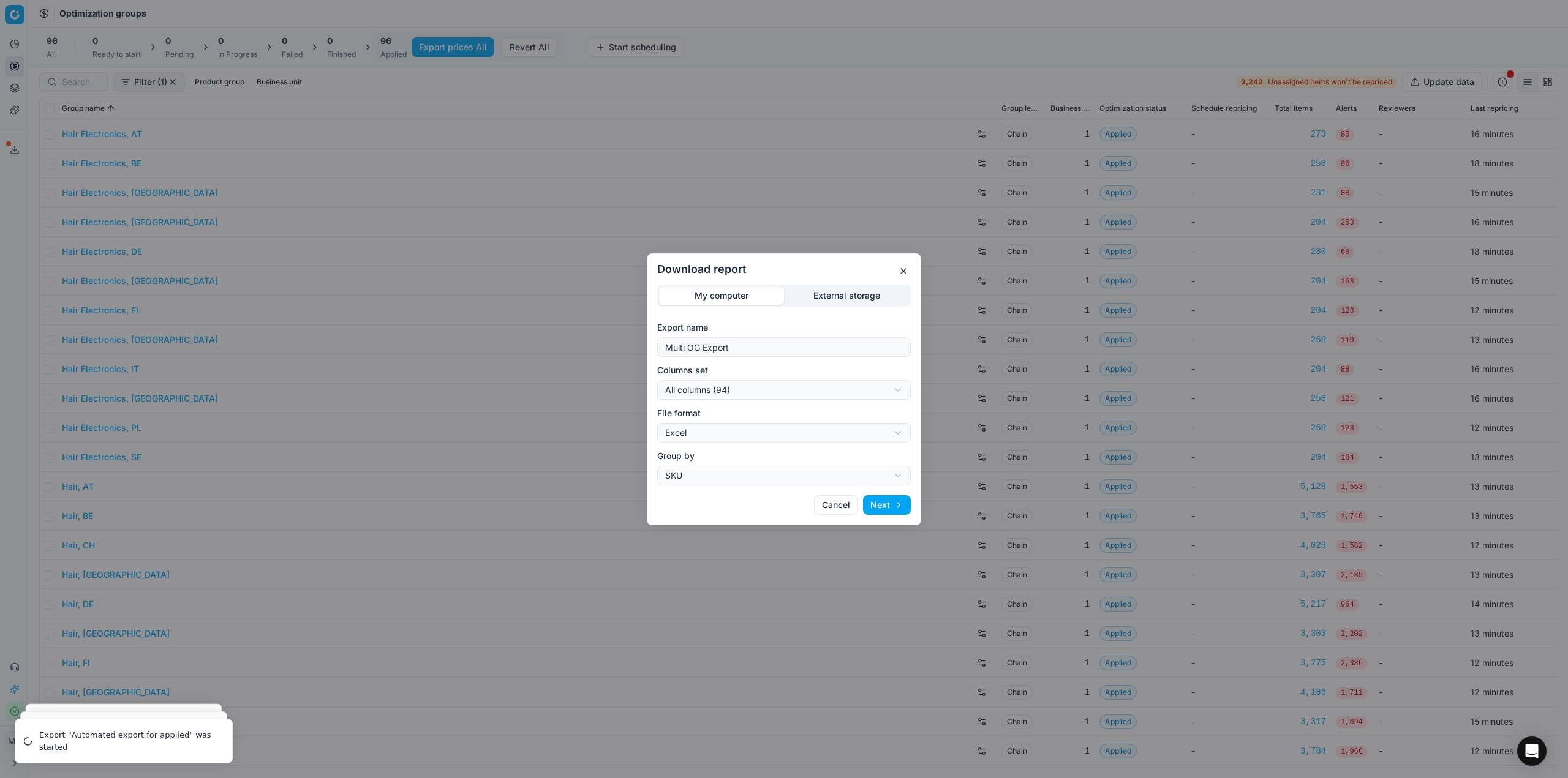
click at [759, 386] on div "Download report My computer External storage Export name Multi OG Export Column…" at bounding box center [784, 389] width 1568 height 778
select select "custom"
click at [743, 435] on div "Download report My computer External storage Export name Multi OG Export Column…" at bounding box center [784, 389] width 1568 height 778
select select "csv"
click at [896, 508] on button "Next" at bounding box center [887, 505] width 48 height 20
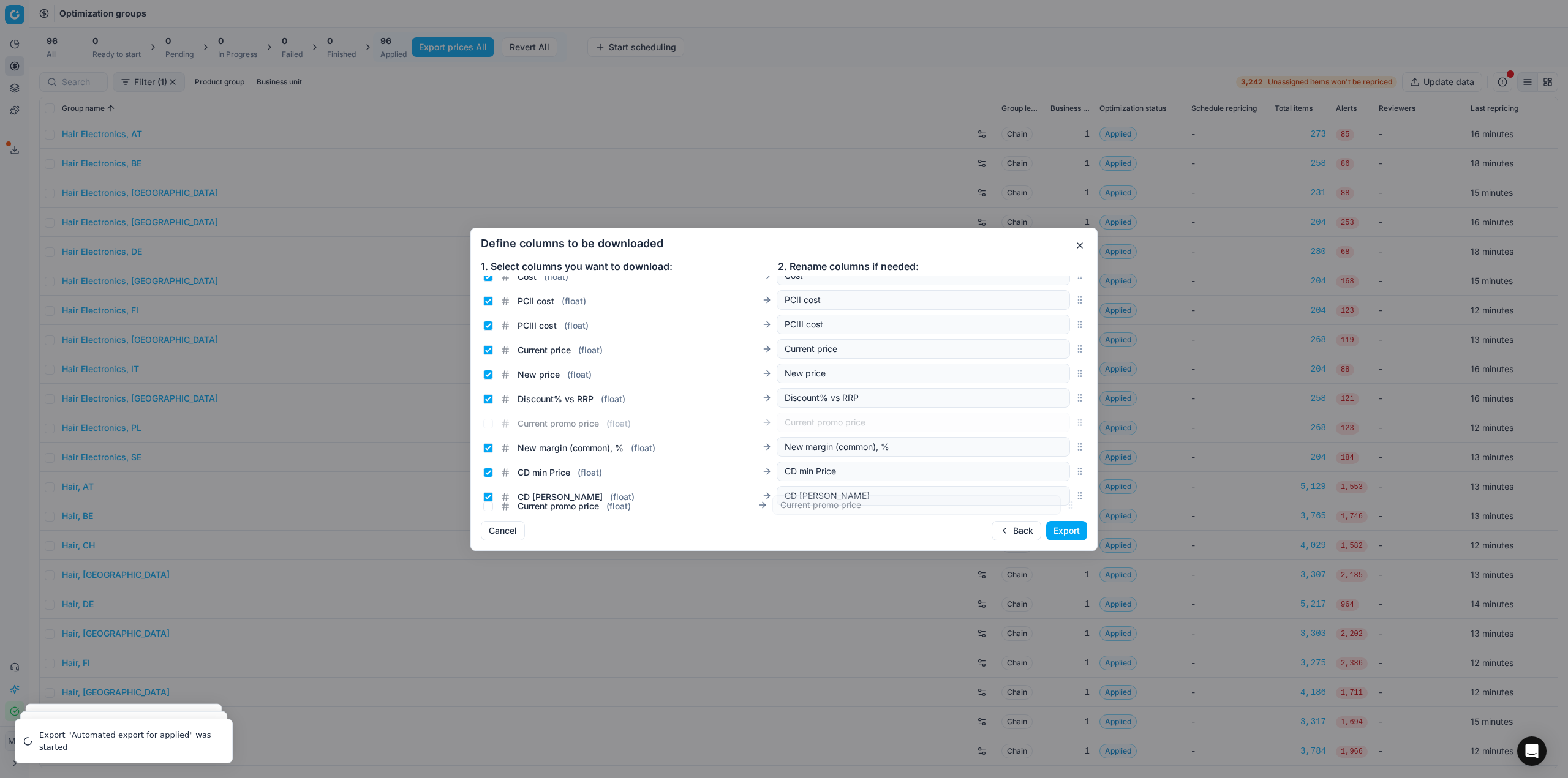
scroll to position [201, 0]
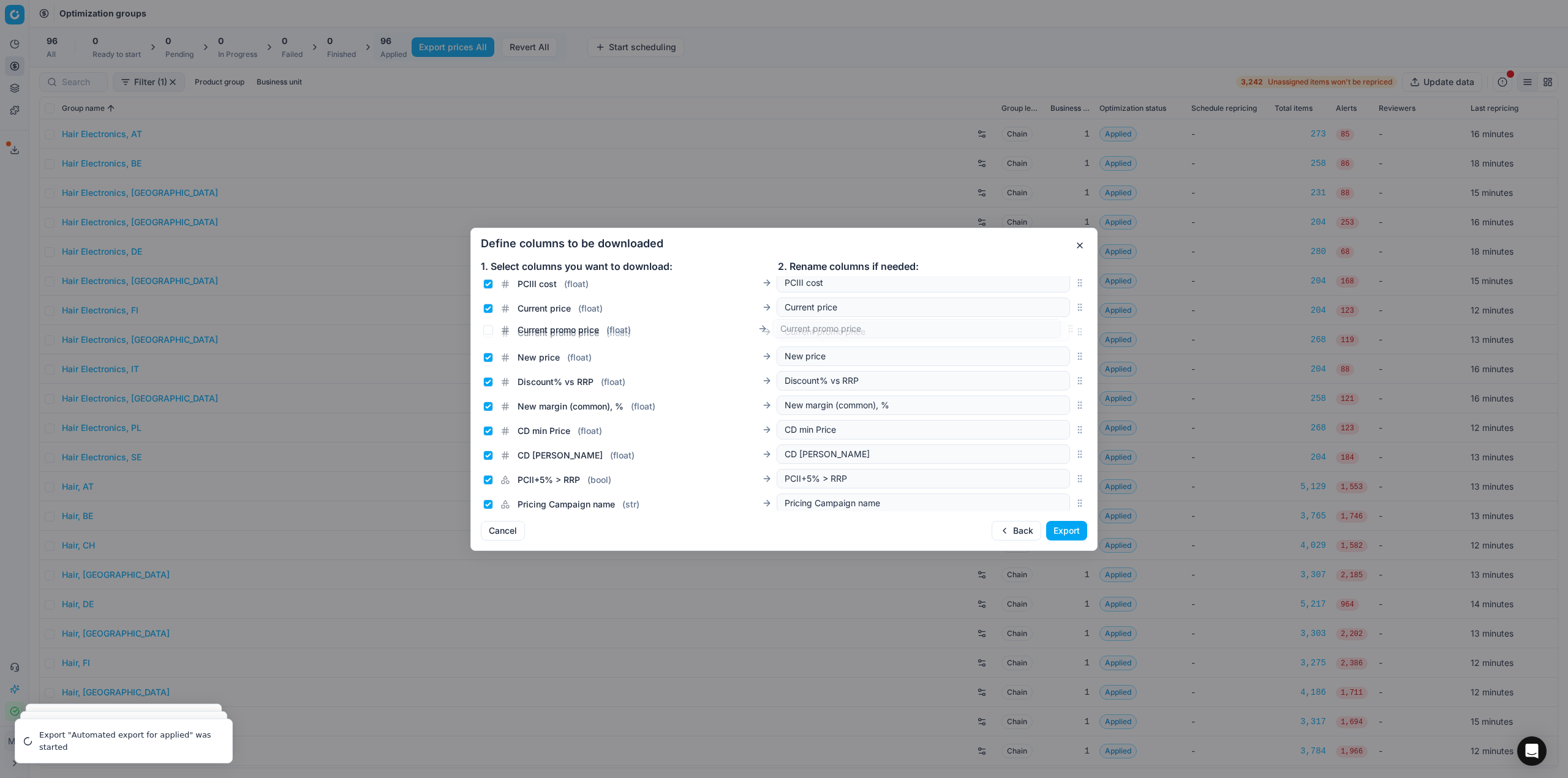
drag, startPoint x: 1072, startPoint y: 393, endPoint x: 1069, endPoint y: 329, distance: 64.1
click at [1075, 329] on icon "button" at bounding box center [1080, 332] width 9 height 9
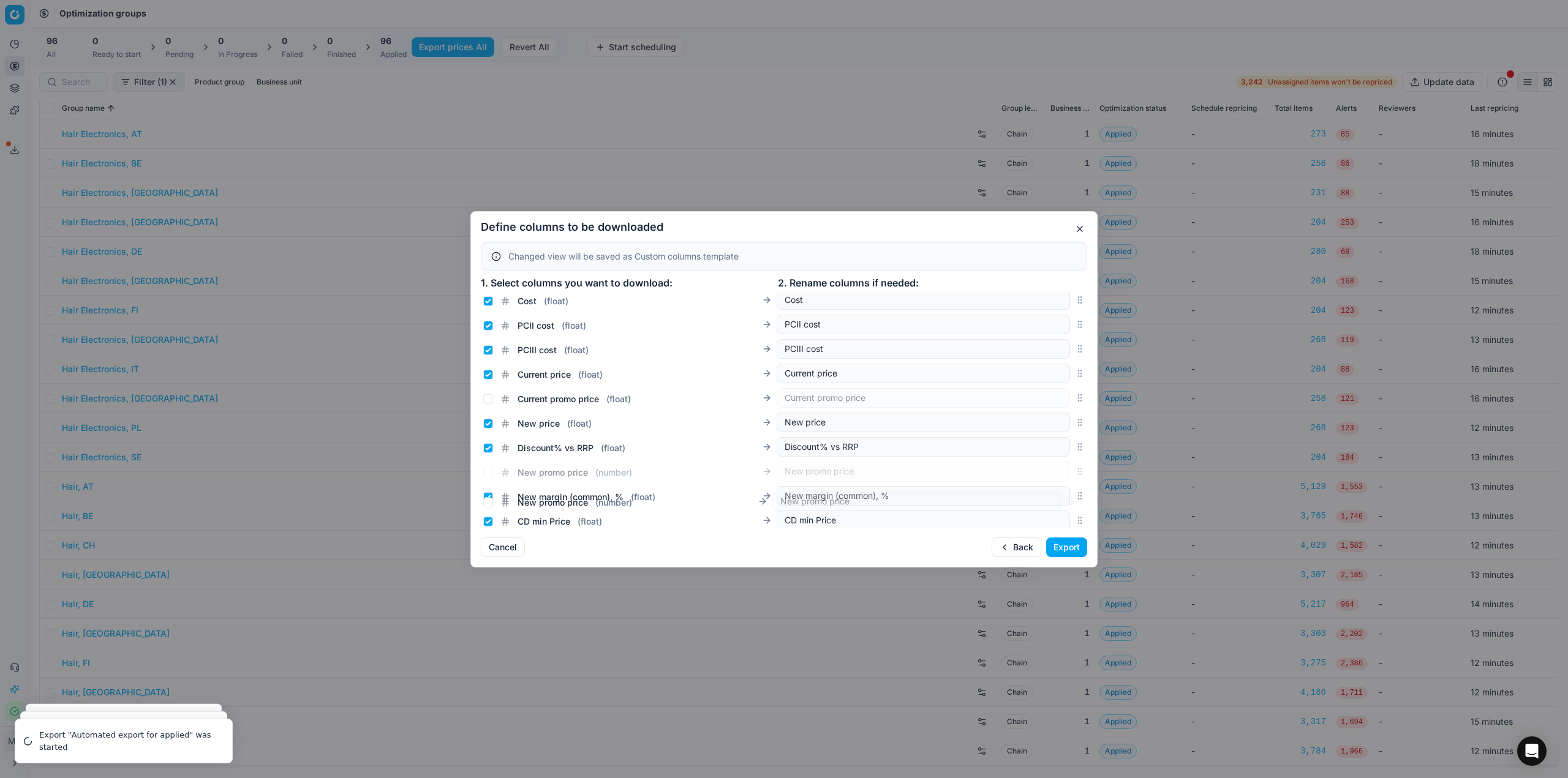
scroll to position [155, 0]
drag, startPoint x: 1069, startPoint y: 411, endPoint x: 1131, endPoint y: 443, distance: 69.8
click at [1131, 443] on div "Define columns to be downloaded Changed view will be saved as Custom columns te…" at bounding box center [784, 389] width 1568 height 778
click at [487, 418] on input "New price ( float )" at bounding box center [488, 421] width 9 height 9
checkbox input "false"
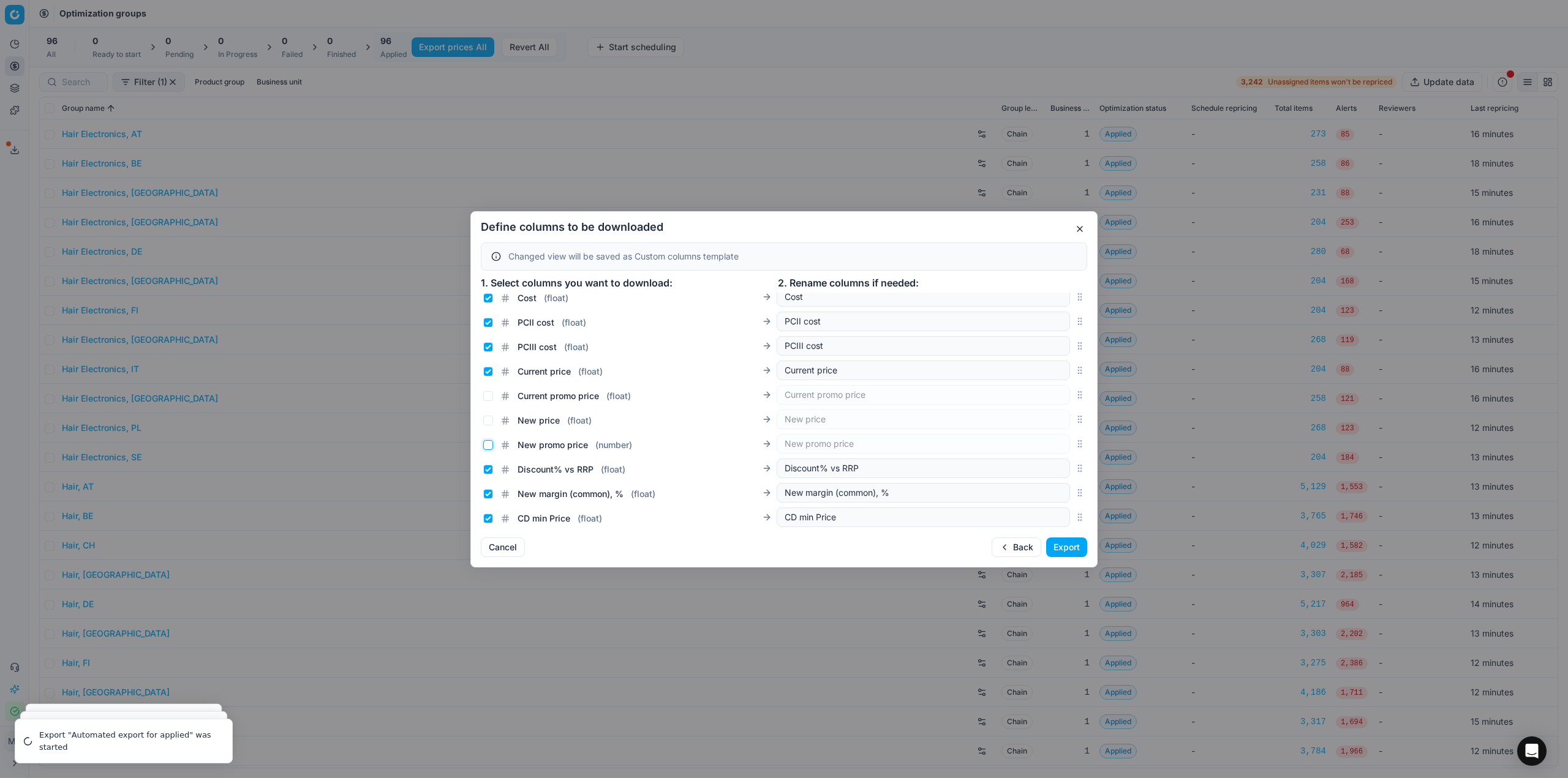
click at [488, 441] on input "New promo price ( number )" at bounding box center [488, 445] width 9 height 9
checkbox input "true"
click at [489, 372] on input "Current price ( float )" at bounding box center [488, 371] width 9 height 9
checkbox input "false"
click at [488, 398] on input "Current promo price ( float )" at bounding box center [488, 396] width 9 height 9
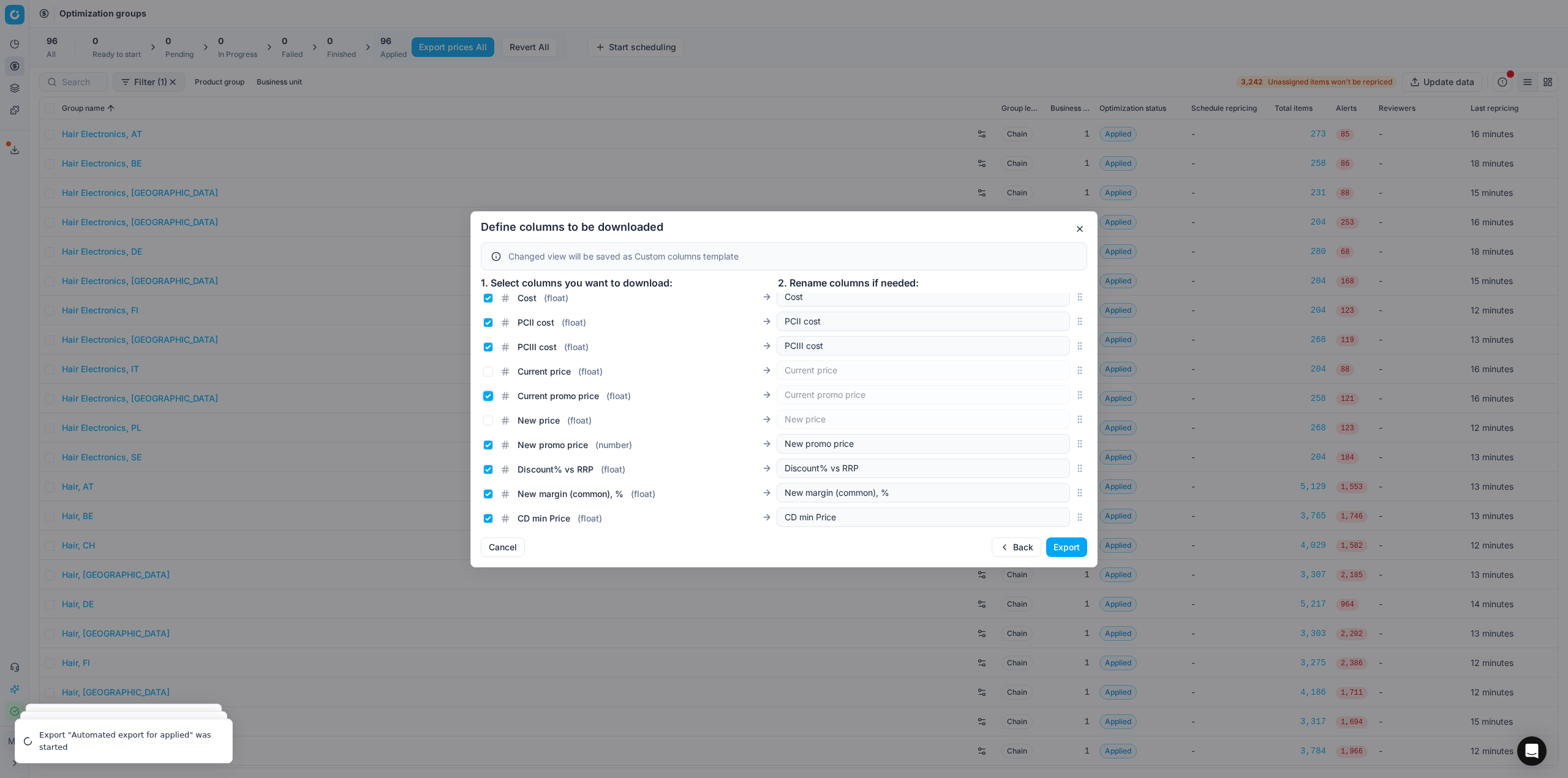
checkbox input "true"
click at [1066, 546] on button "Export" at bounding box center [1067, 547] width 41 height 20
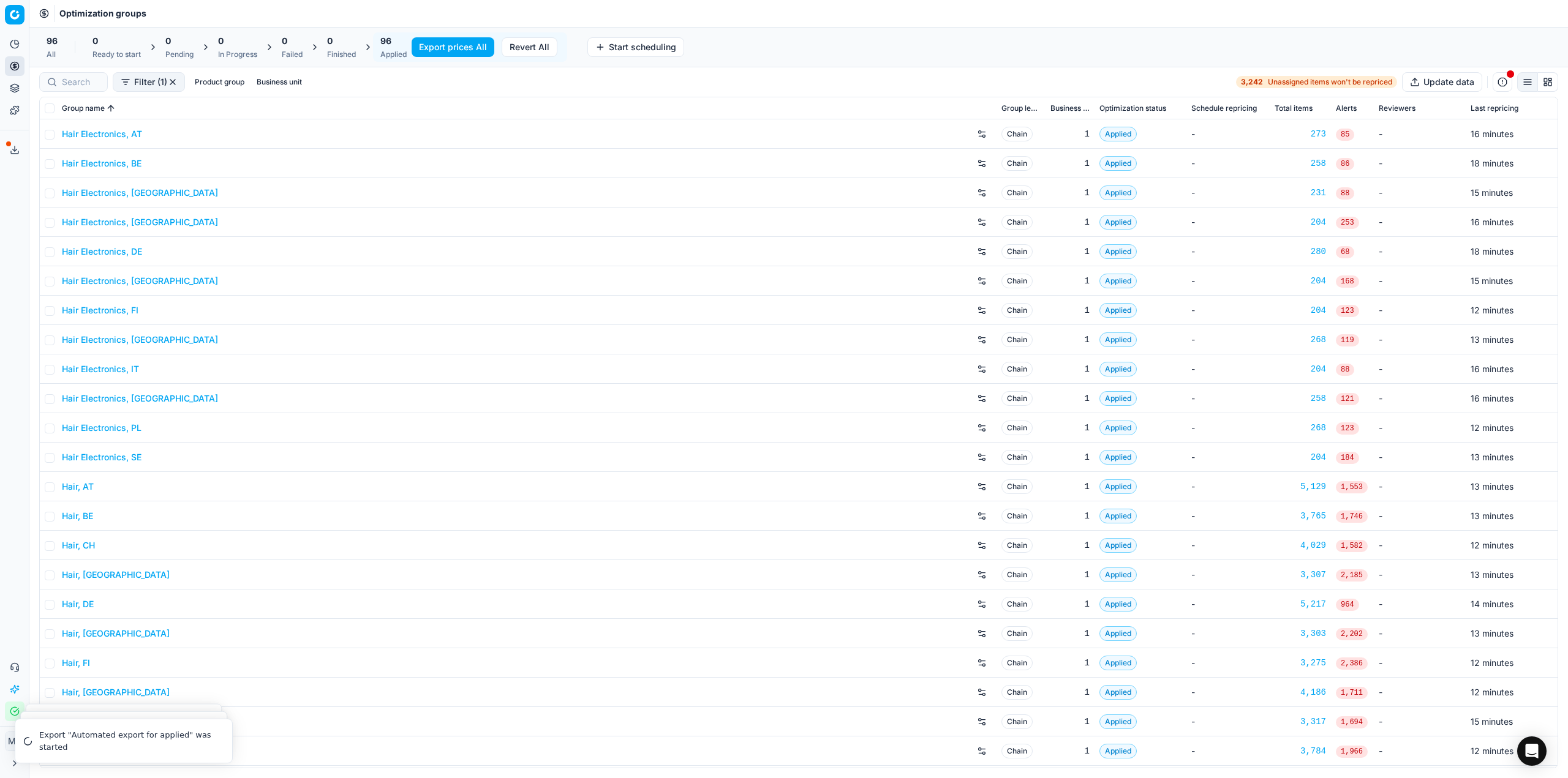
click at [13, 149] on icon at bounding box center [14, 150] width 9 height 9
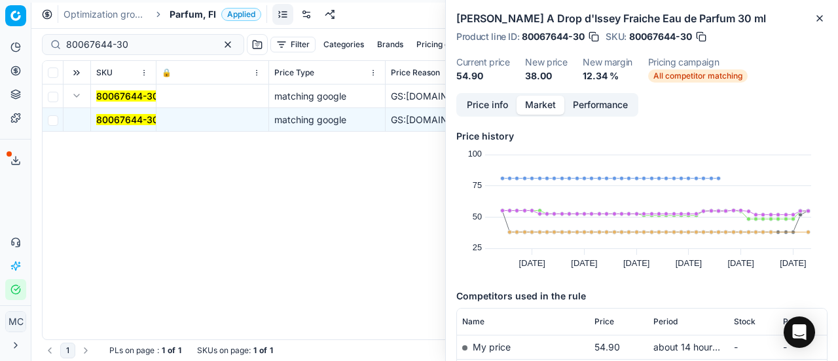
scroll to position [196, 0]
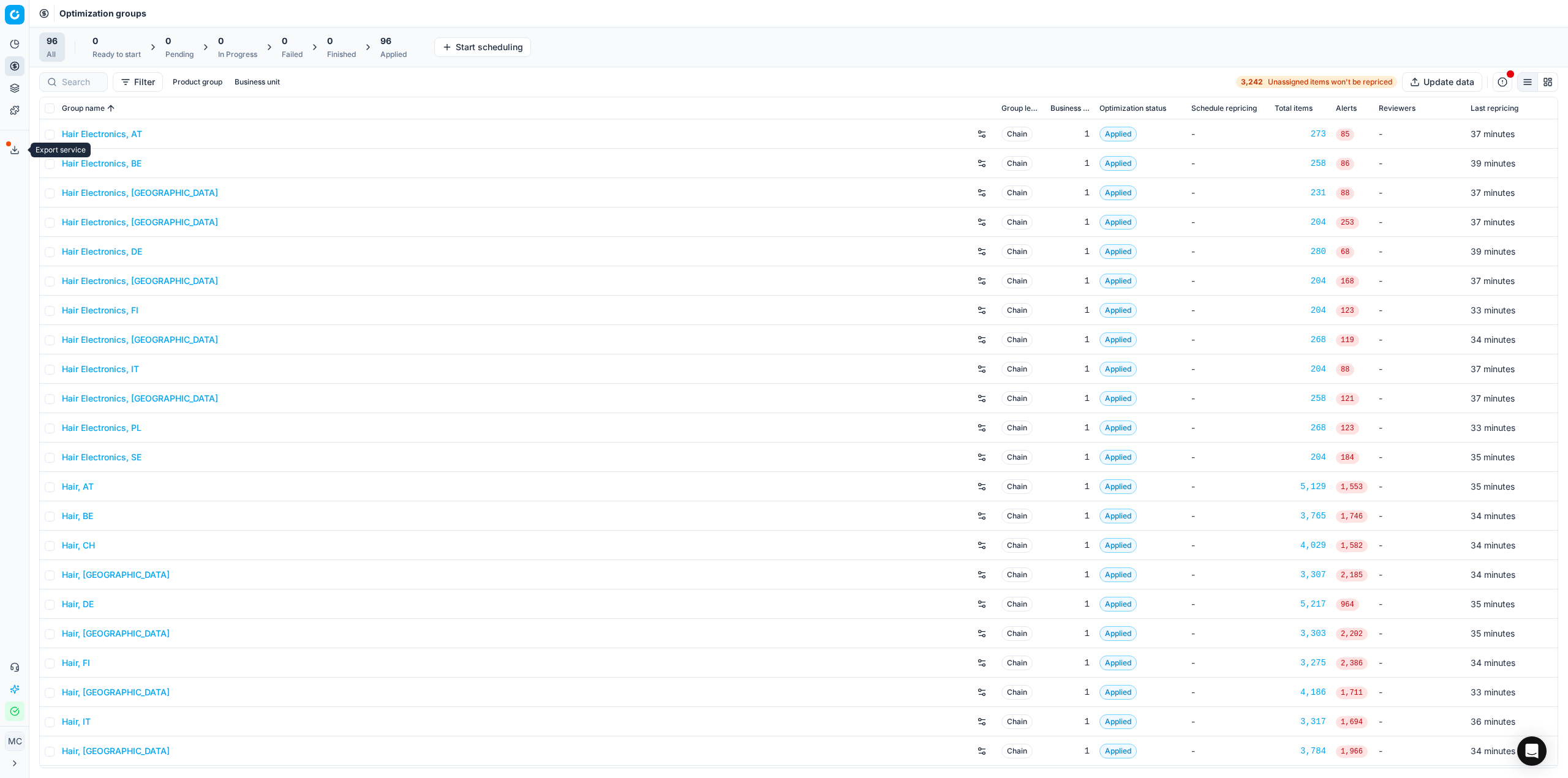
click at [11, 151] on icon at bounding box center [14, 150] width 9 height 9
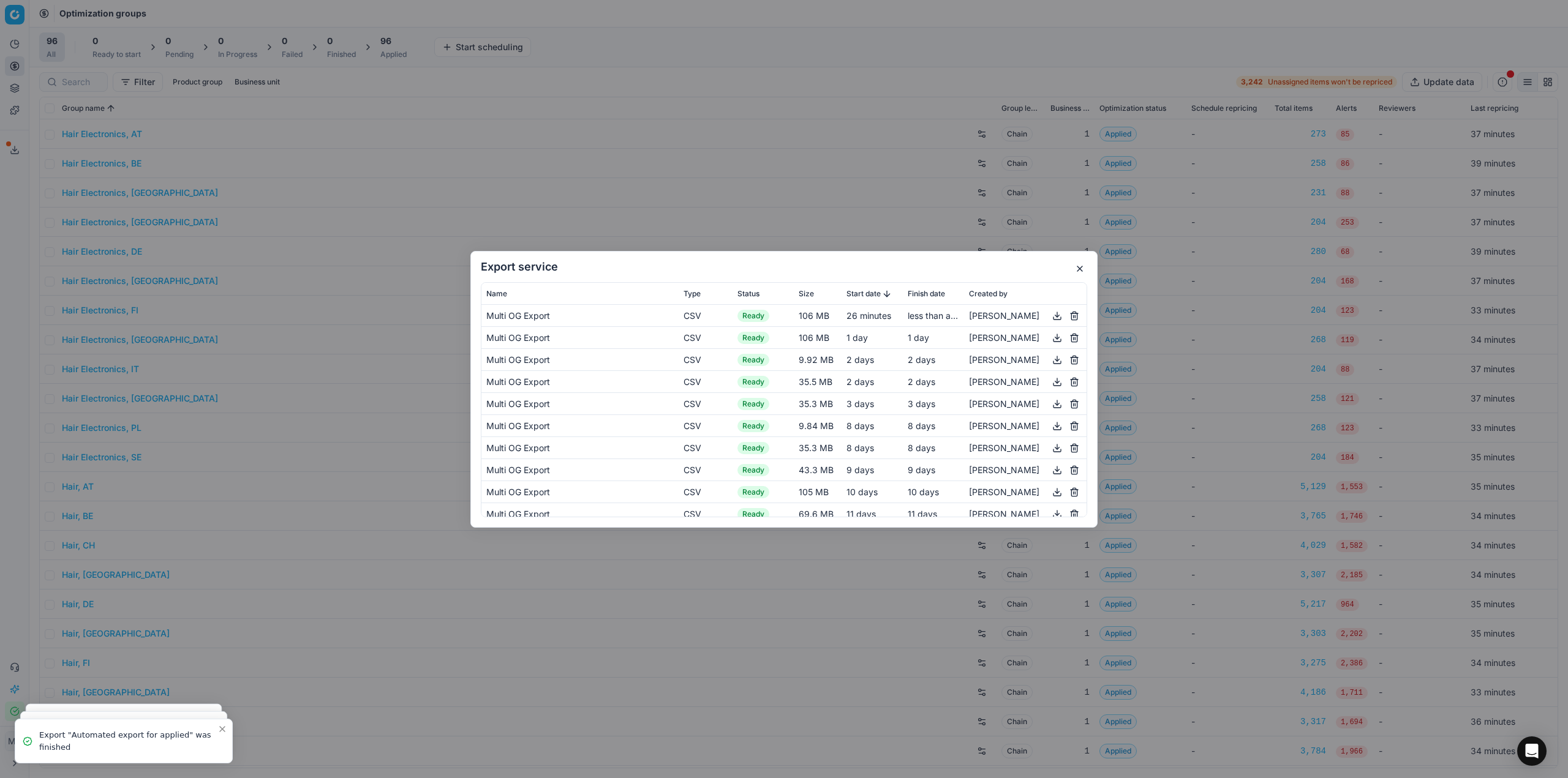
click at [1050, 314] on button "button" at bounding box center [1057, 315] width 15 height 15
